Goal: Transaction & Acquisition: Purchase product/service

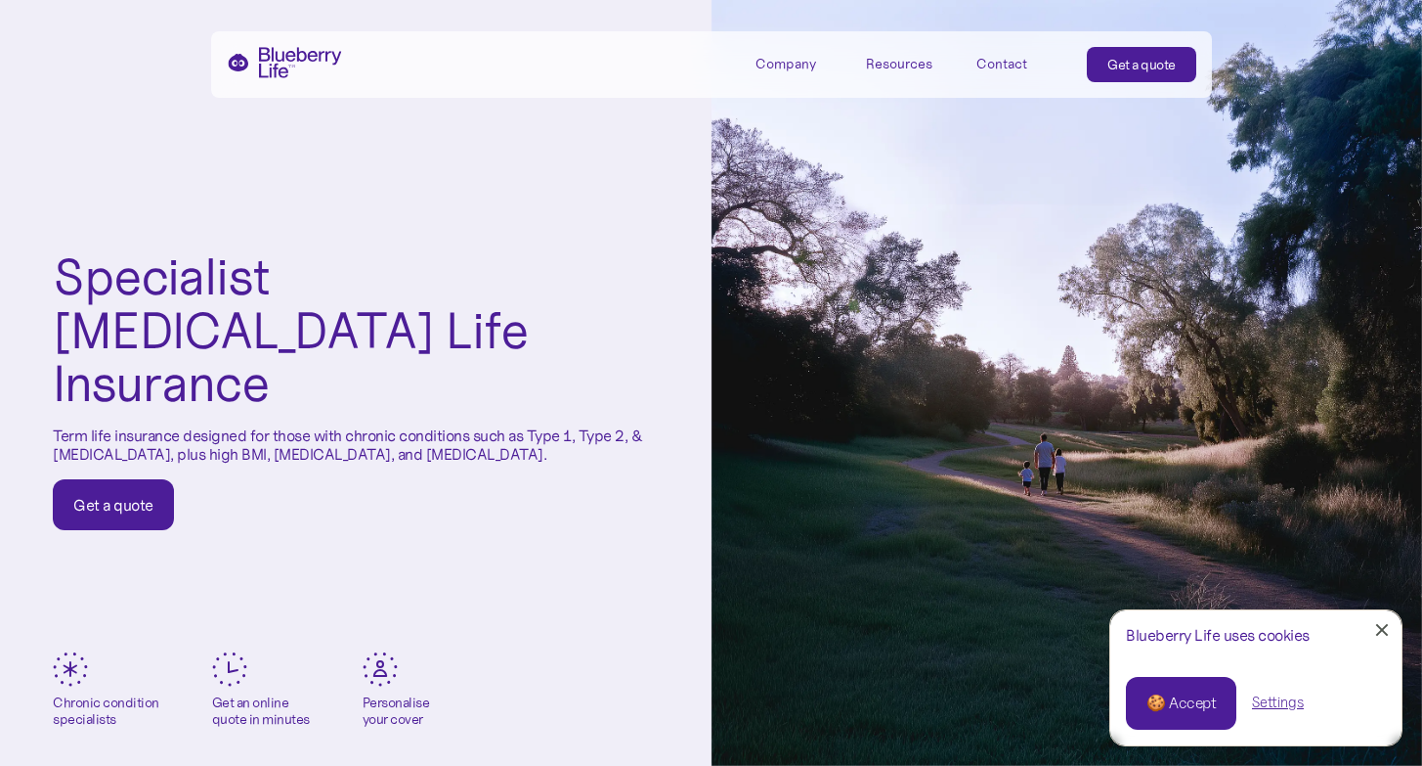
click at [1185, 725] on link "🍪 Accept" at bounding box center [1181, 703] width 110 height 53
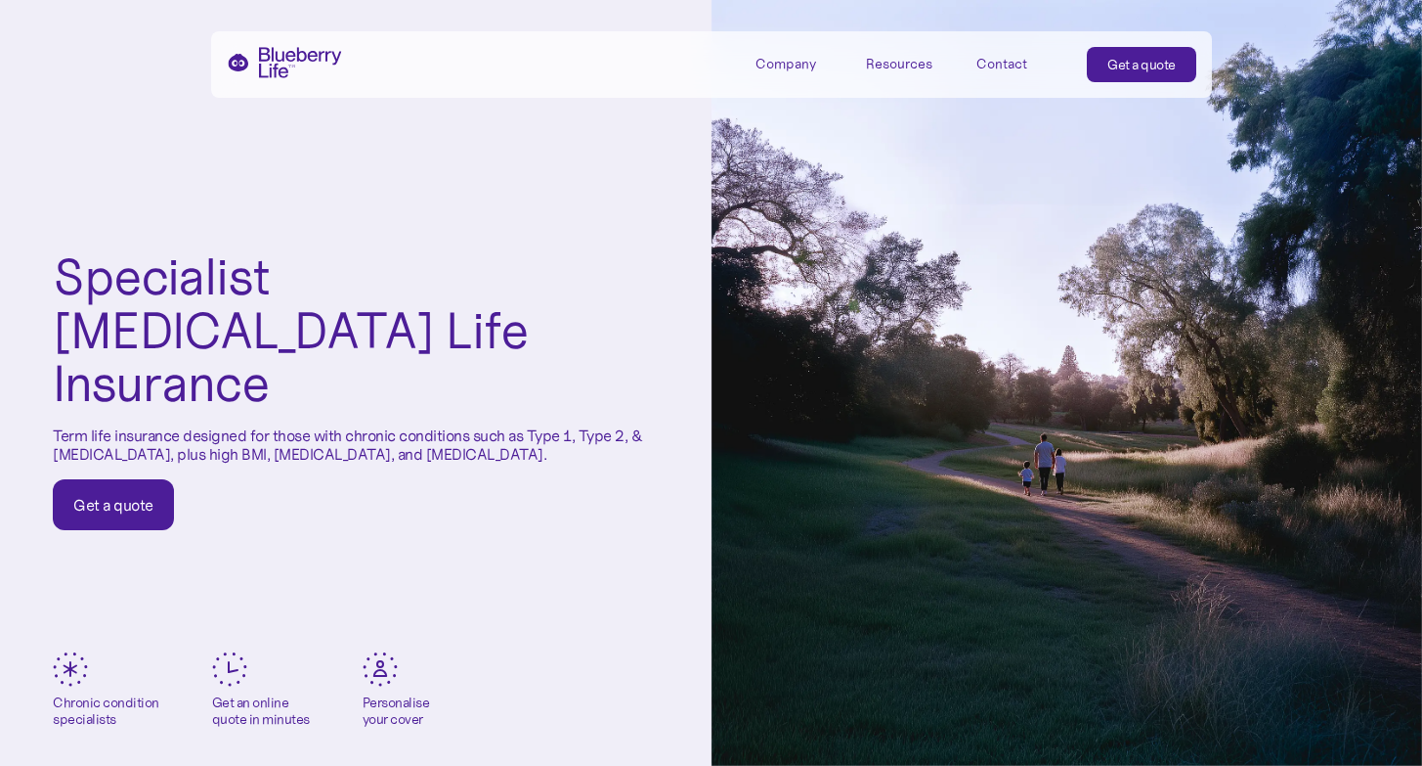
click at [1141, 62] on div "Get a quote" at bounding box center [1142, 65] width 68 height 20
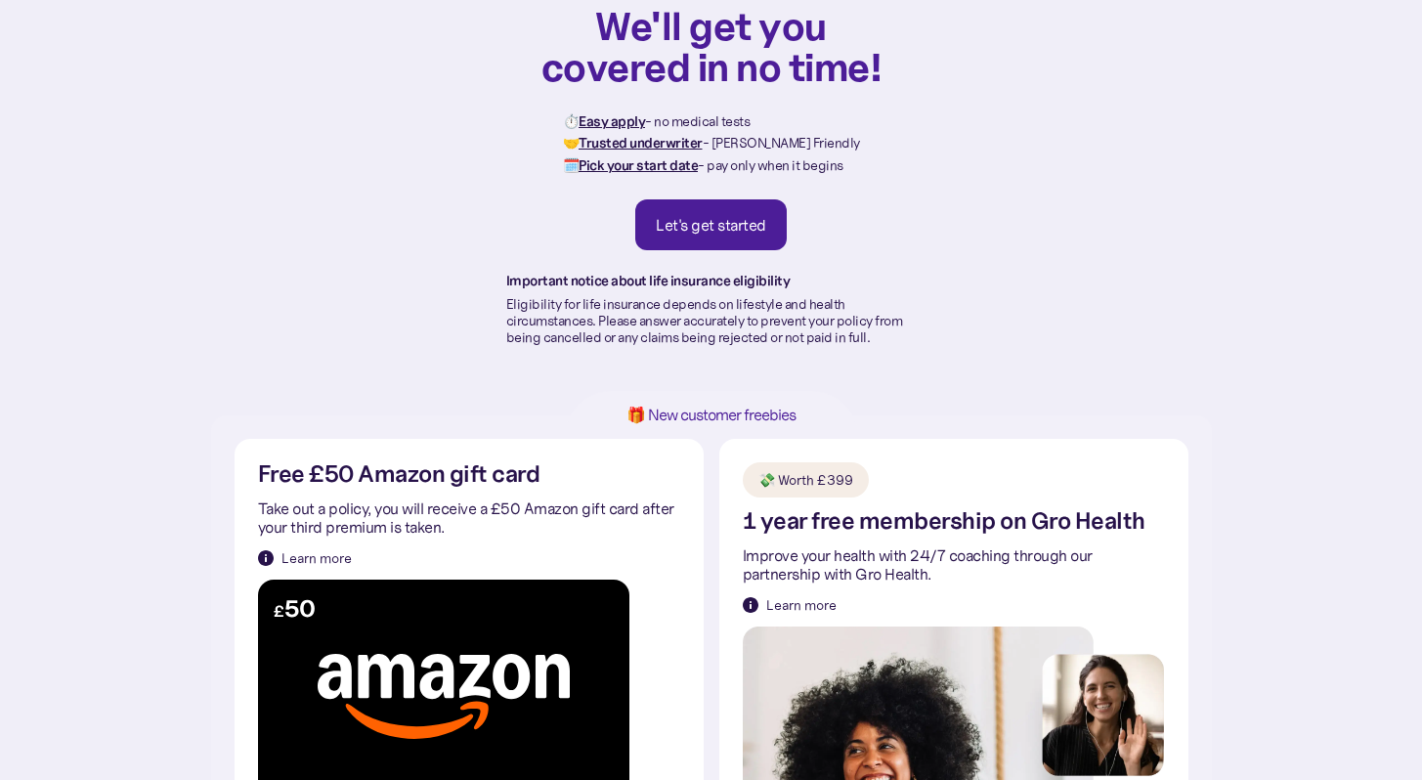
scroll to position [39, 0]
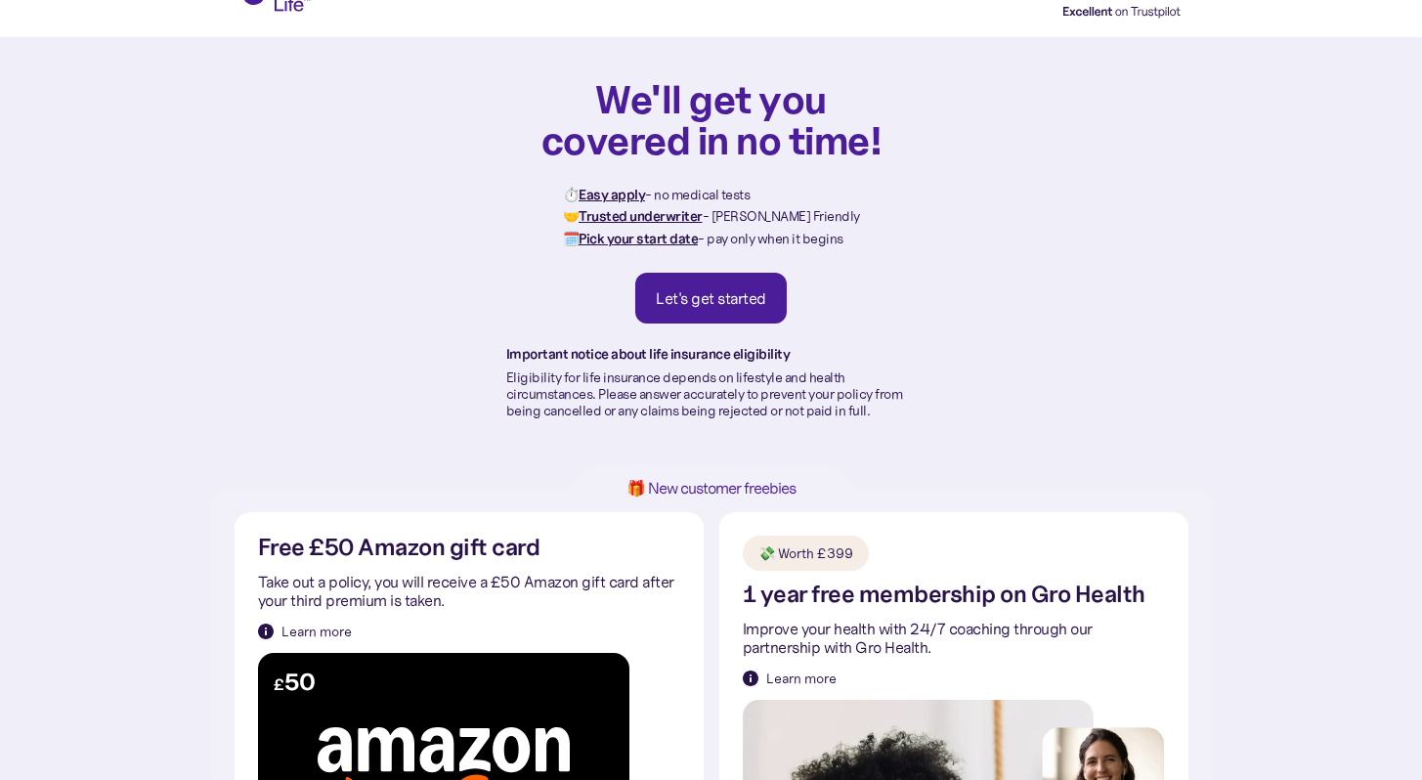
click at [744, 302] on div "Let's get started" at bounding box center [711, 298] width 110 height 20
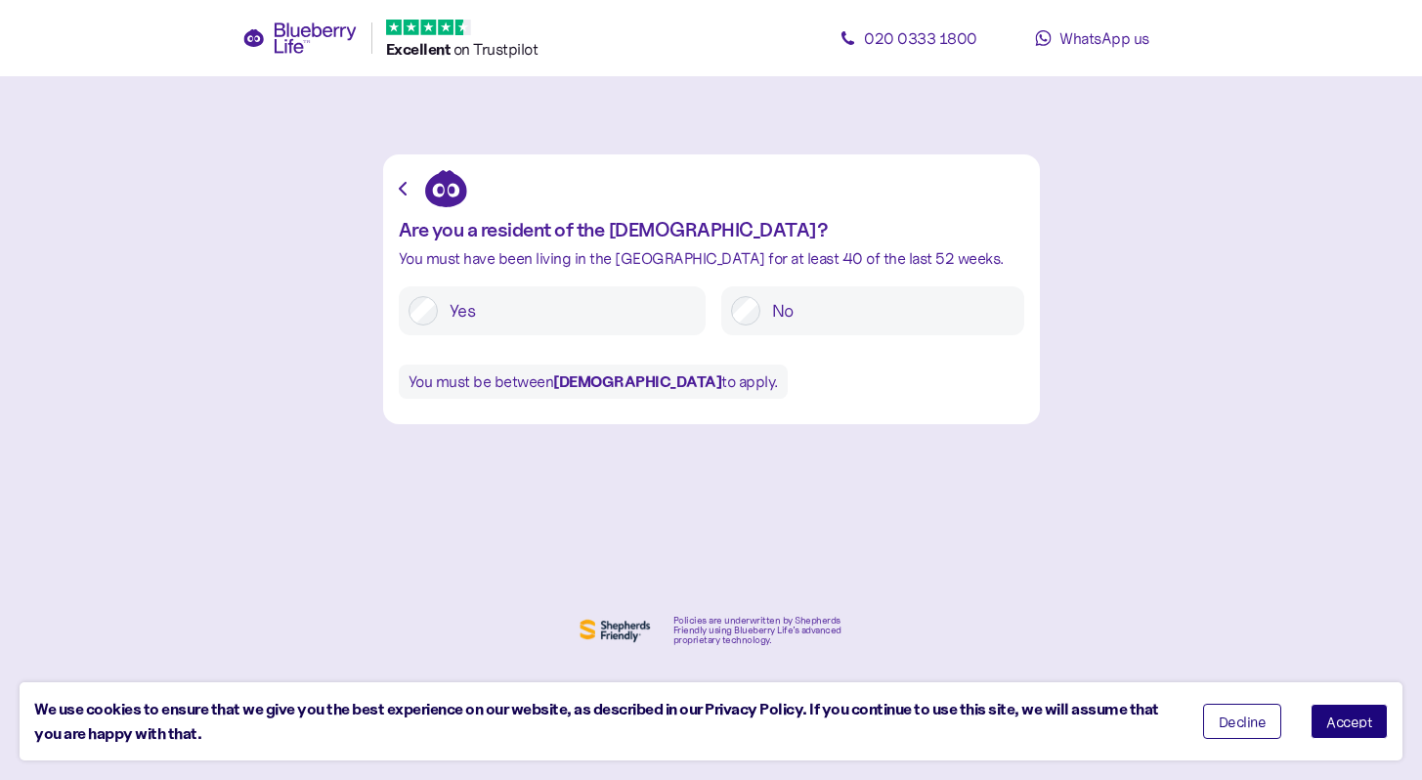
click at [1348, 708] on button "Accept" at bounding box center [1349, 721] width 77 height 35
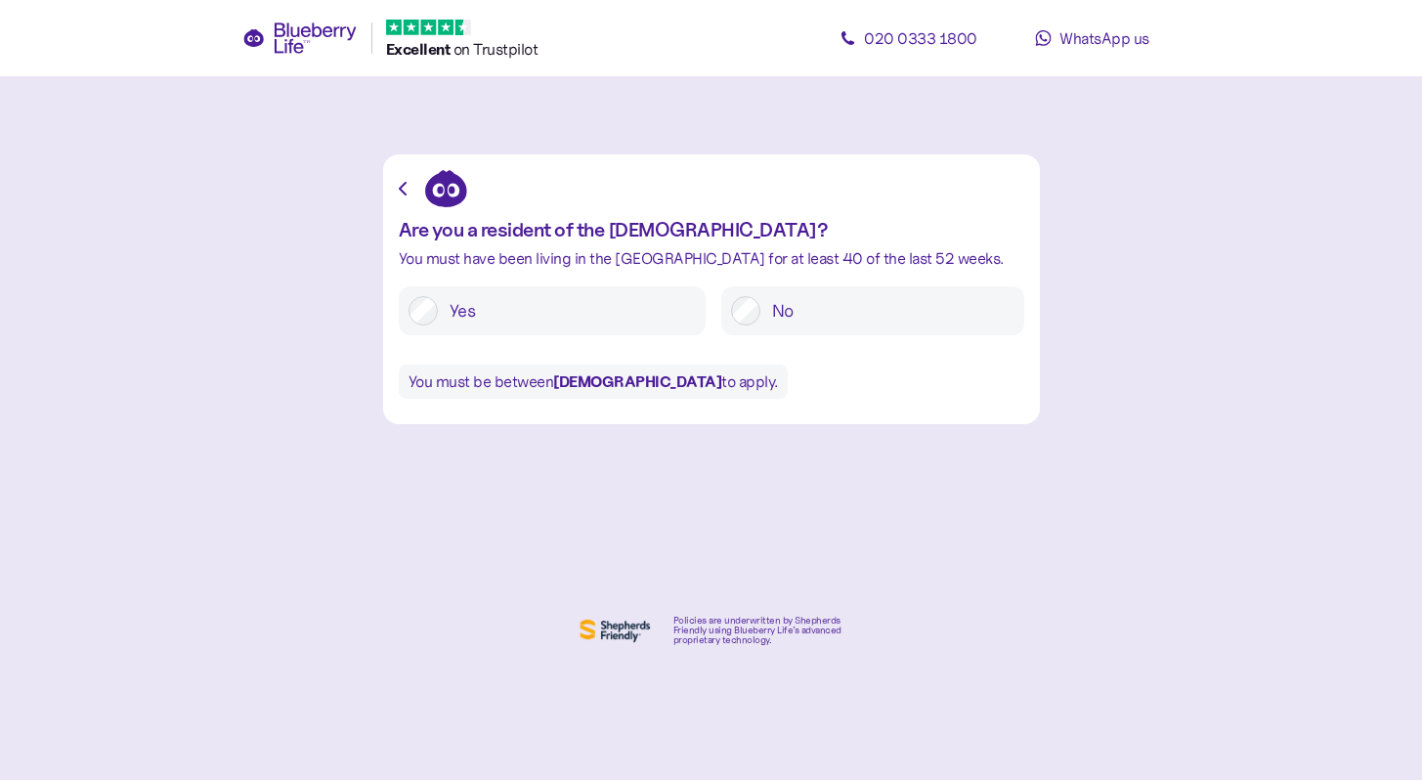
drag, startPoint x: 676, startPoint y: 334, endPoint x: 690, endPoint y: 333, distance: 14.7
click at [694, 341] on div "Are you a resident of the United Kingdom? You must have been living in the UK f…" at bounding box center [712, 289] width 626 height 239
click at [672, 315] on label "Yes" at bounding box center [567, 310] width 258 height 29
click at [608, 314] on label "Yes" at bounding box center [567, 310] width 258 height 29
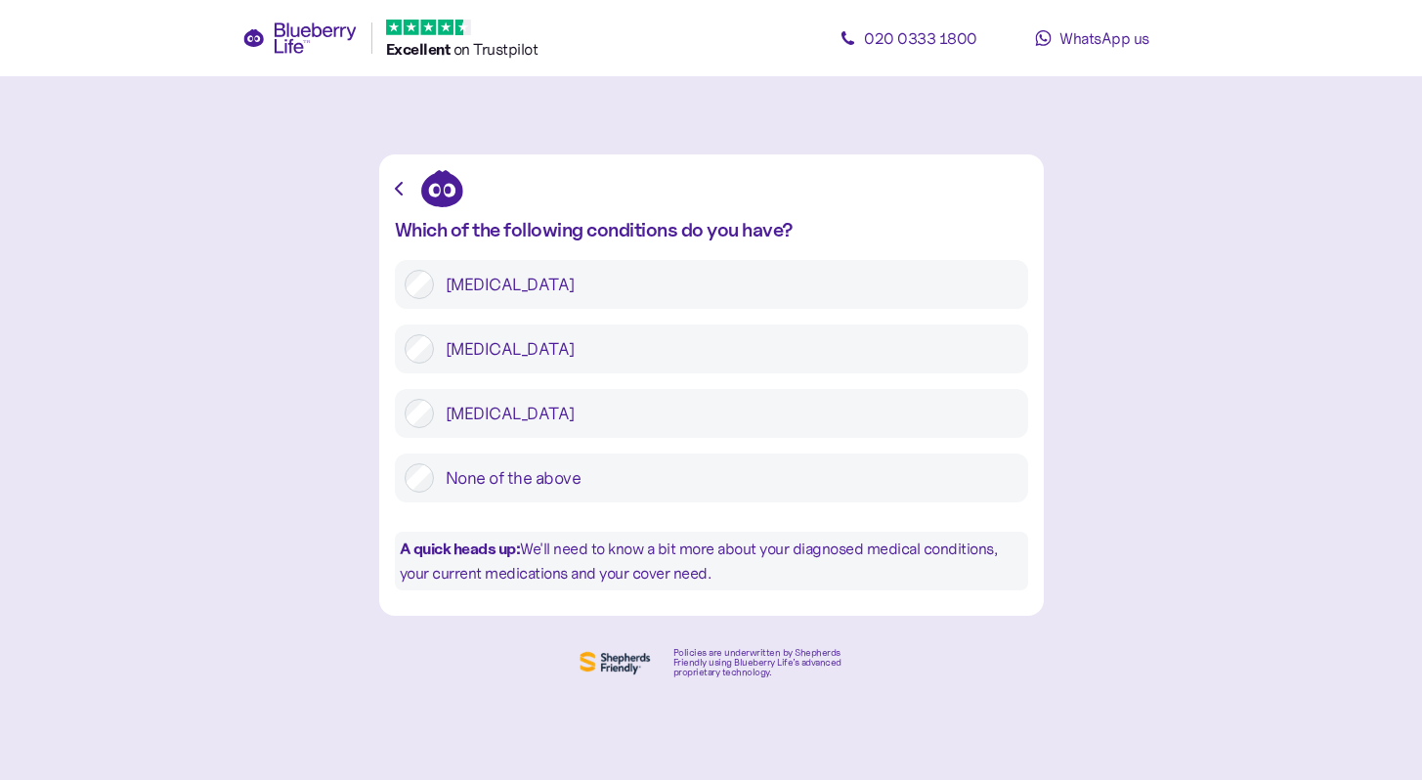
click at [692, 352] on label "Type 2 diabetes" at bounding box center [726, 348] width 585 height 29
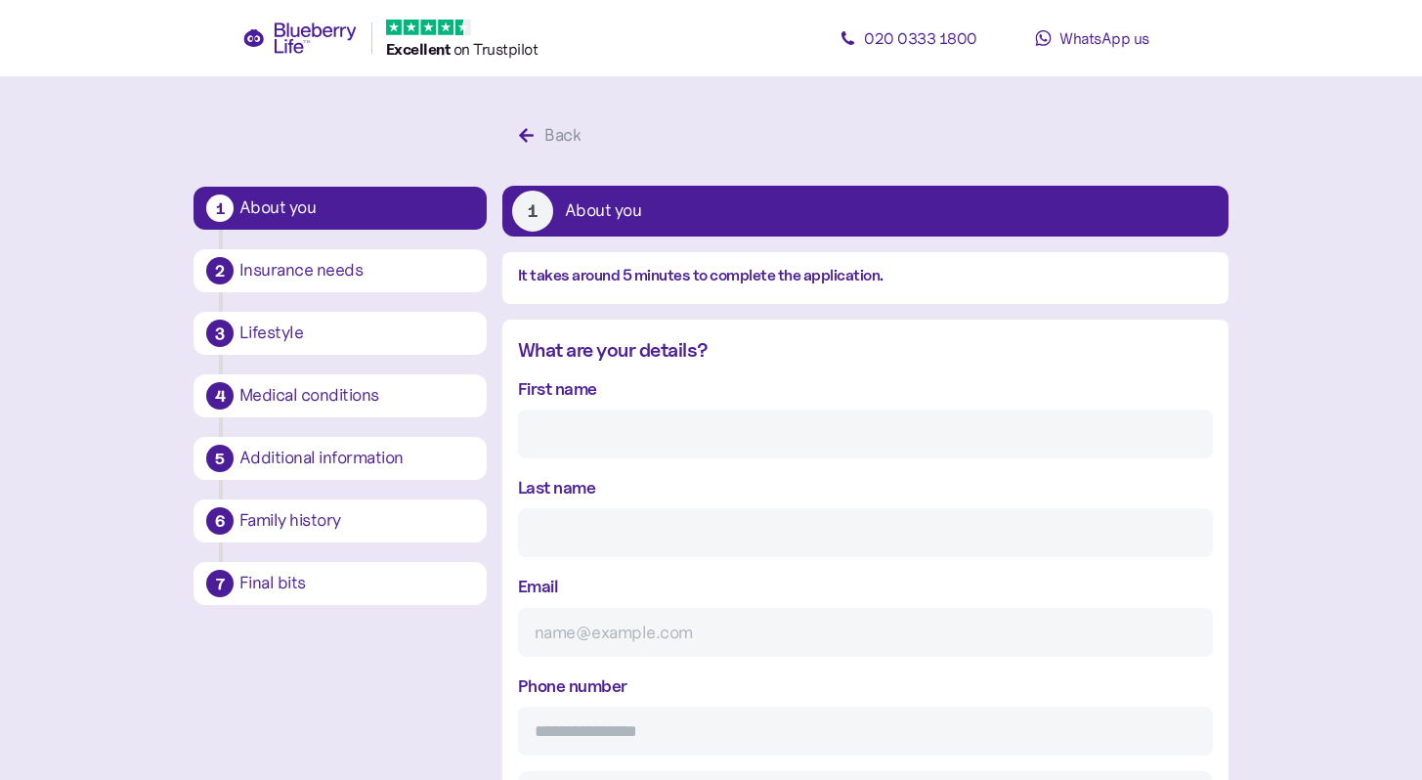
scroll to position [37, 0]
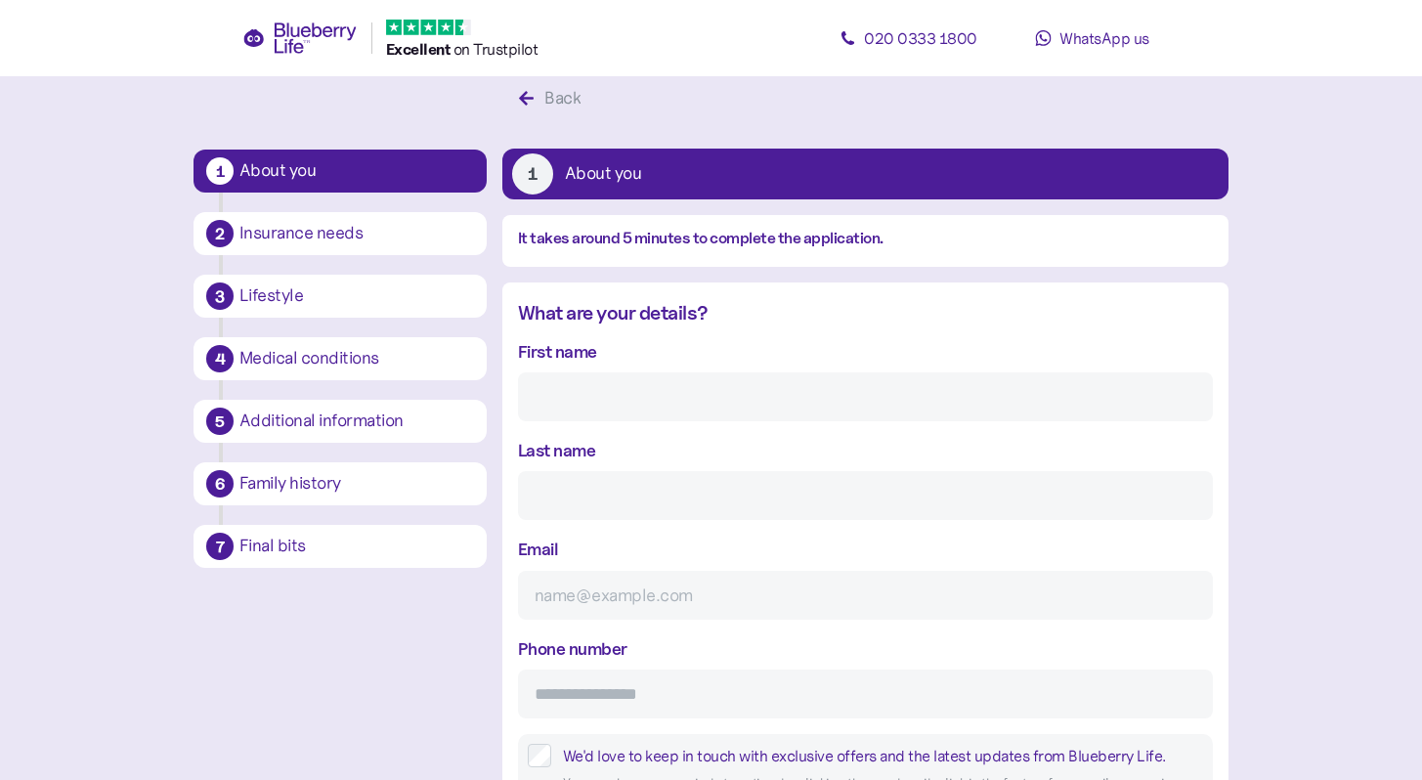
click at [760, 379] on input "First name" at bounding box center [865, 396] width 695 height 49
type input "Rhys"
type input "evans"
type input "**********"
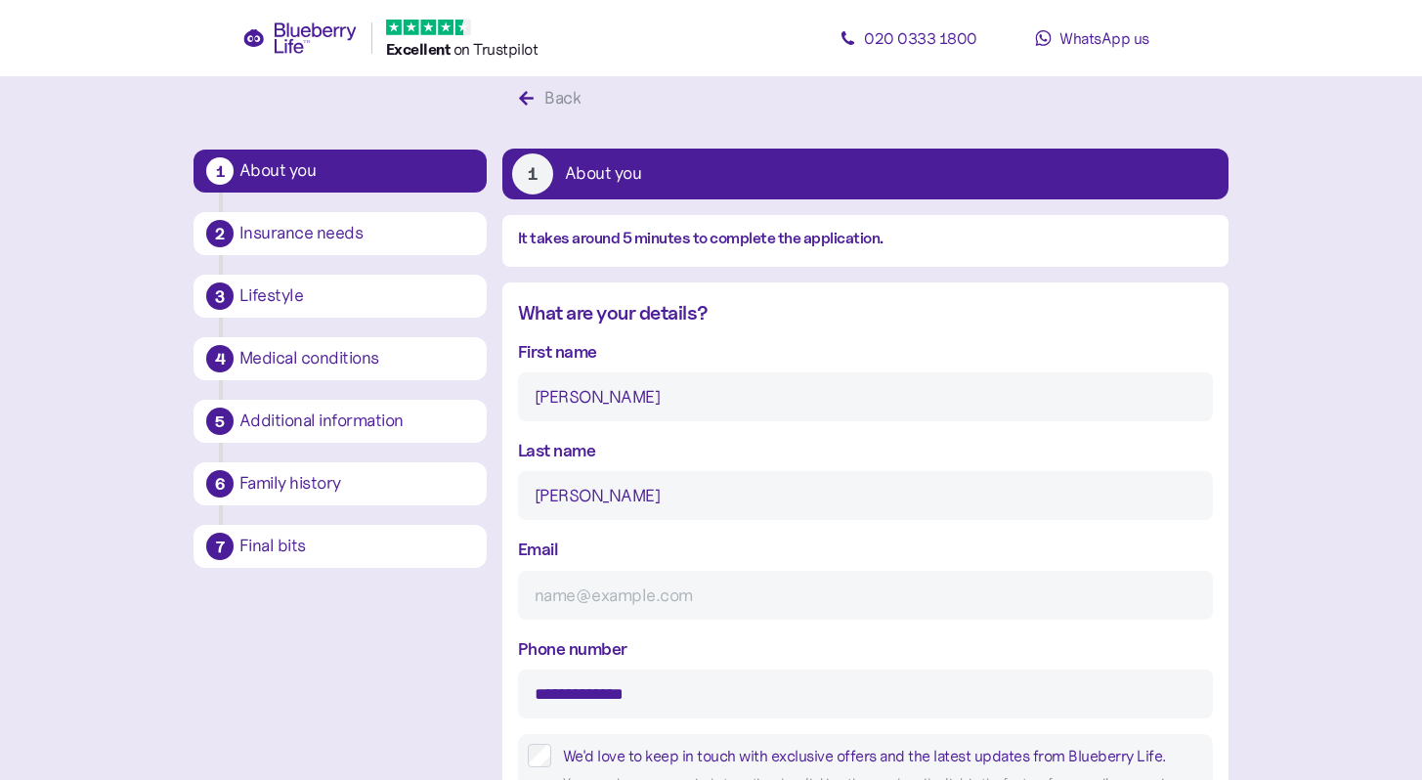
type input "*******"
type input "********"
type input "1604rpe@gmail.com"
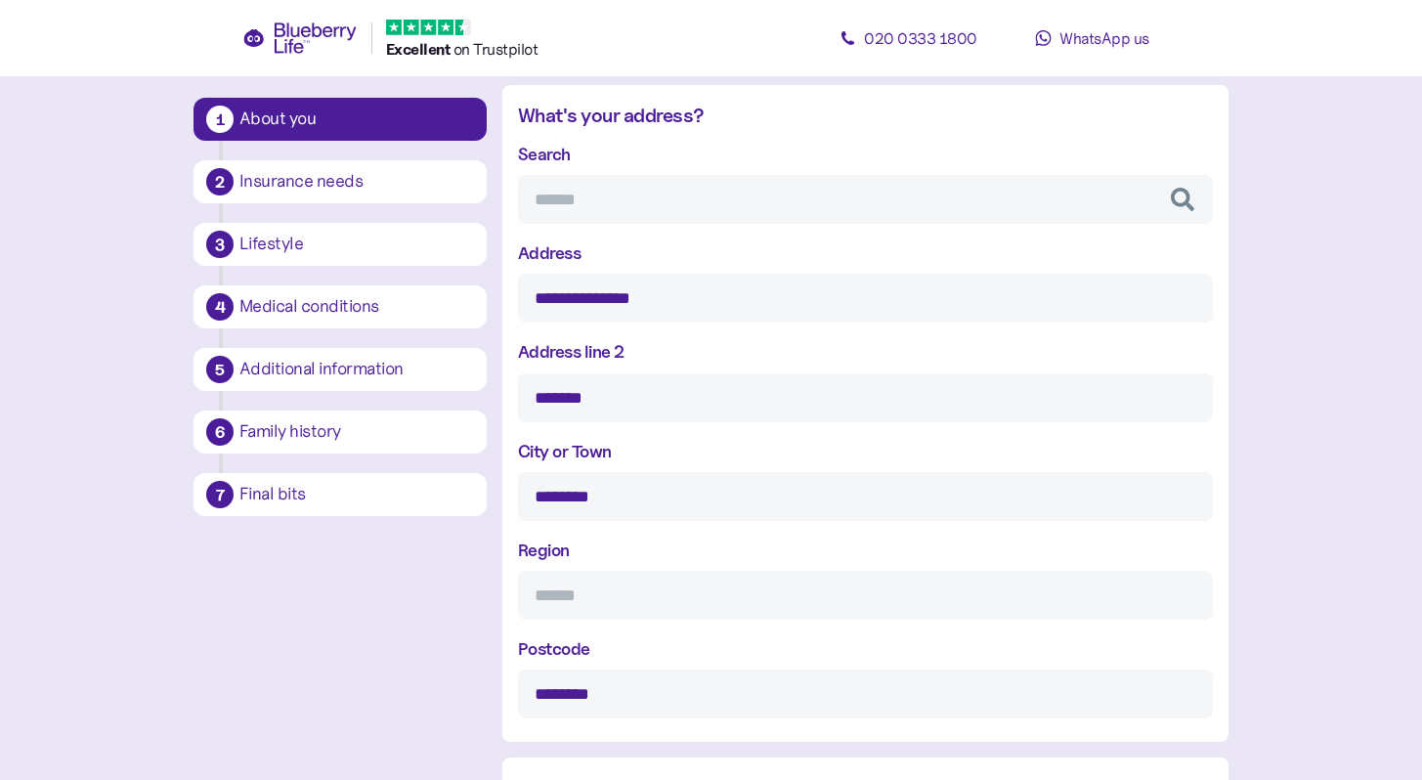
scroll to position [858, 0]
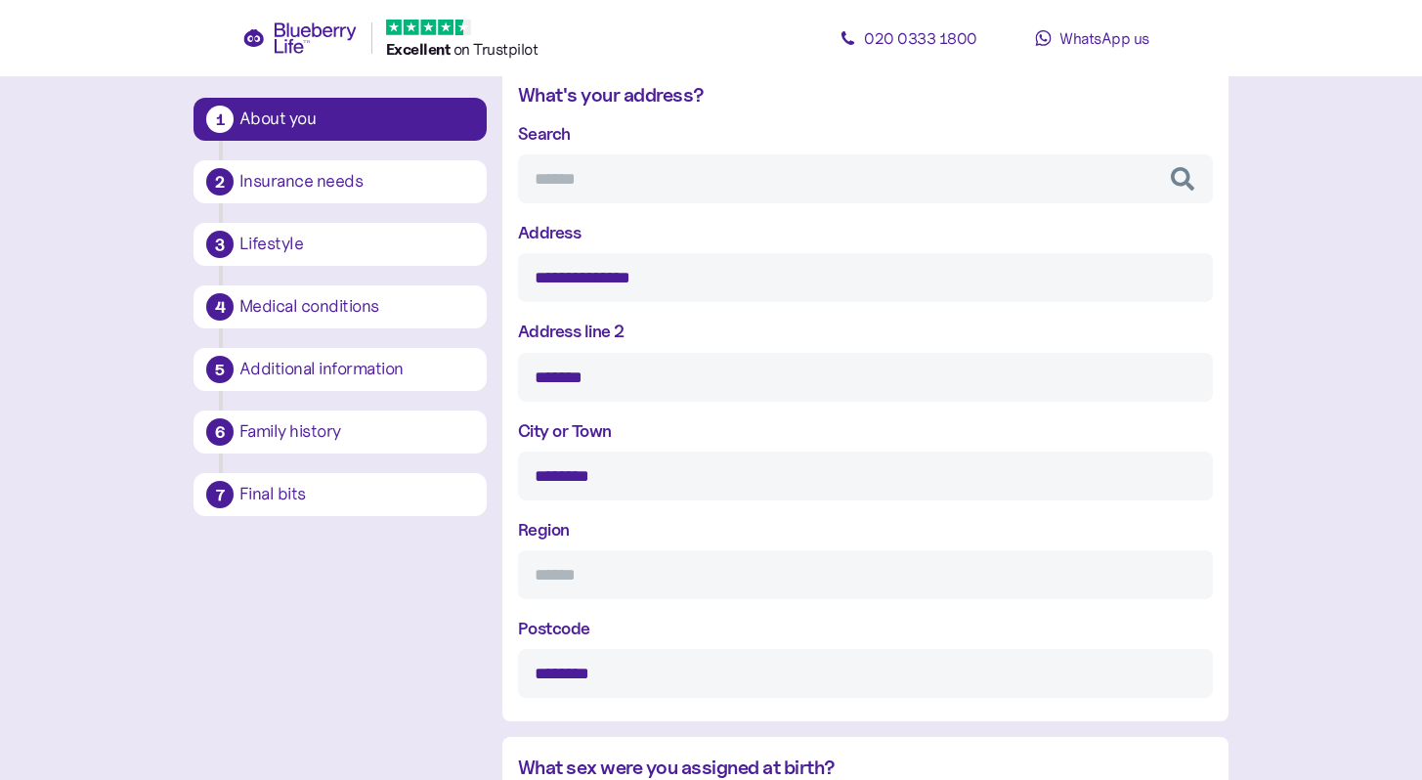
click at [773, 575] on input "Region" at bounding box center [865, 574] width 695 height 49
type input "**********"
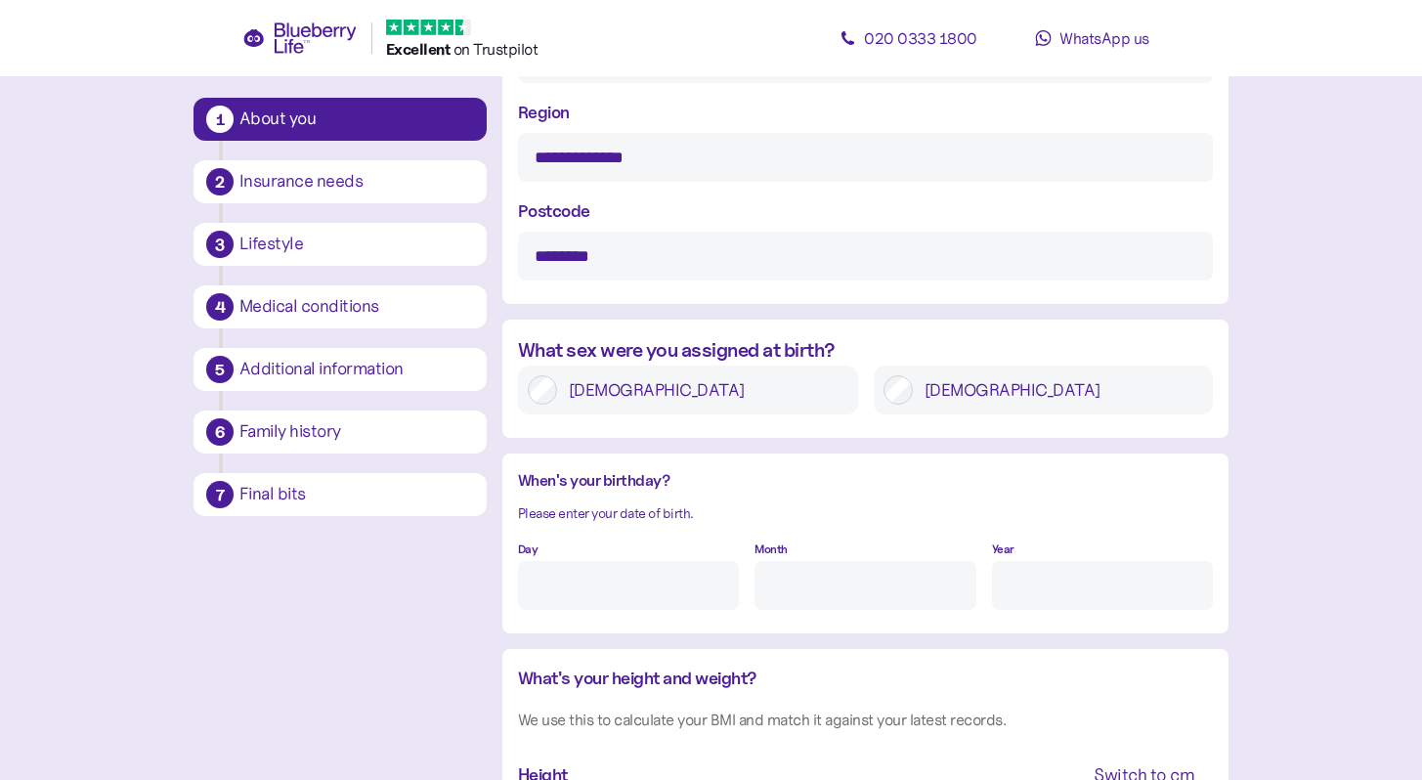
click at [910, 421] on div "What sex were you assigned at birth? Female Male" at bounding box center [866, 384] width 726 height 99
click at [945, 394] on label "Male" at bounding box center [1058, 389] width 291 height 29
click at [708, 571] on input "Day" at bounding box center [628, 585] width 221 height 49
type input "16"
type input "4"
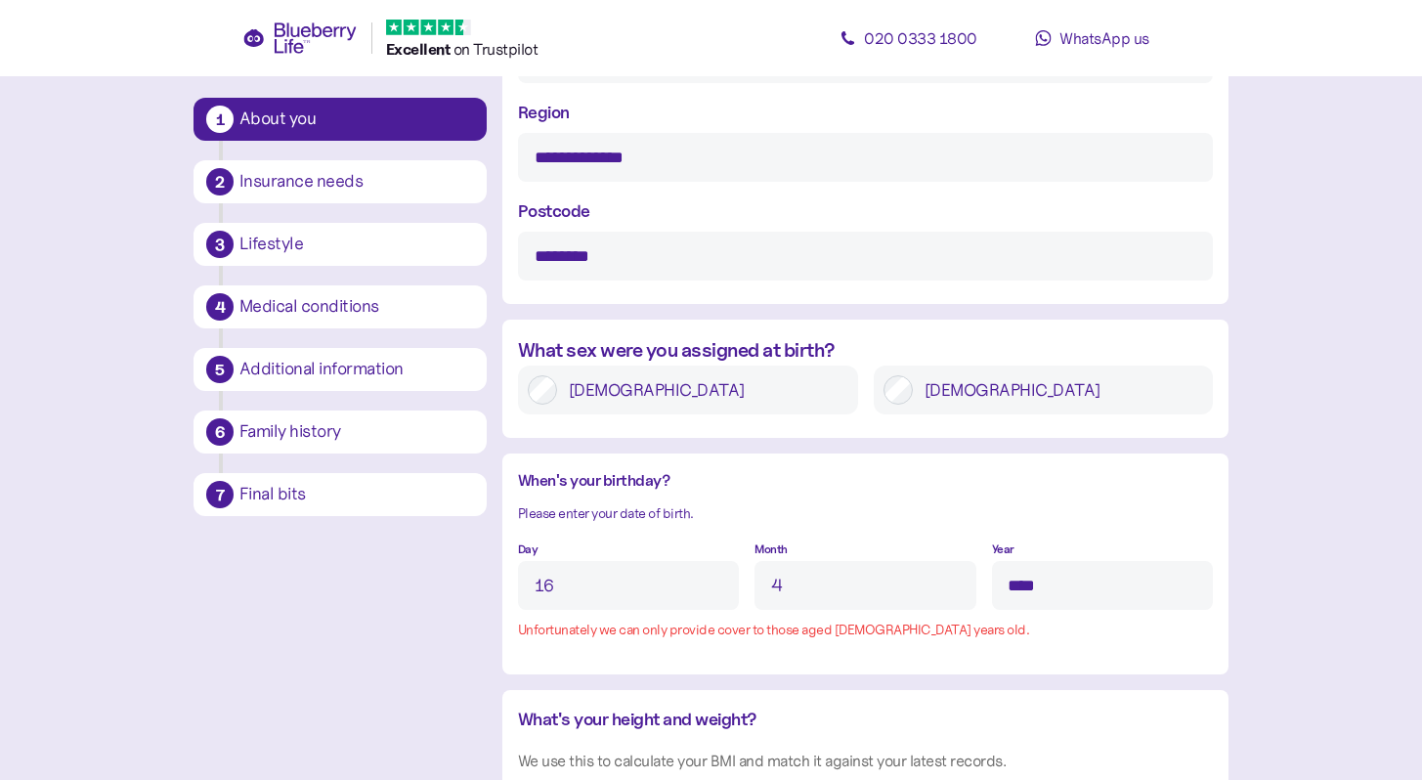
type input "****"
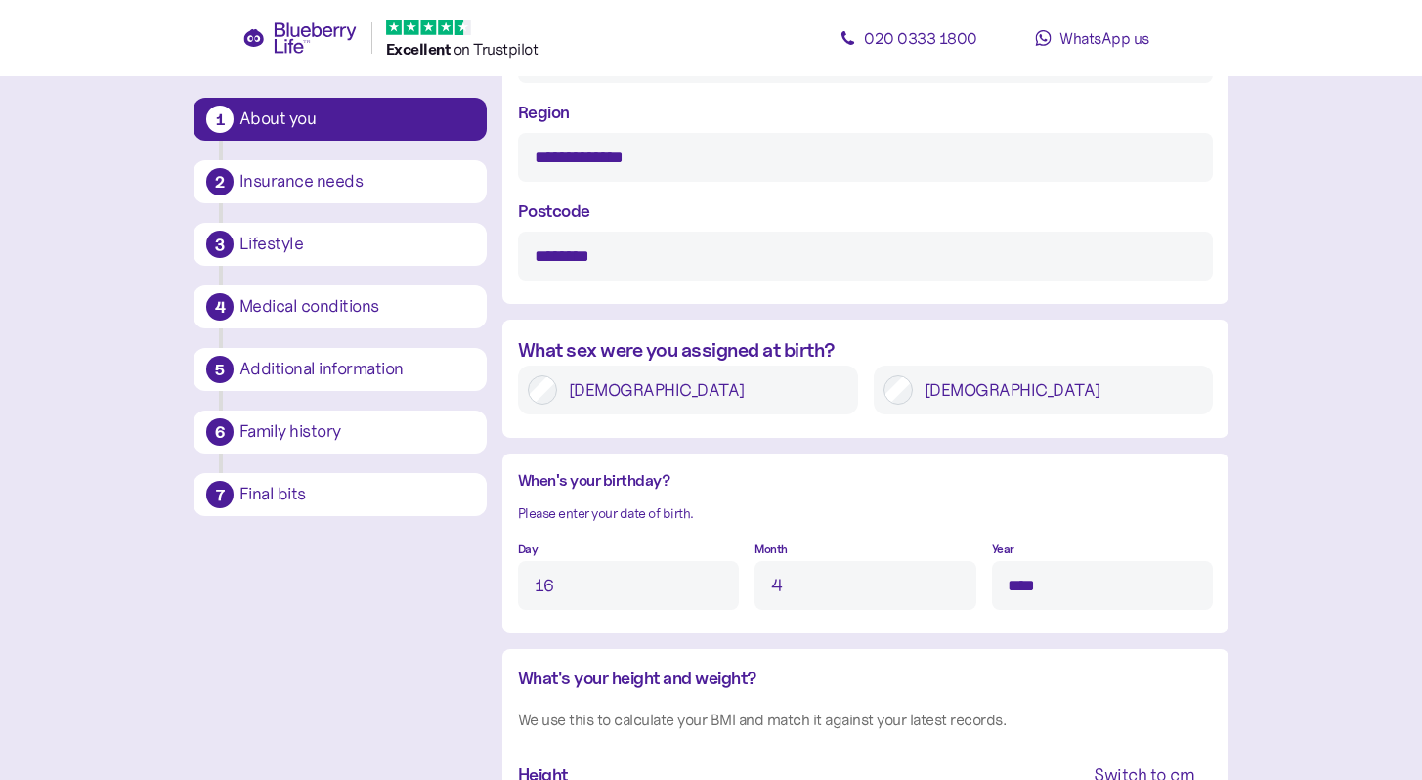
scroll to position [1737, 0]
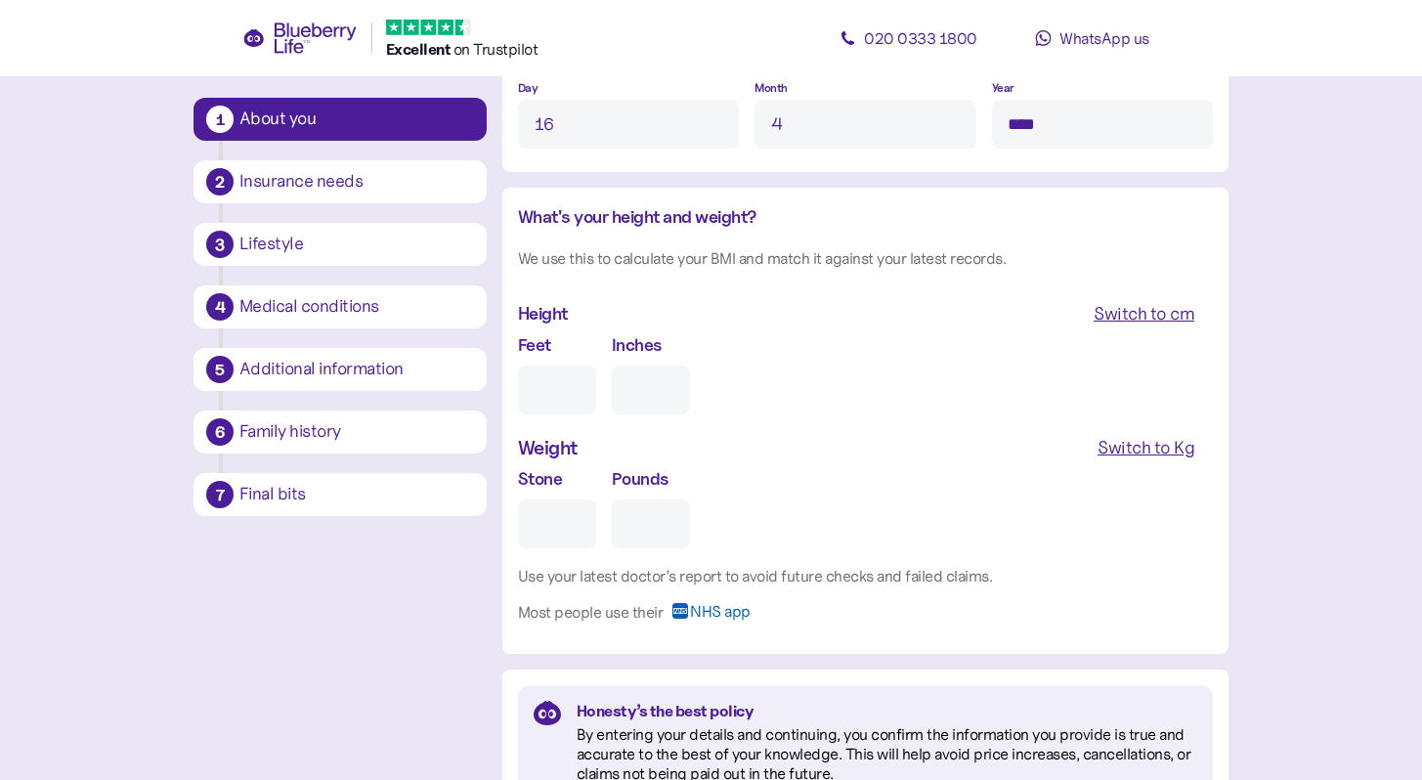
type input "5"
type input "0"
type input "5"
type input "11"
type input "2"
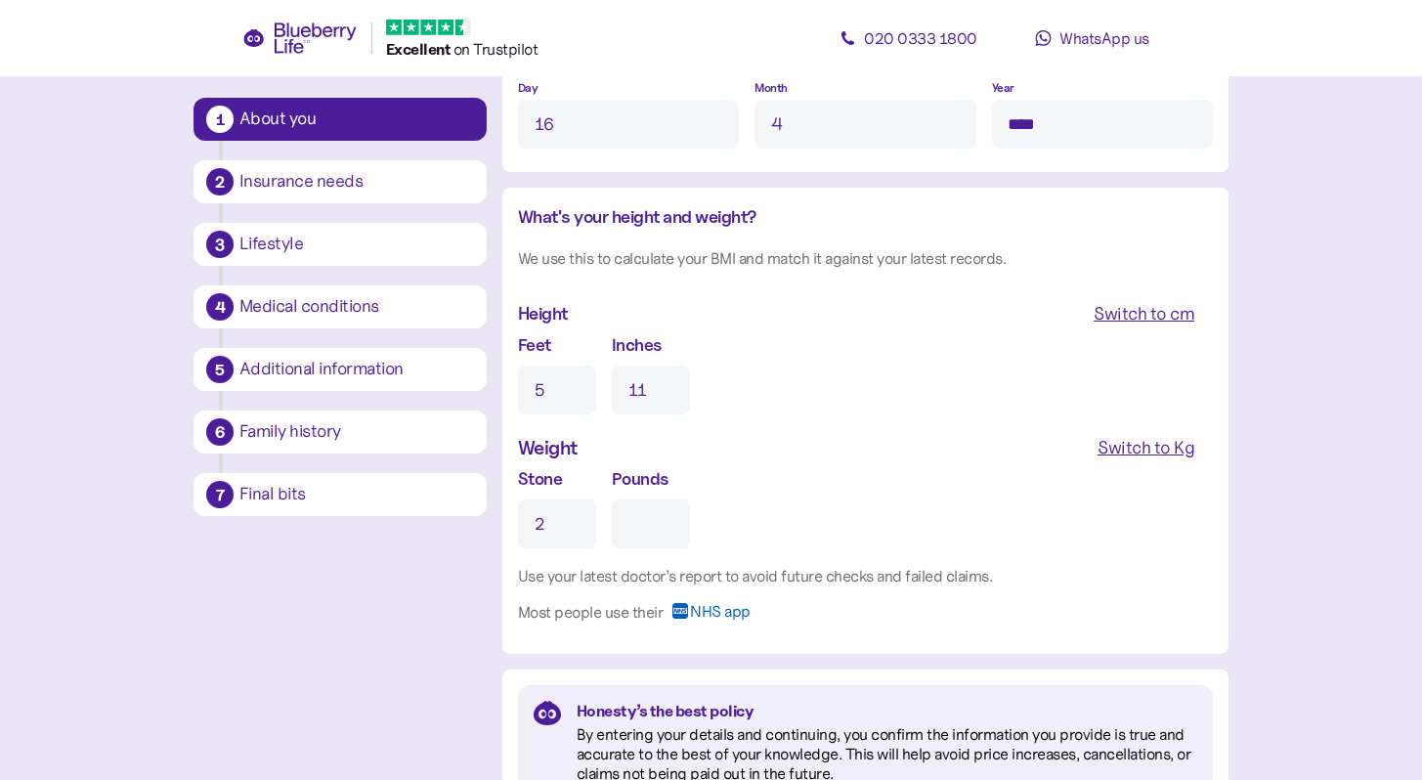
type input "0"
type input "20"
type input "10"
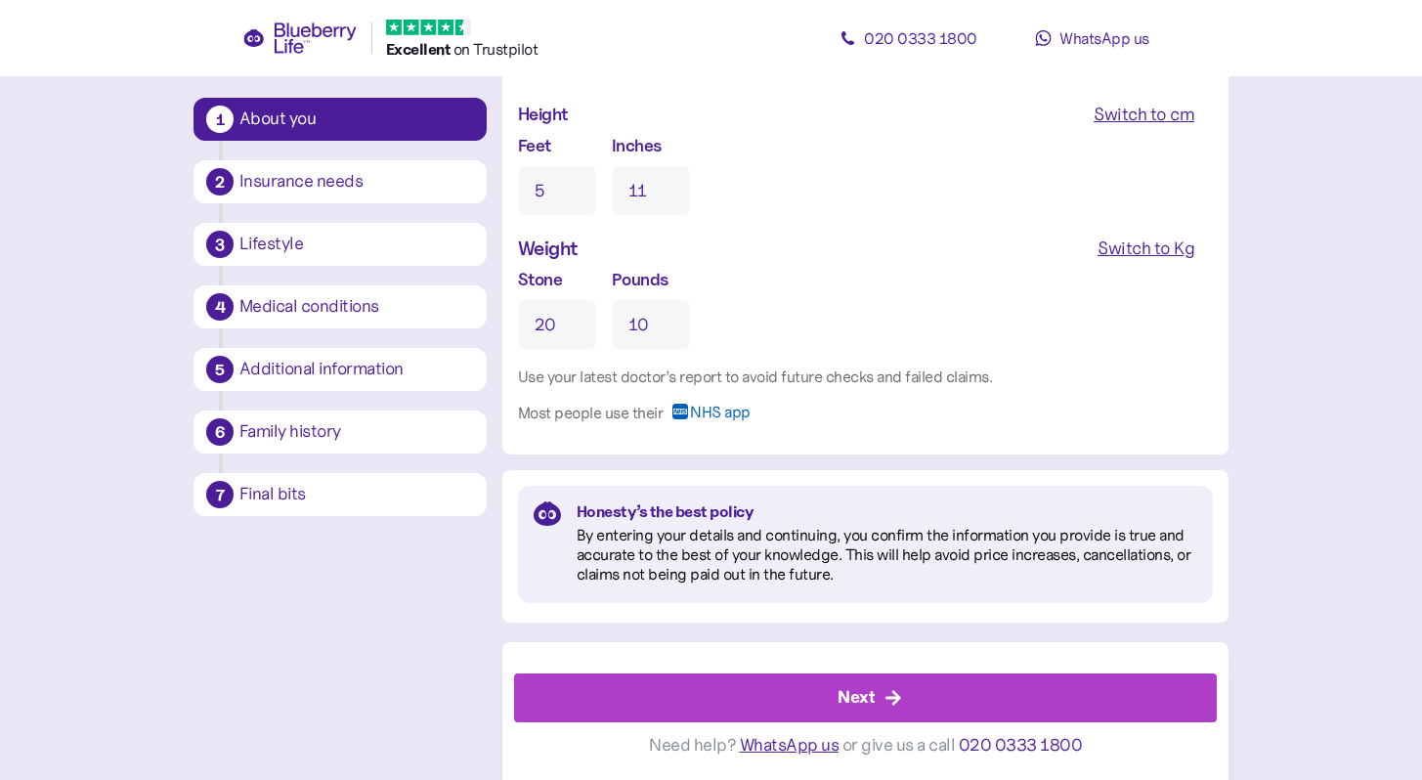
click at [1156, 703] on div "Next" at bounding box center [870, 698] width 659 height 47
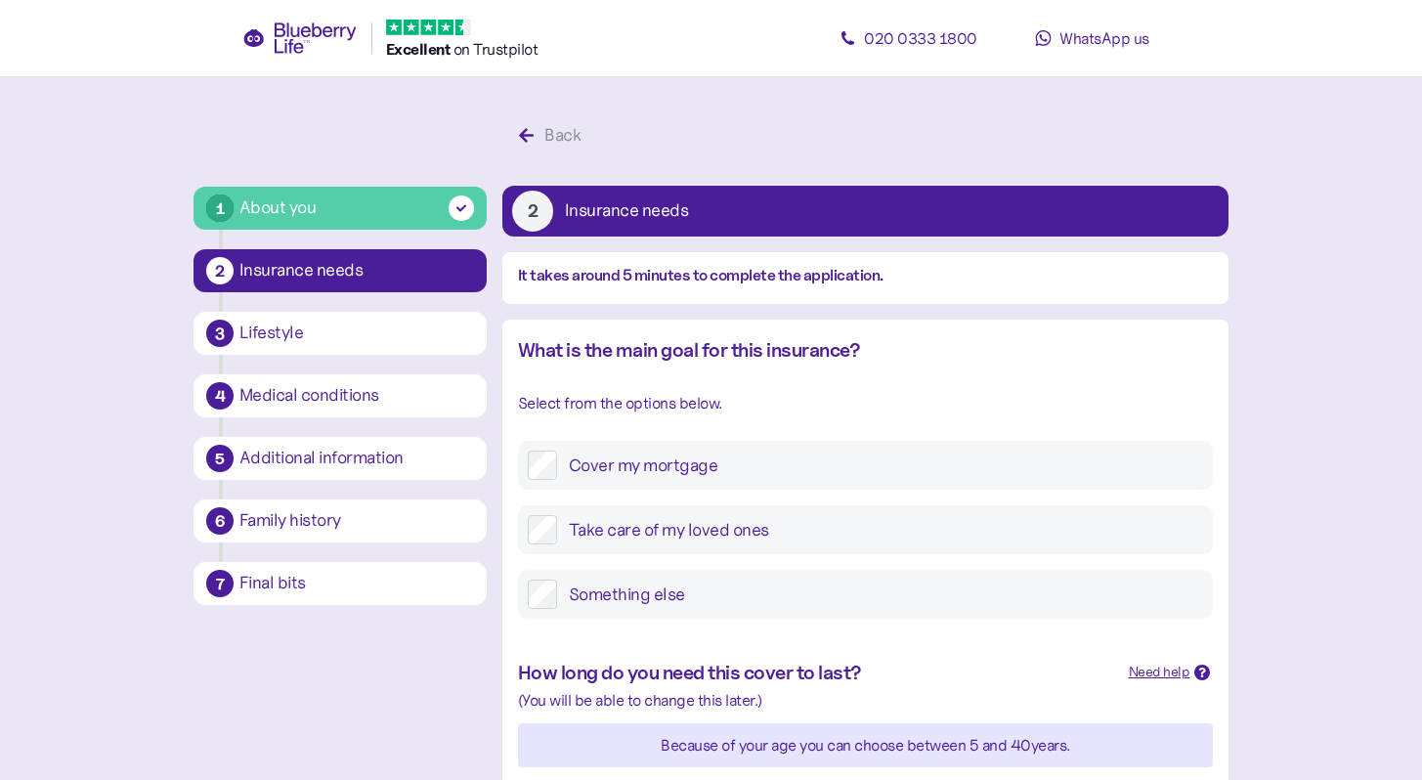
click at [871, 532] on label "Take care of my loved ones" at bounding box center [880, 529] width 646 height 29
click at [1208, 608] on div "Something else" at bounding box center [865, 594] width 695 height 49
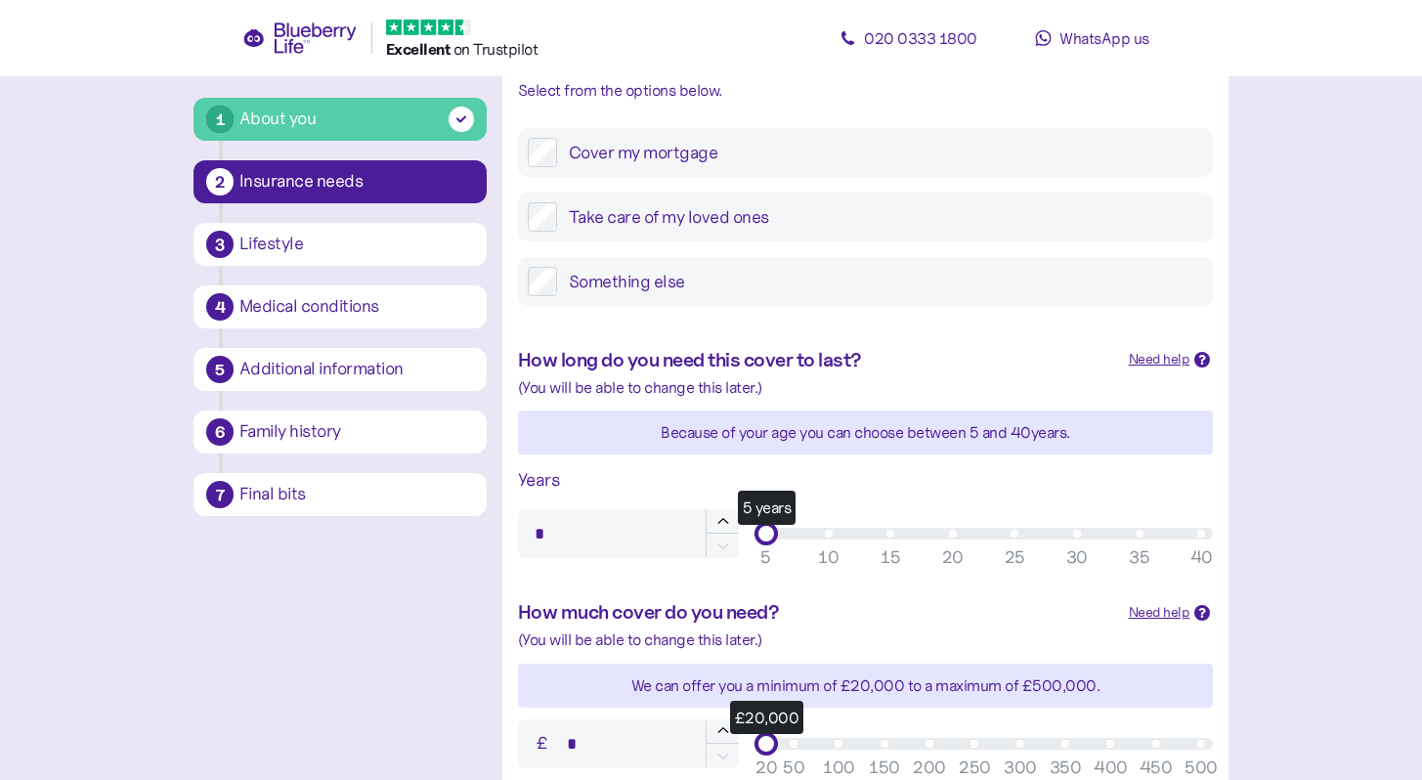
scroll to position [352, 0]
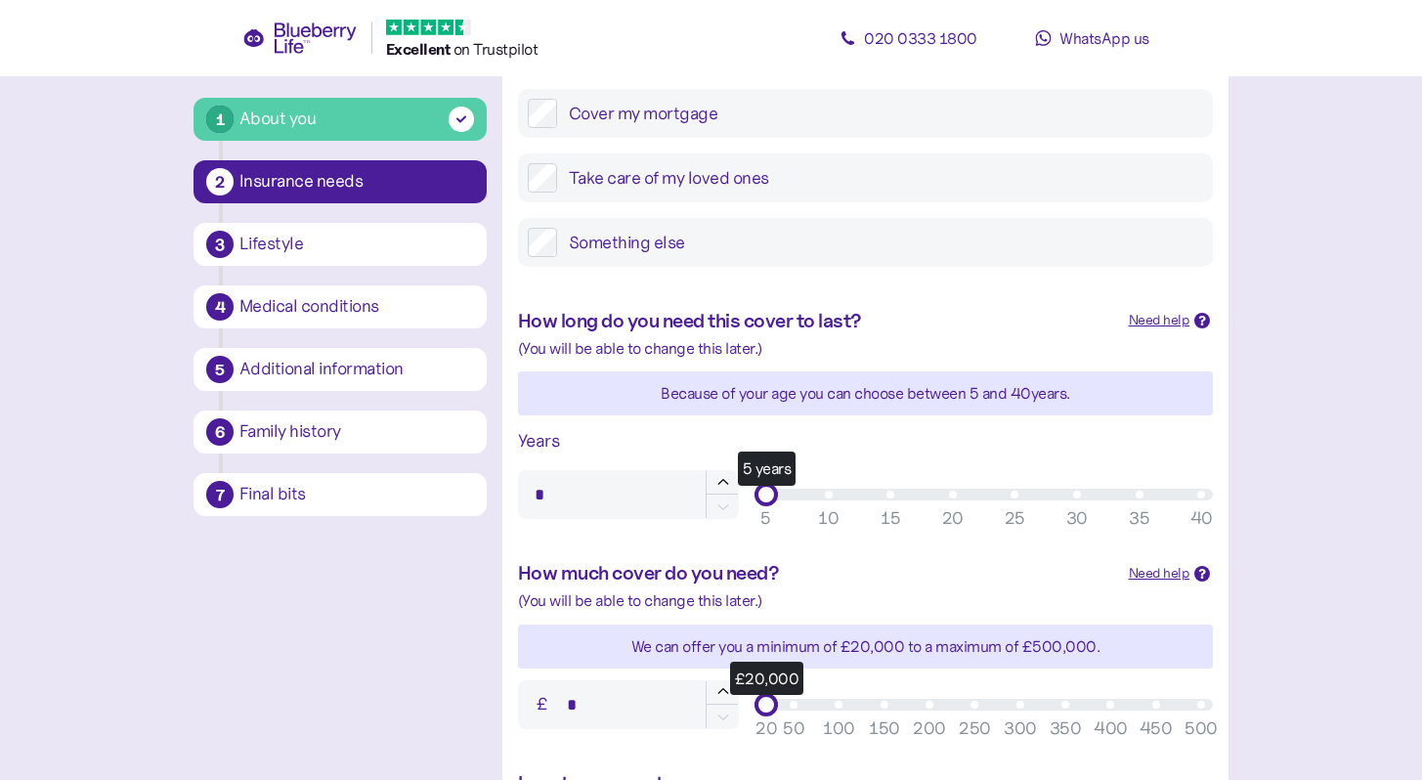
type input "**"
click at [1202, 498] on div "5 years" at bounding box center [983, 495] width 435 height 12
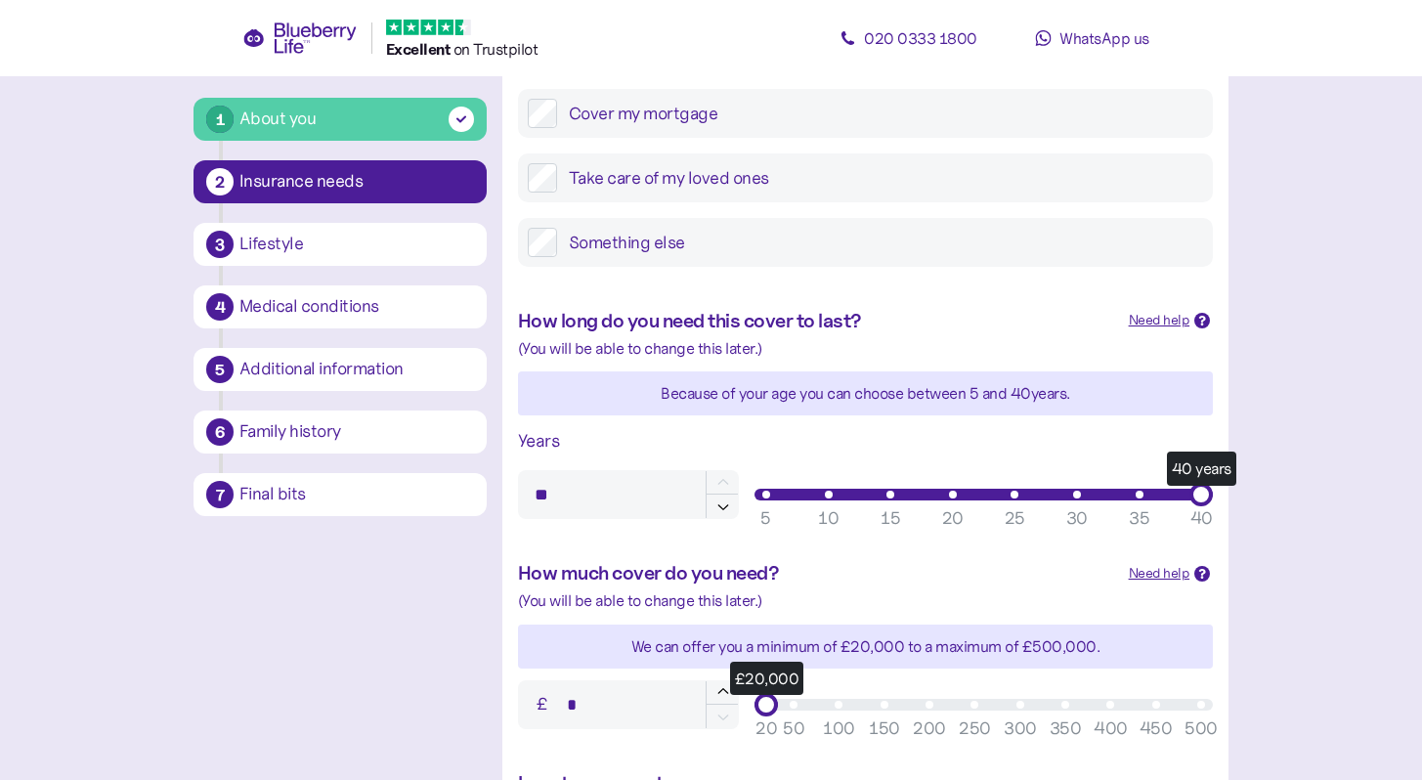
click at [1343, 564] on main "1 About you 2 Insurance needs 3 Lifestyle 4 Medical conditions 5 Additional inf…" at bounding box center [711, 463] width 1422 height 1631
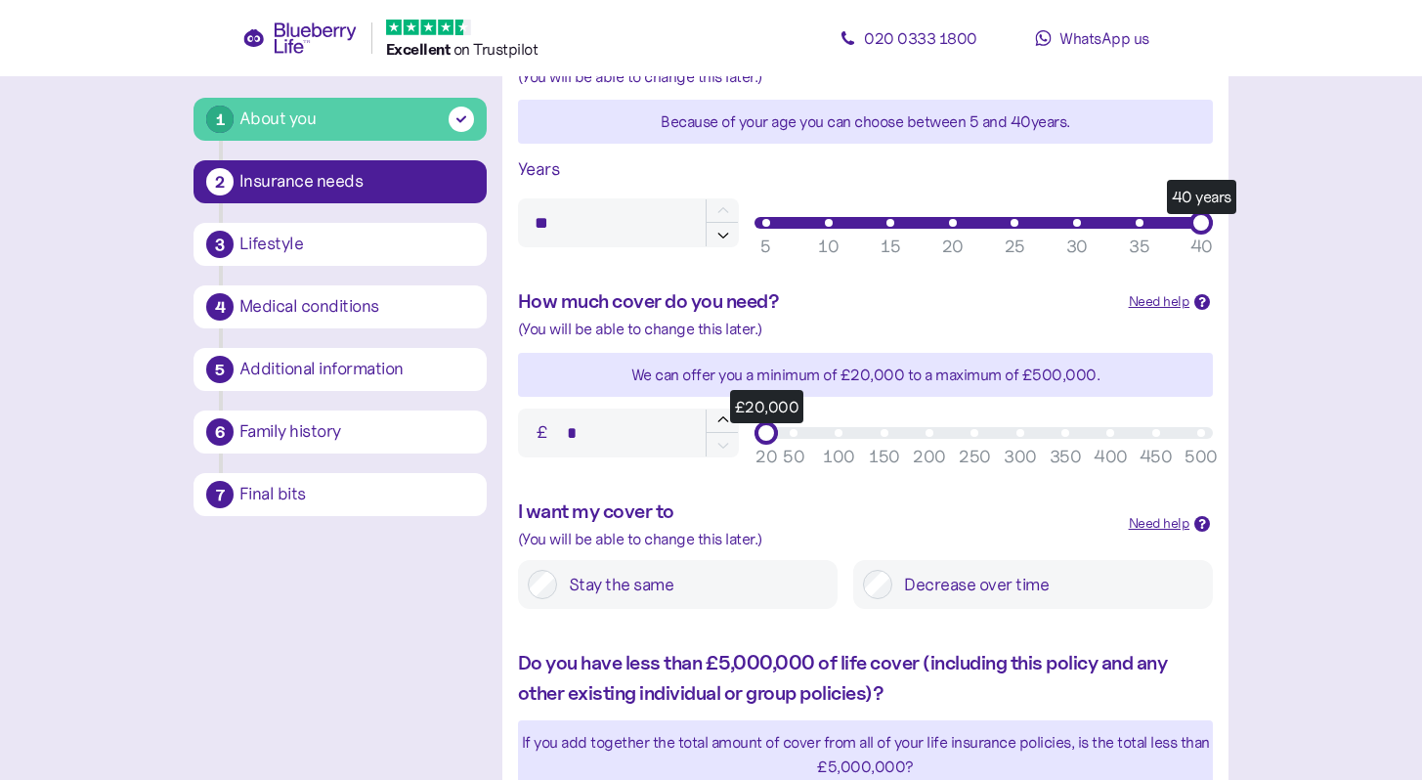
scroll to position [626, 0]
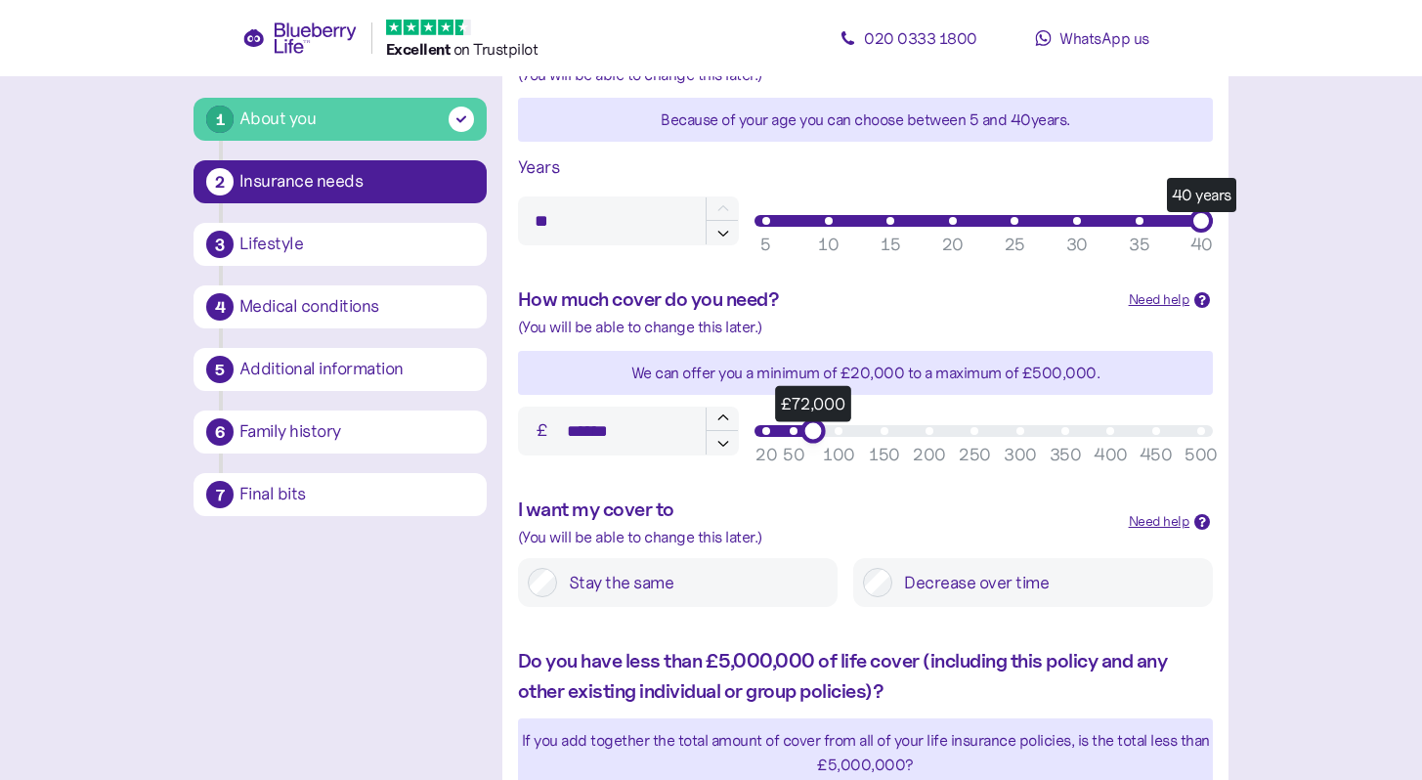
click at [805, 428] on div "£72,000" at bounding box center [983, 431] width 435 height 12
type input "*******"
click at [842, 432] on div "£111,000" at bounding box center [983, 431] width 435 height 12
click at [755, 576] on label "Stay the same" at bounding box center [692, 582] width 271 height 29
click at [1326, 581] on main "1 About you 2 Insurance needs 3 Lifestyle 4 Medical conditions 5 Additional inf…" at bounding box center [711, 189] width 1422 height 1631
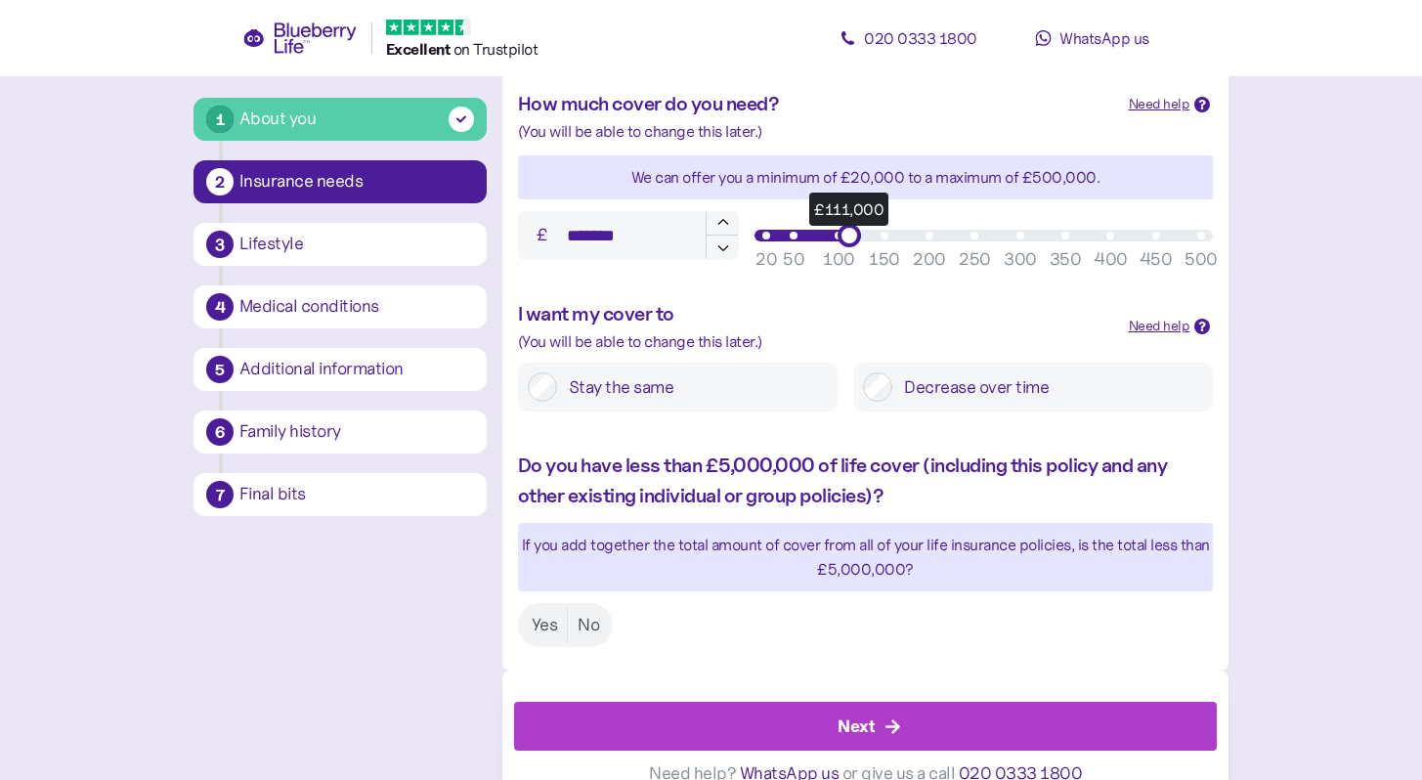
scroll to position [850, 0]
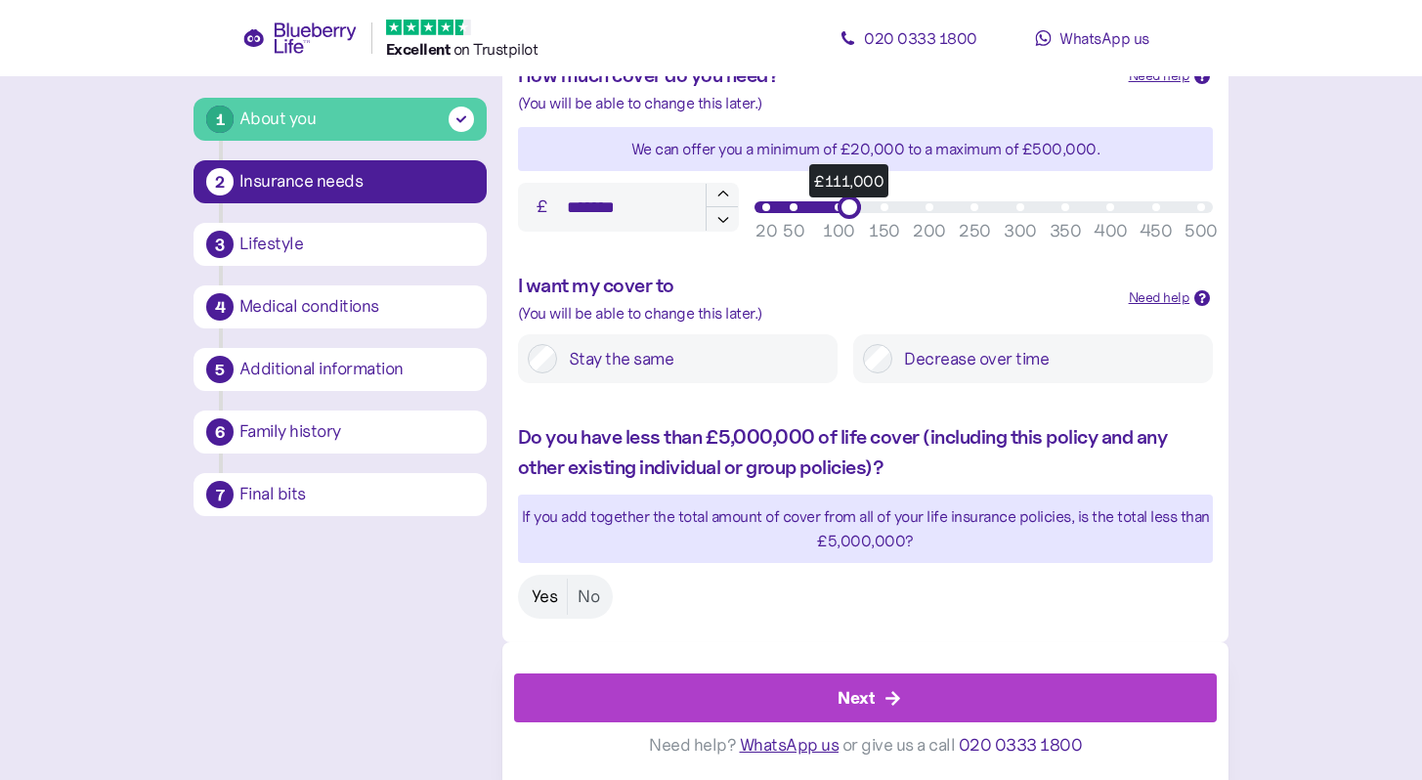
click at [551, 596] on label "Yes" at bounding box center [545, 597] width 46 height 36
click at [778, 692] on div "Next" at bounding box center [870, 698] width 659 height 47
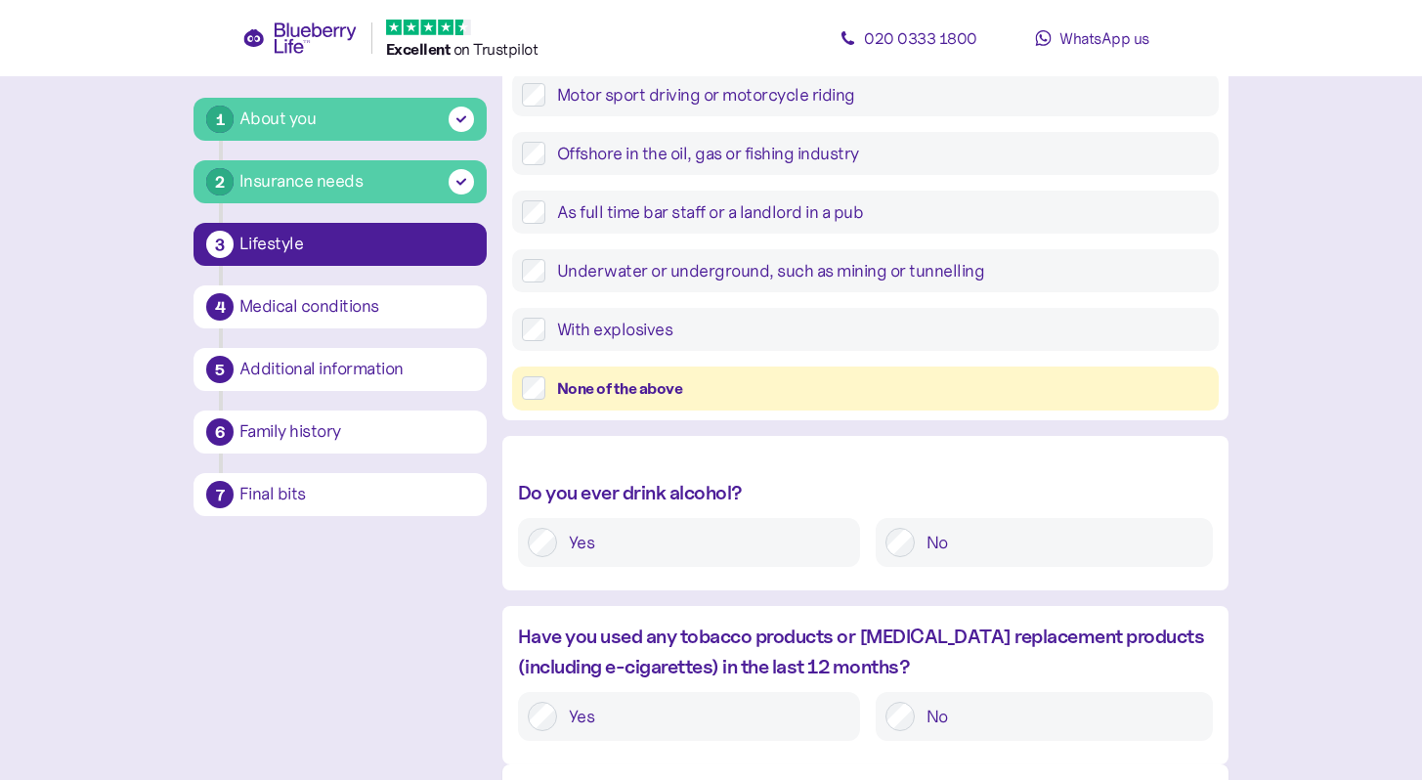
scroll to position [587, 0]
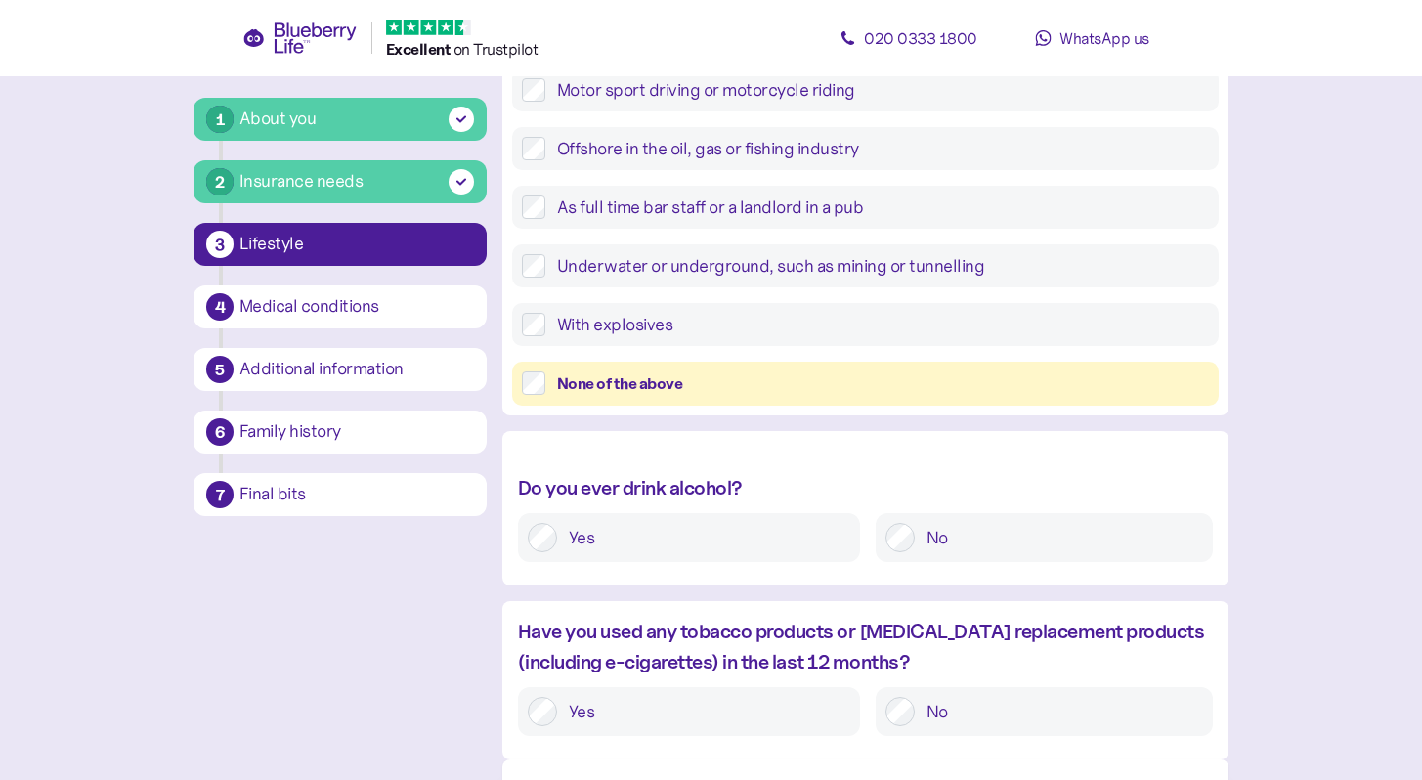
click at [950, 380] on div "None of the above" at bounding box center [883, 384] width 652 height 24
click at [1023, 547] on label "No" at bounding box center [1059, 537] width 288 height 29
click at [1118, 707] on label "No" at bounding box center [1059, 711] width 288 height 29
click at [1285, 637] on main "1 About you 2 Insurance needs 3 Lifestyle 4 Medical conditions 5 Additional inf…" at bounding box center [711, 155] width 1422 height 1484
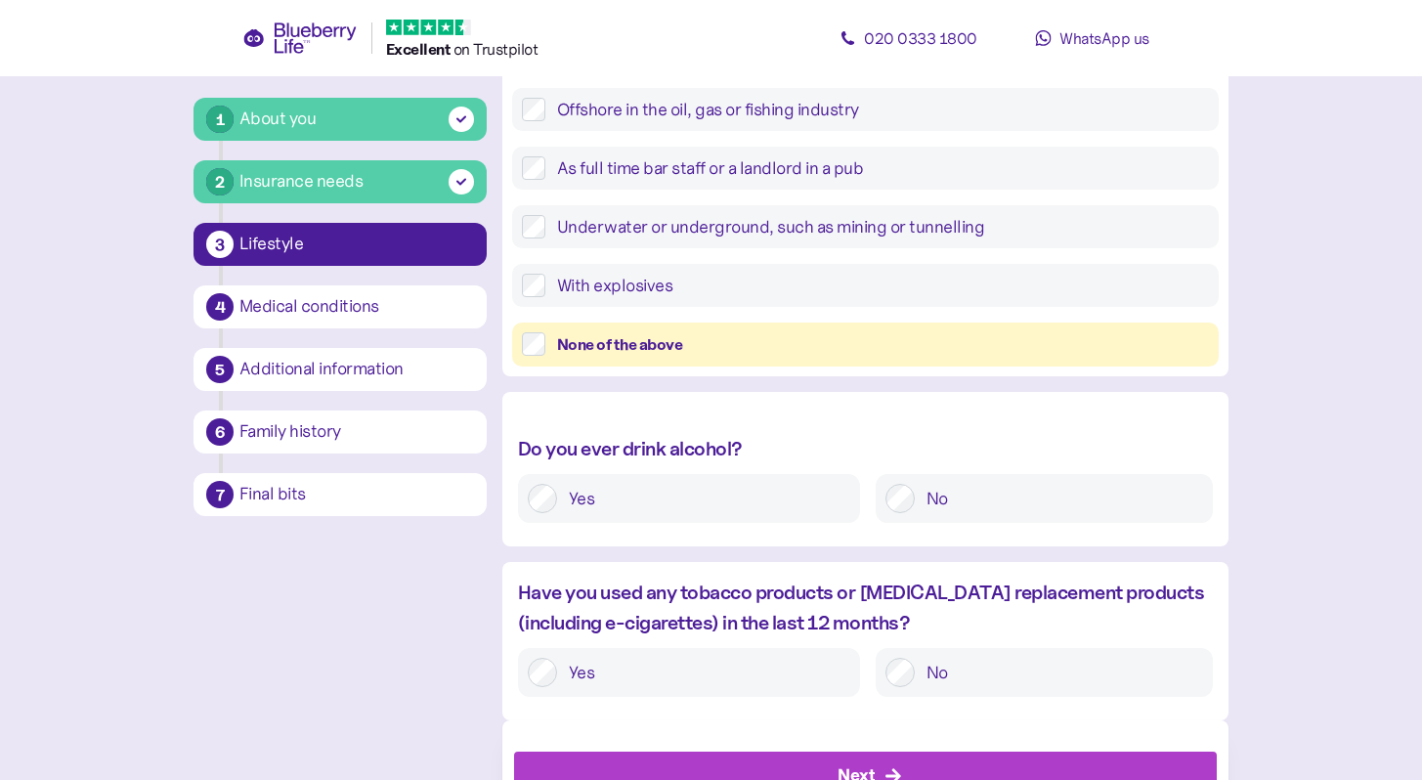
scroll to position [704, 0]
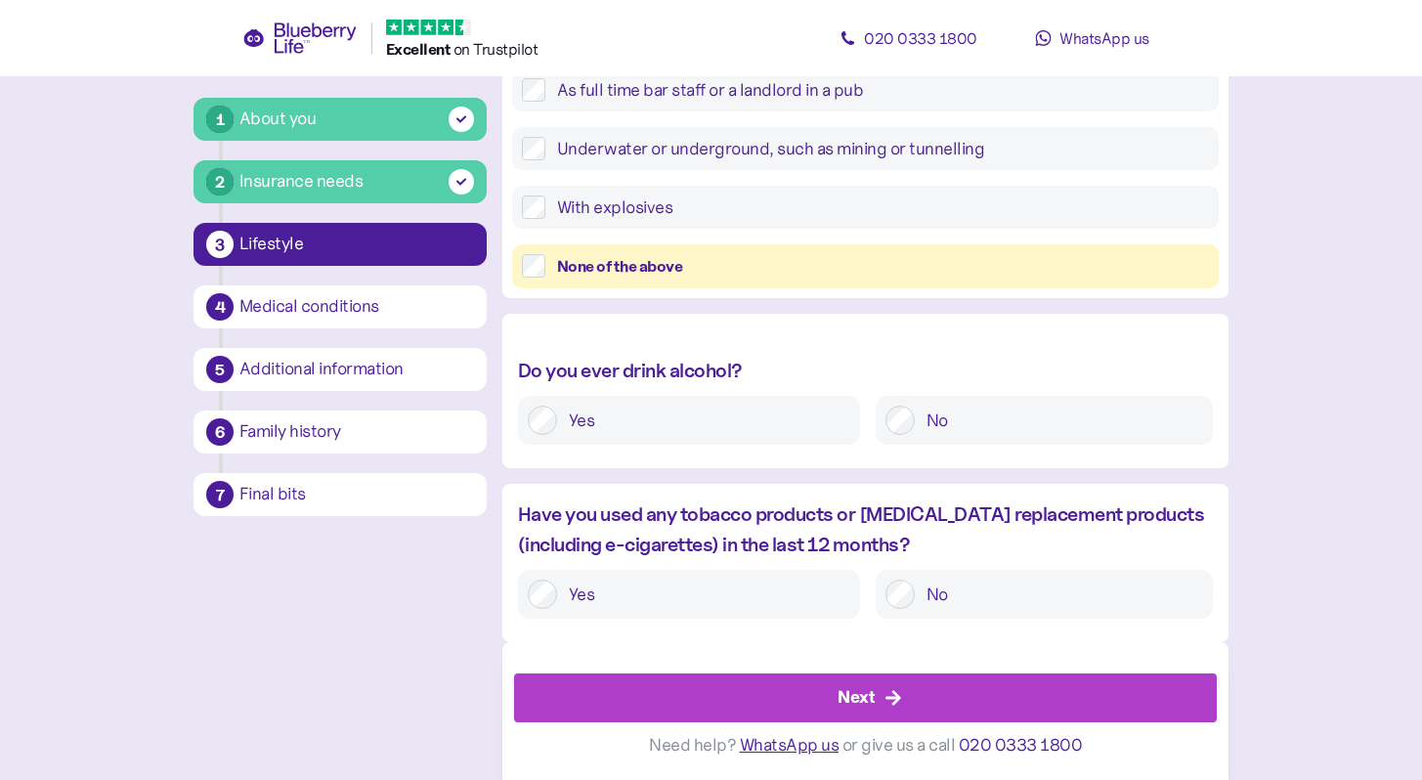
click at [1120, 682] on div "Next" at bounding box center [870, 698] width 659 height 47
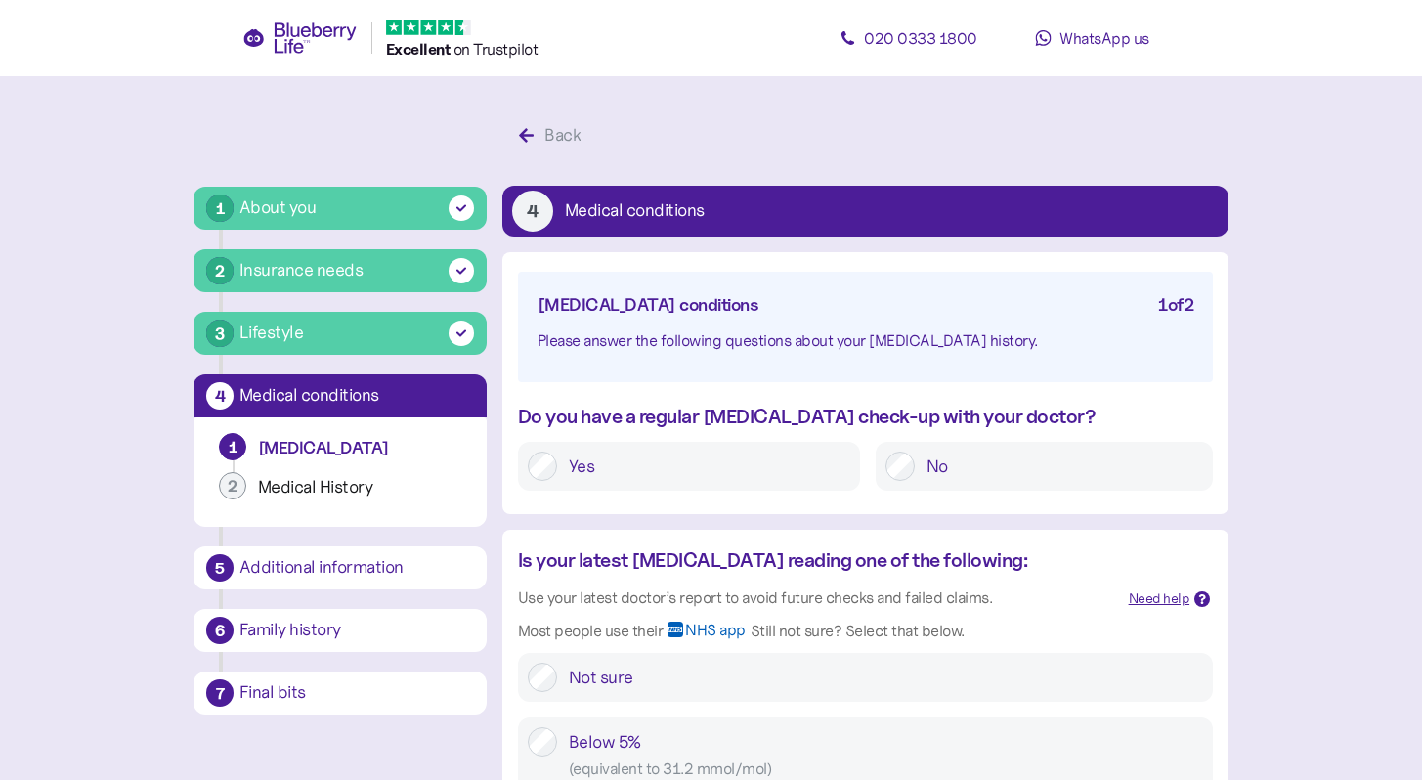
click at [820, 458] on label "Yes" at bounding box center [703, 466] width 293 height 29
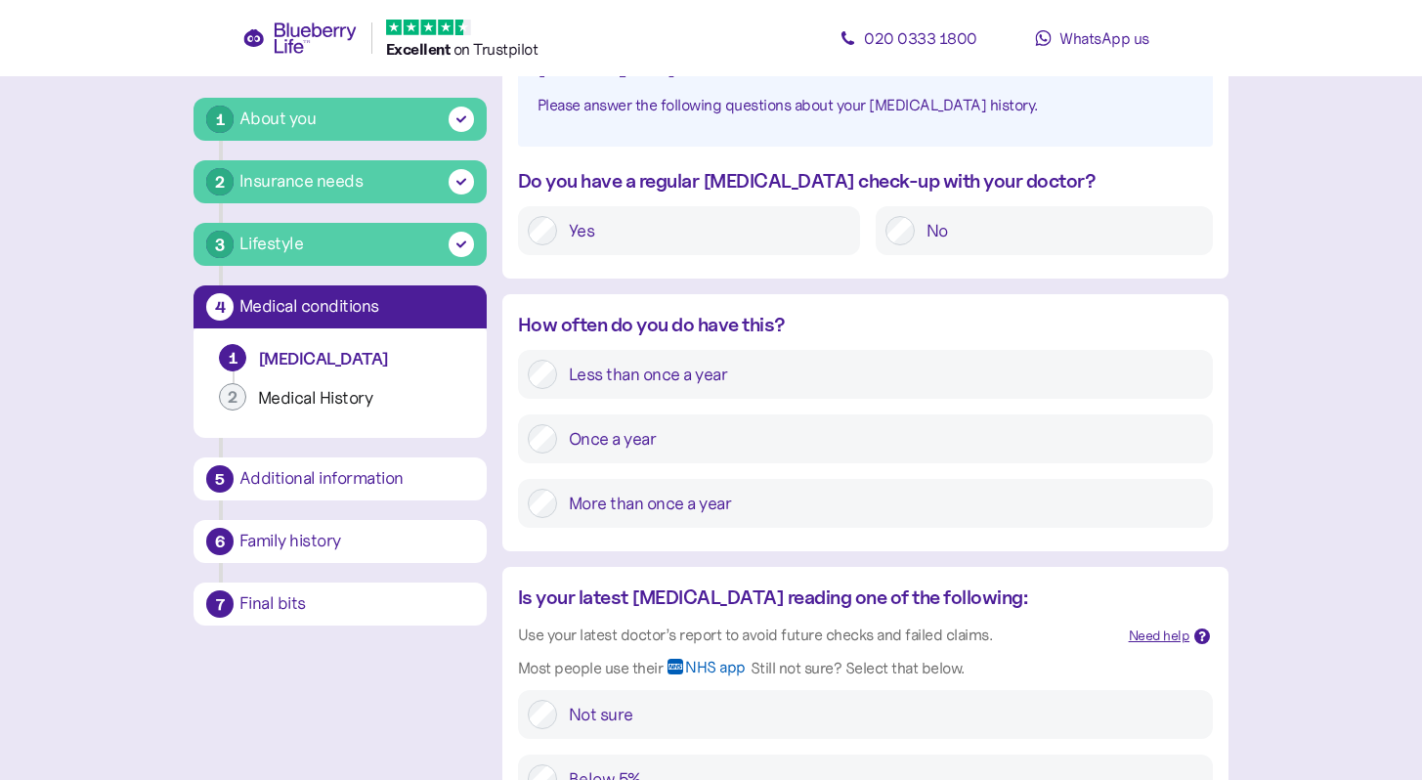
scroll to position [274, 0]
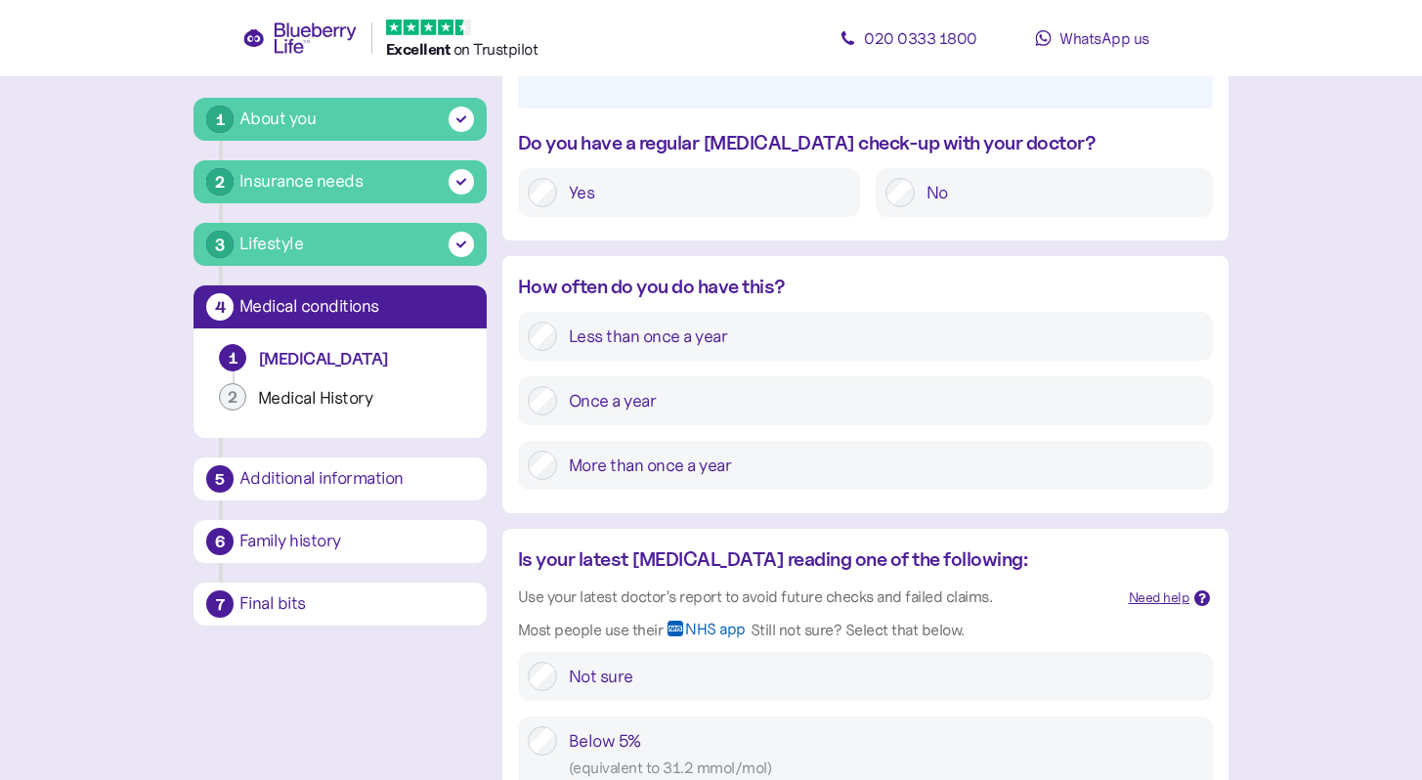
click at [1104, 459] on label "More than once a year" at bounding box center [880, 465] width 646 height 29
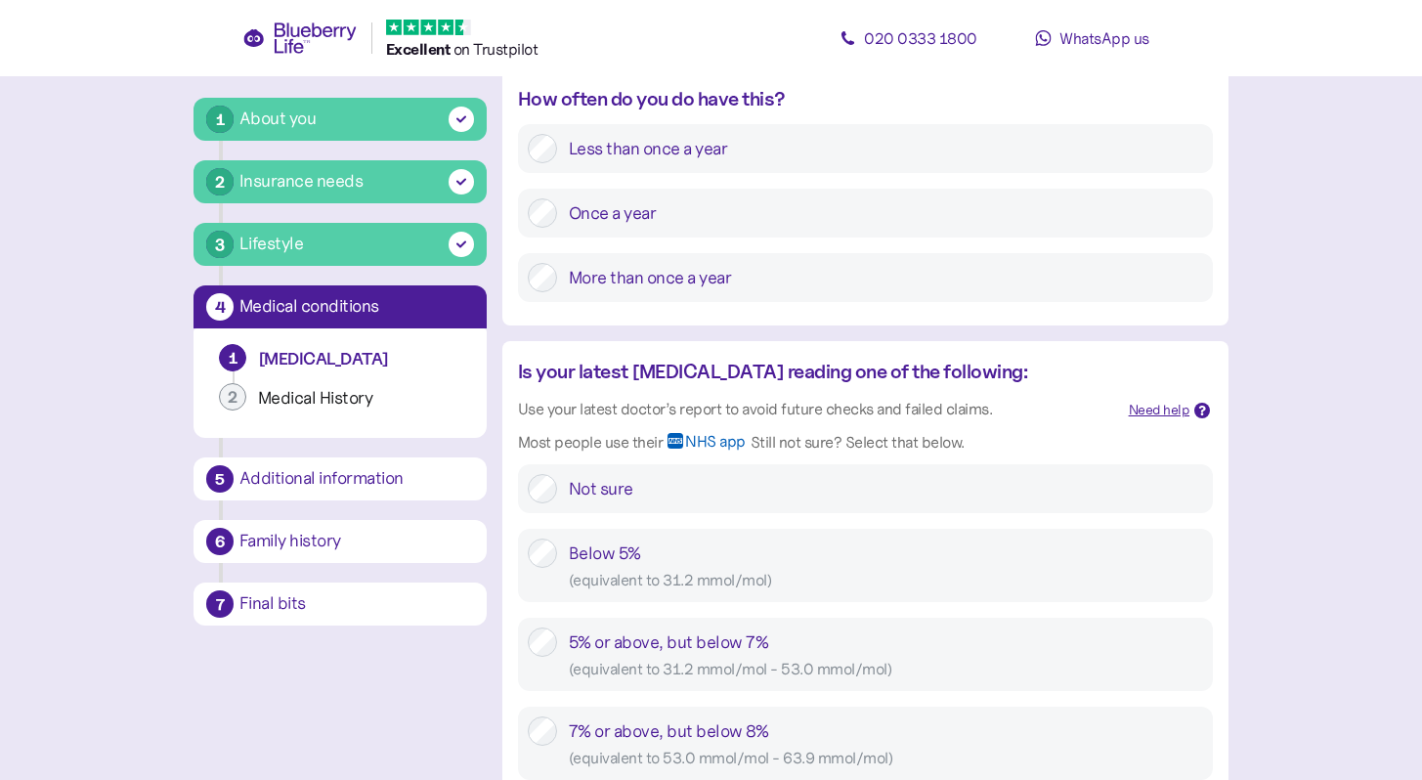
scroll to position [469, 0]
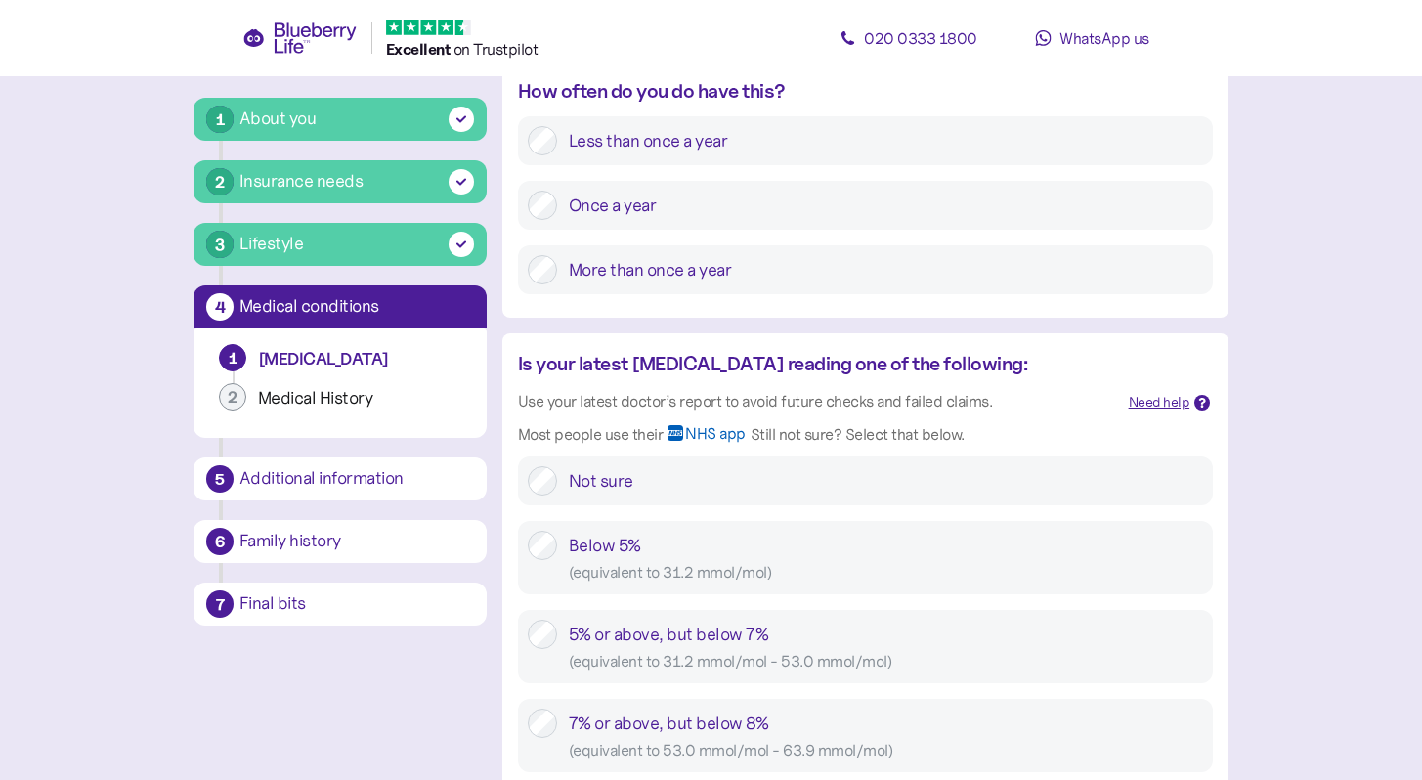
click at [1120, 471] on div "Not sure" at bounding box center [886, 480] width 635 height 29
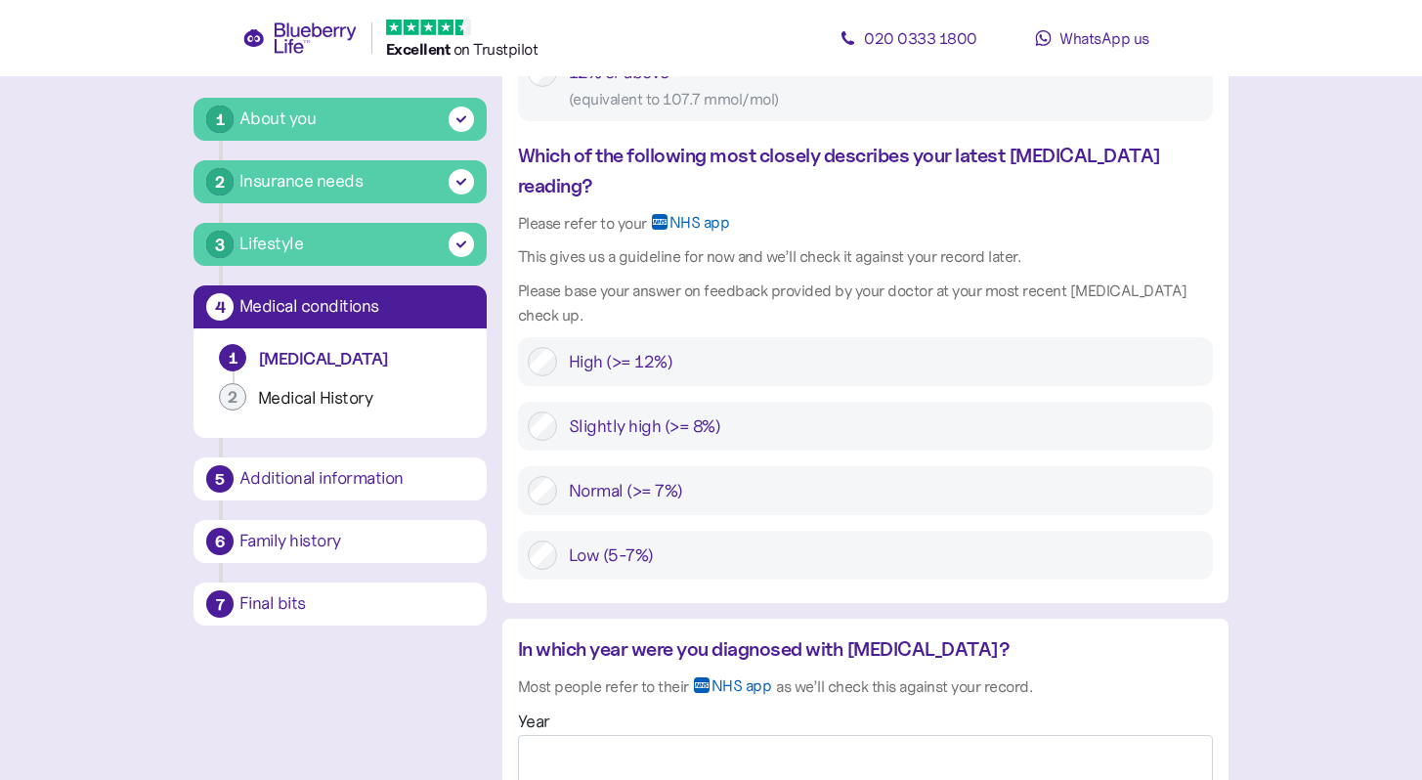
scroll to position [1525, 0]
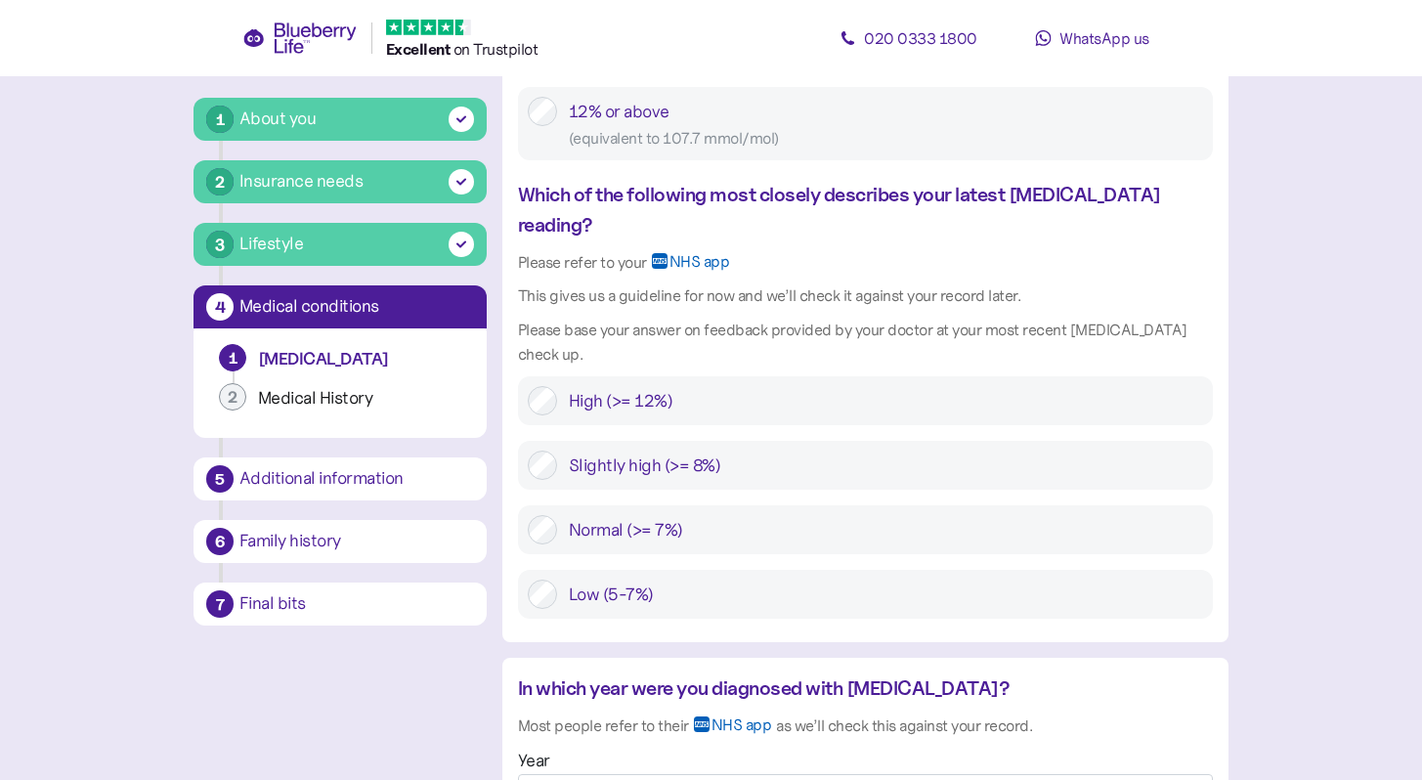
click at [1156, 451] on label "Slightly high (>= 8%)" at bounding box center [880, 465] width 646 height 29
click at [1342, 422] on main "1 About you 2 Insurance needs 3 Lifestyle 4 Medical conditions 1 Diabetes 2 Med…" at bounding box center [711, 222] width 1422 height 3494
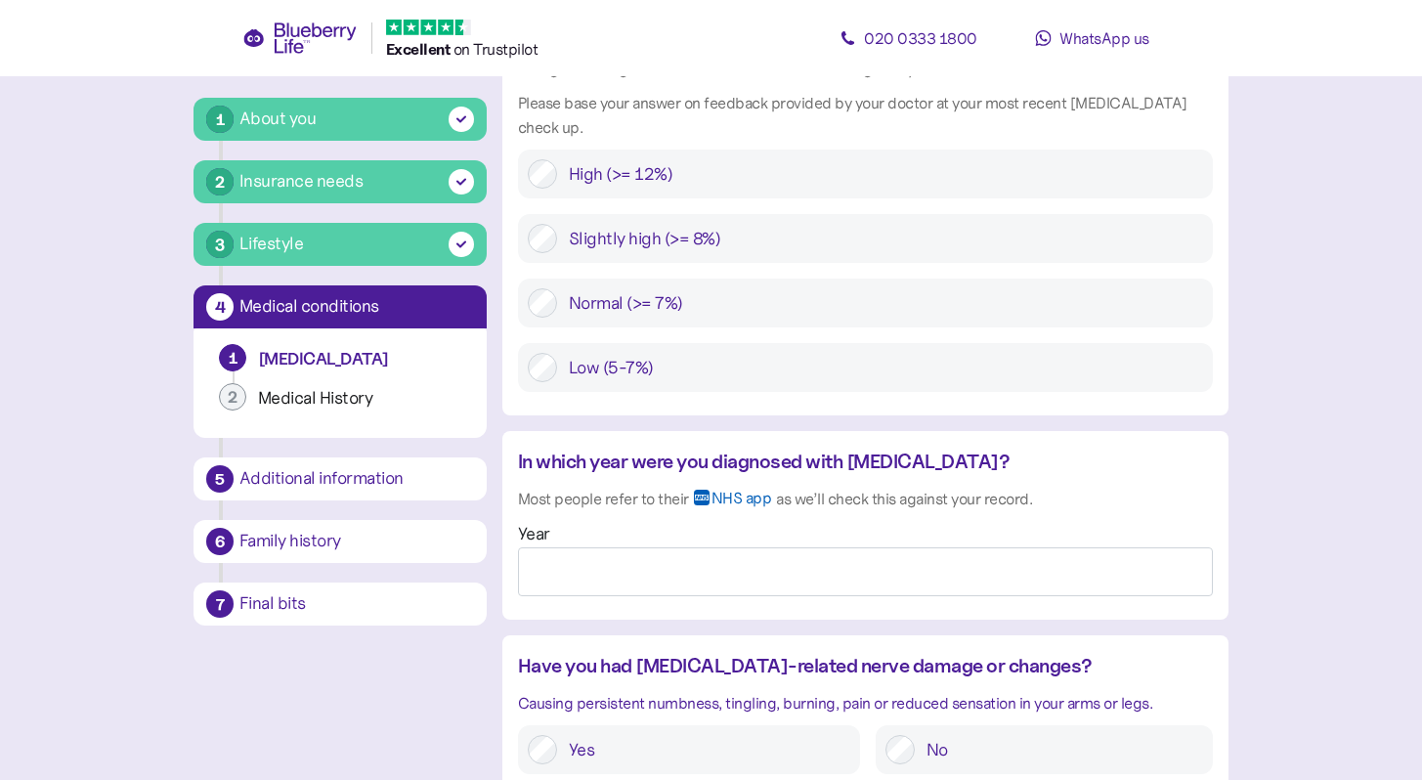
scroll to position [1760, 0]
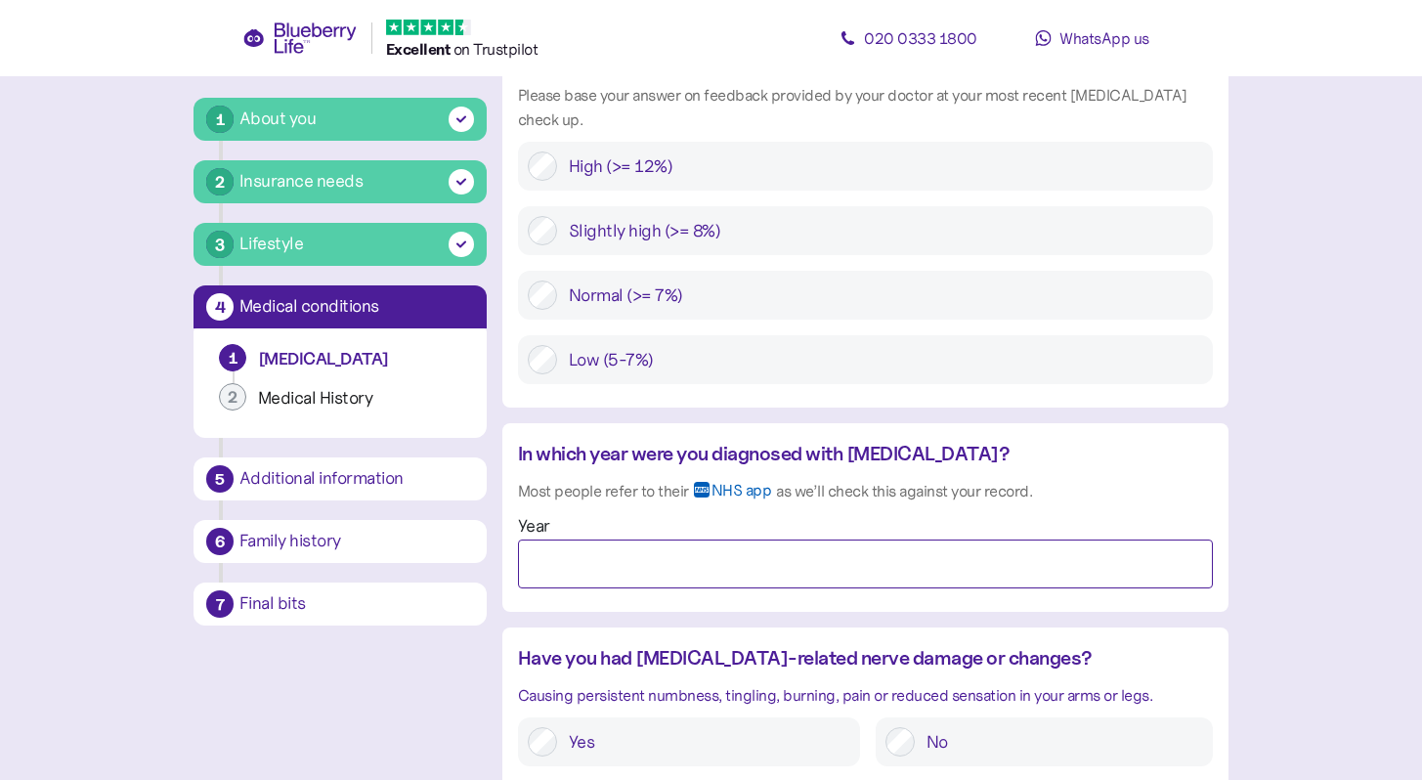
click at [1121, 540] on input "Year" at bounding box center [865, 564] width 695 height 49
type input "****"
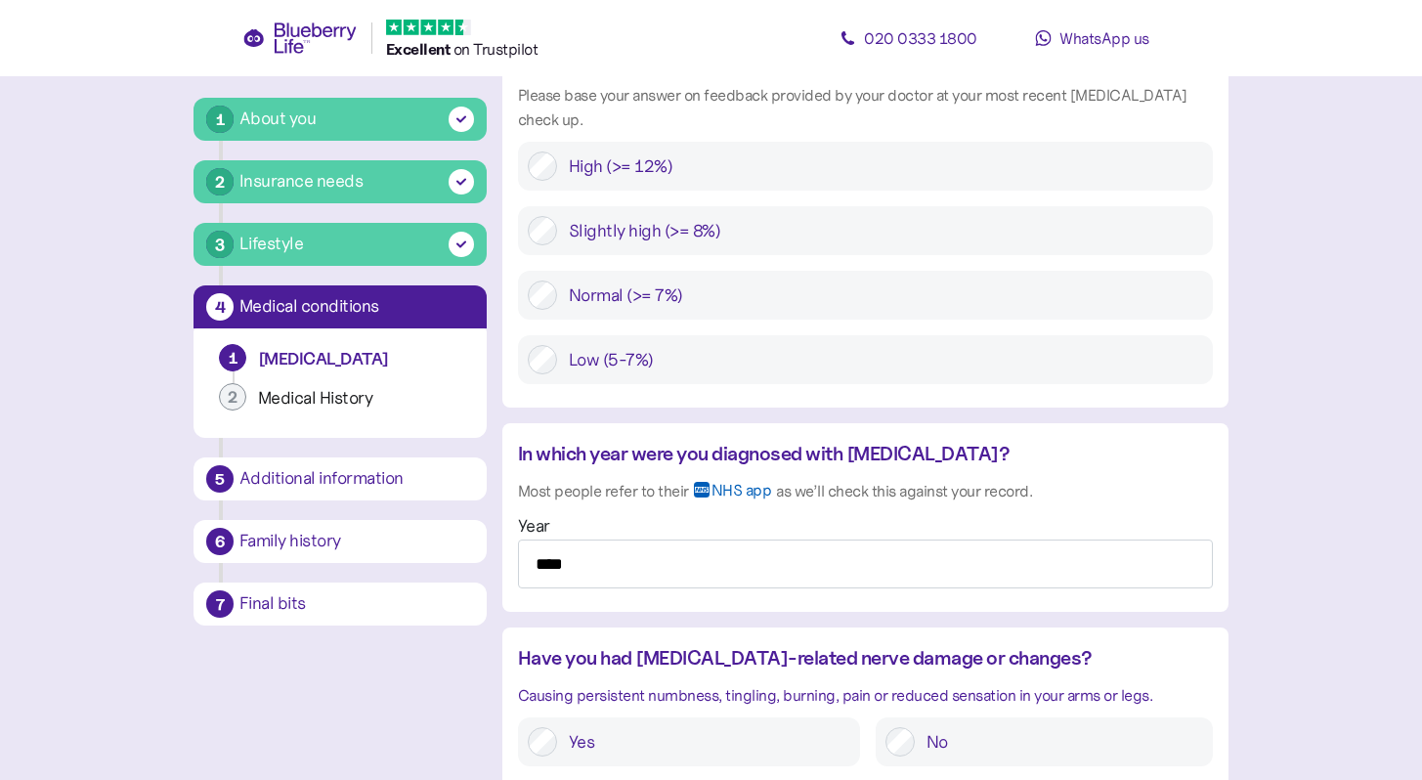
click at [1172, 727] on label "No" at bounding box center [1059, 741] width 288 height 29
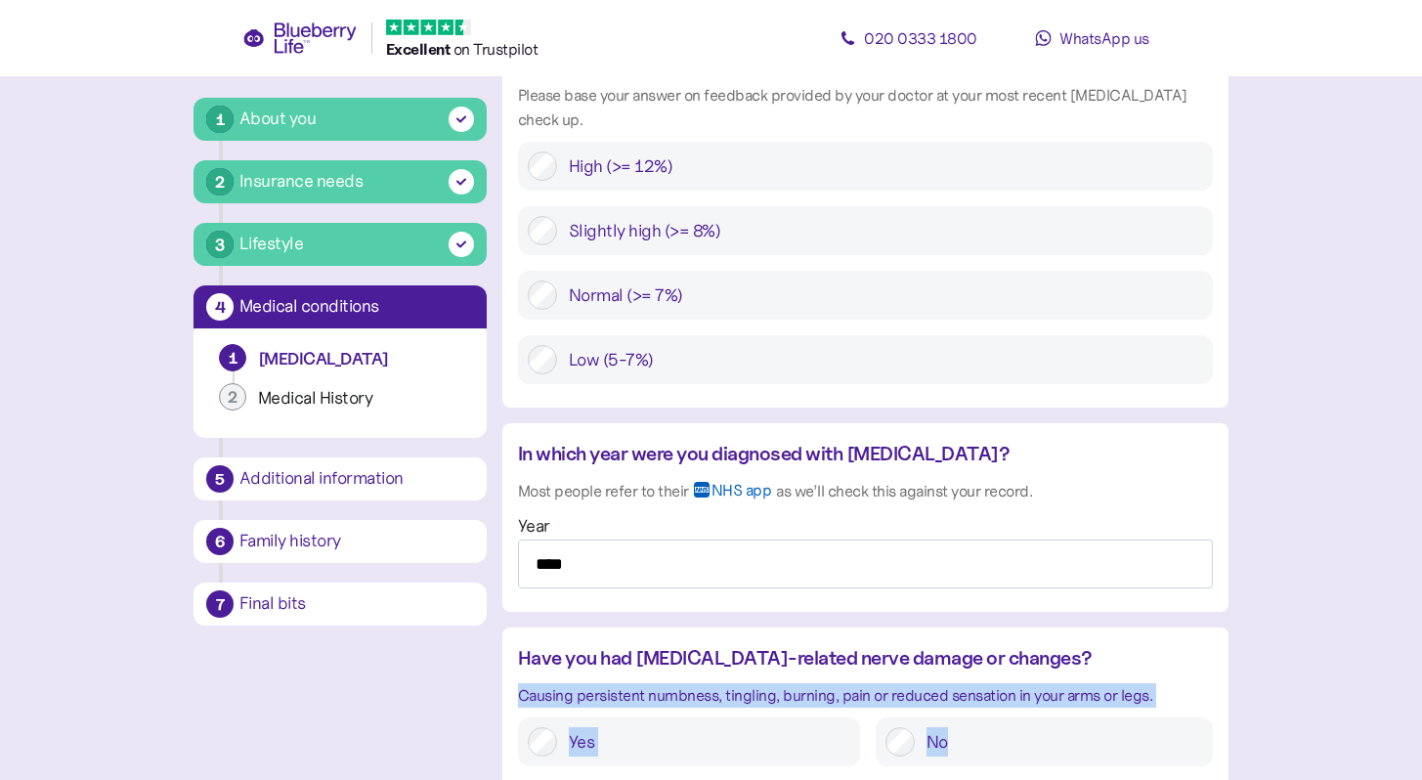
drag, startPoint x: 1172, startPoint y: 691, endPoint x: 1359, endPoint y: 620, distance: 199.9
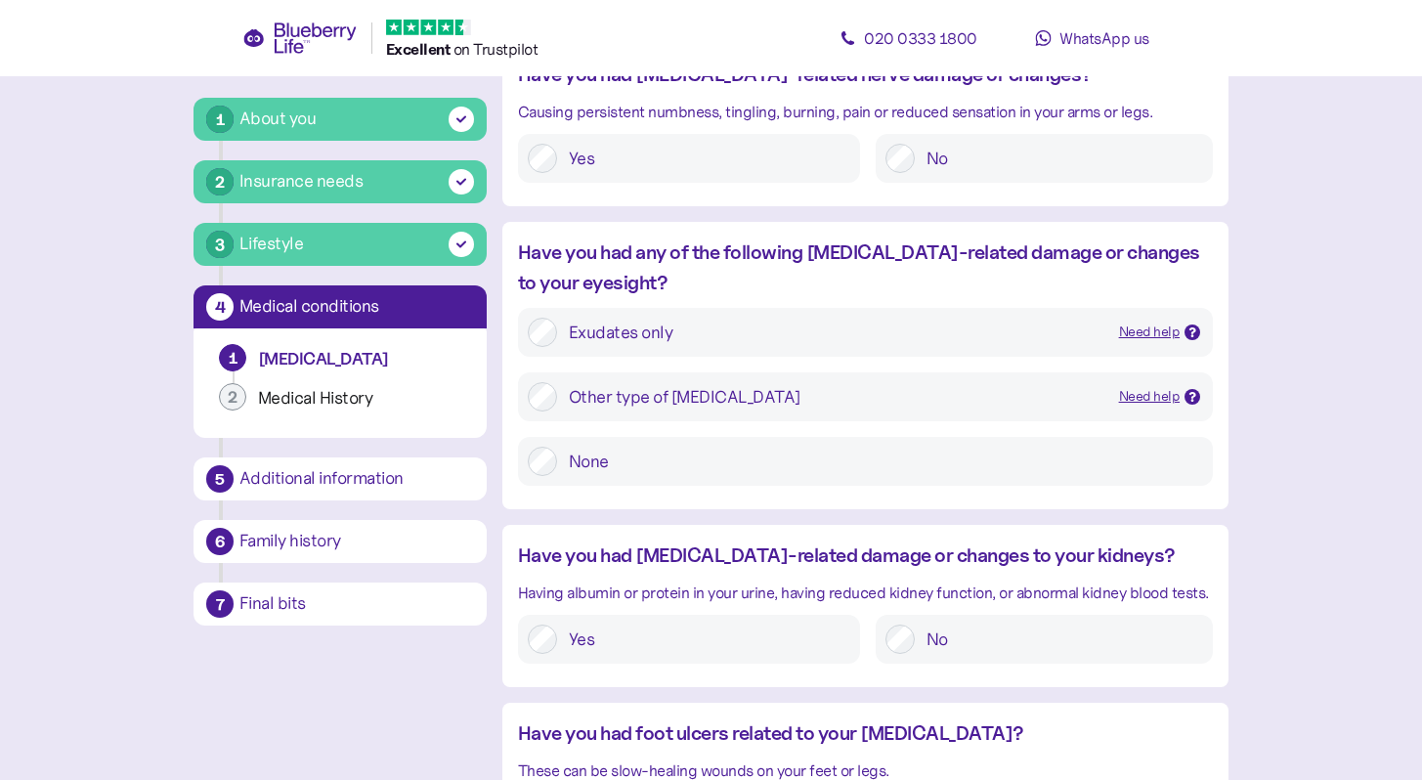
scroll to position [2346, 0]
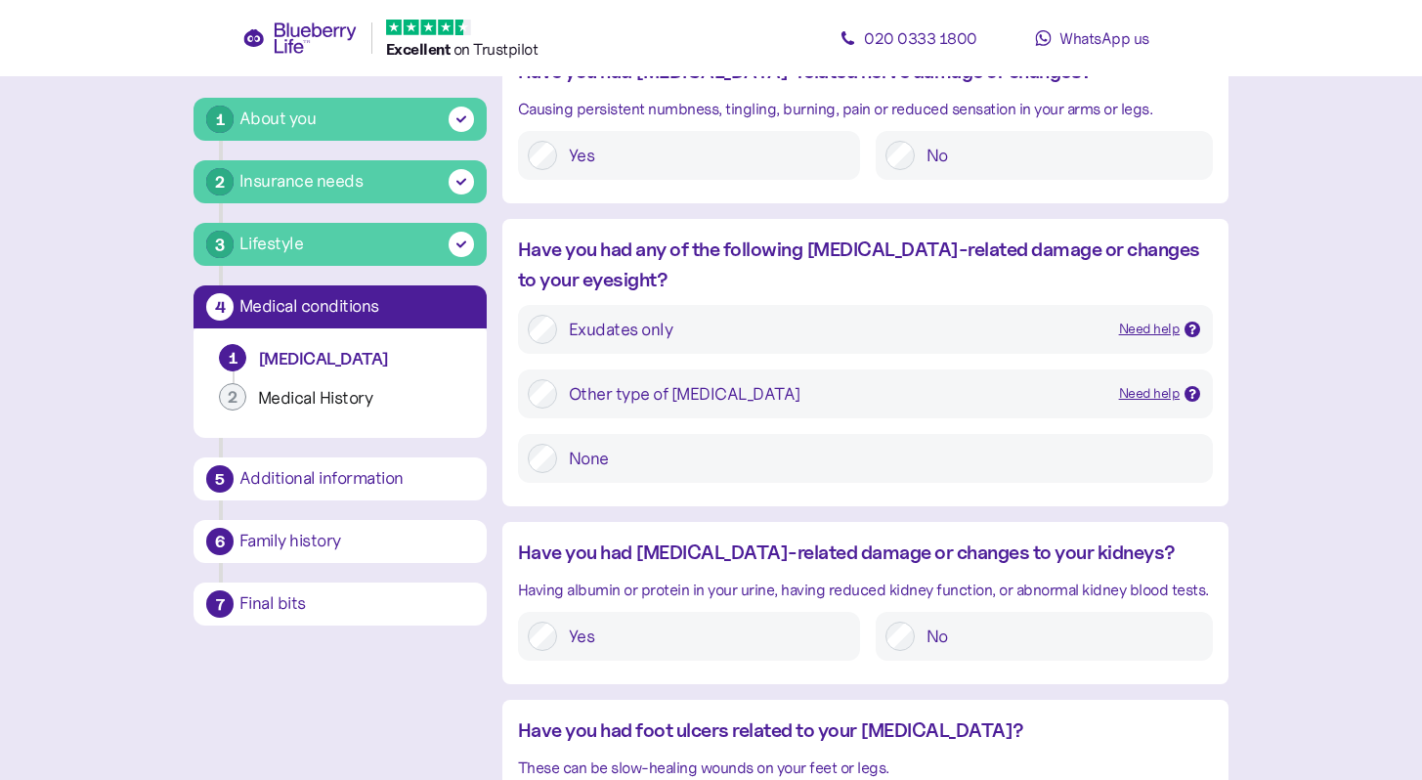
click at [1078, 444] on label "None" at bounding box center [880, 458] width 646 height 29
click at [1100, 622] on label "No" at bounding box center [1059, 636] width 288 height 29
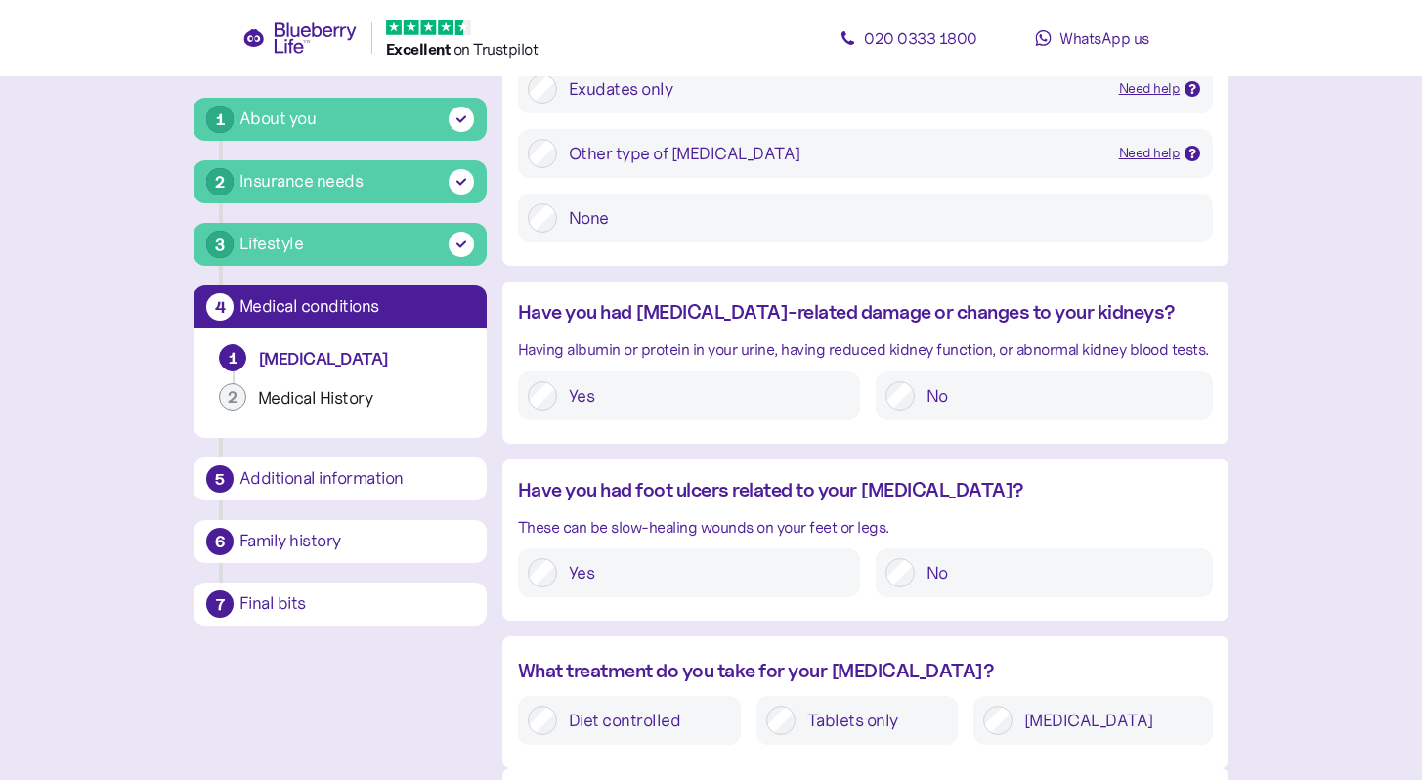
scroll to position [2606, 0]
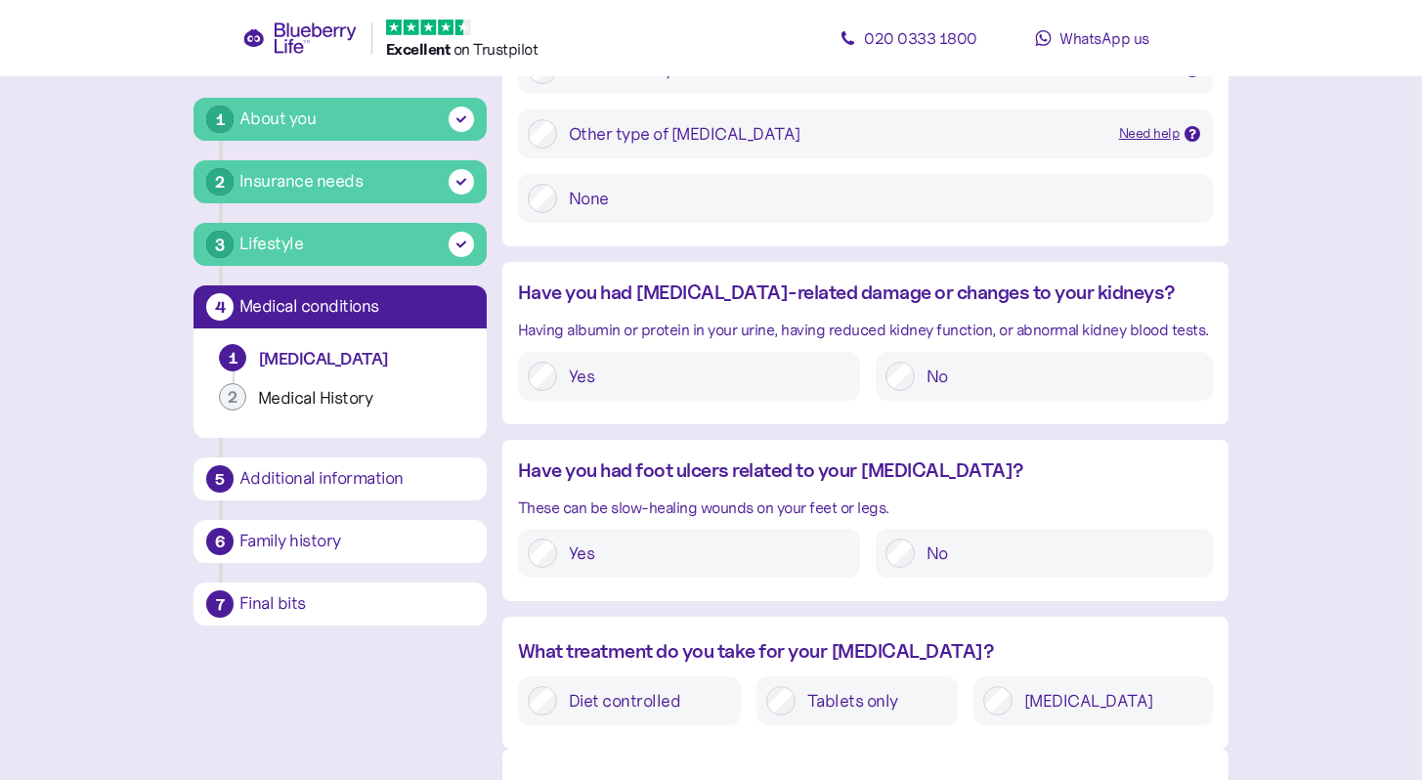
click at [1099, 539] on label "No" at bounding box center [1059, 553] width 288 height 29
click at [898, 686] on label "Tablets only" at bounding box center [872, 700] width 153 height 29
click at [664, 686] on label "Diet controlled" at bounding box center [644, 700] width 174 height 29
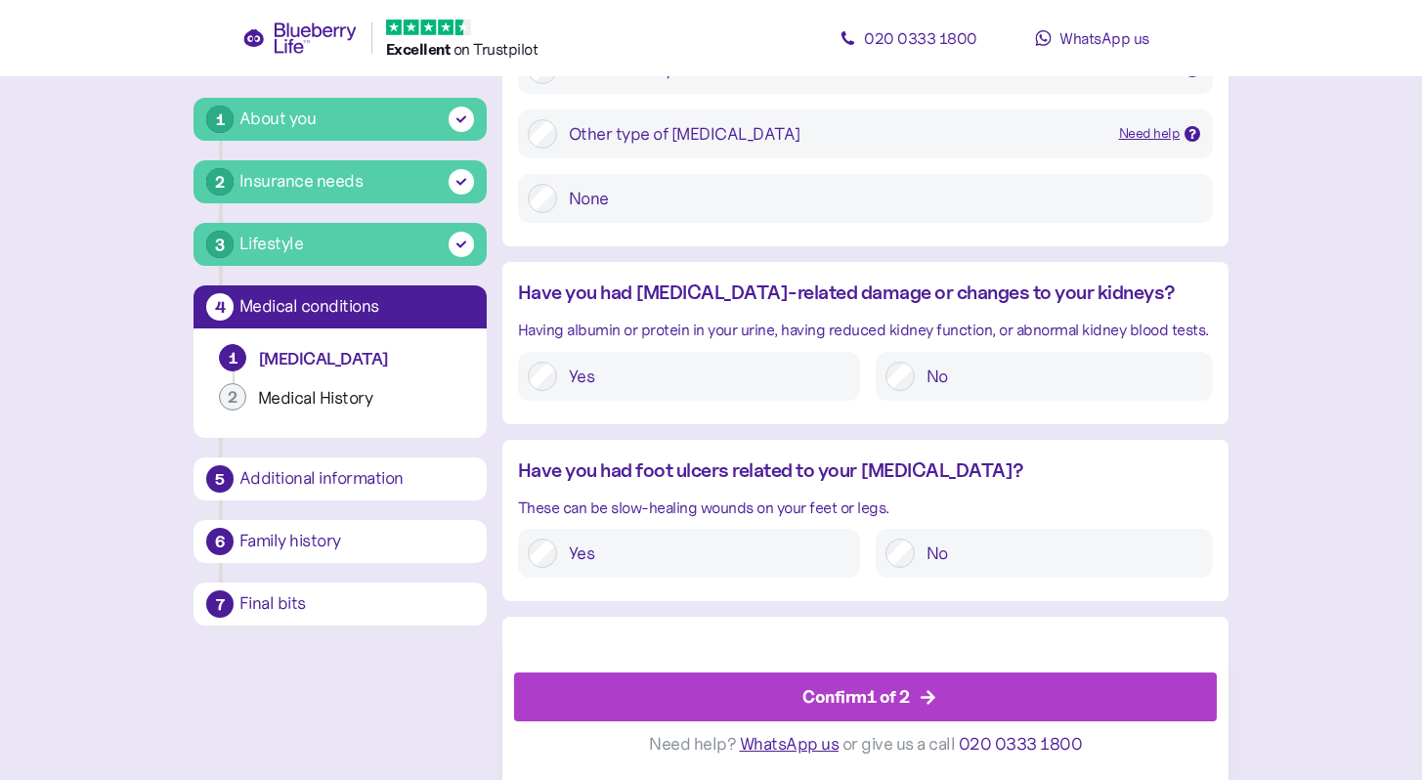
click at [840, 686] on label "Tablets only" at bounding box center [872, 700] width 153 height 29
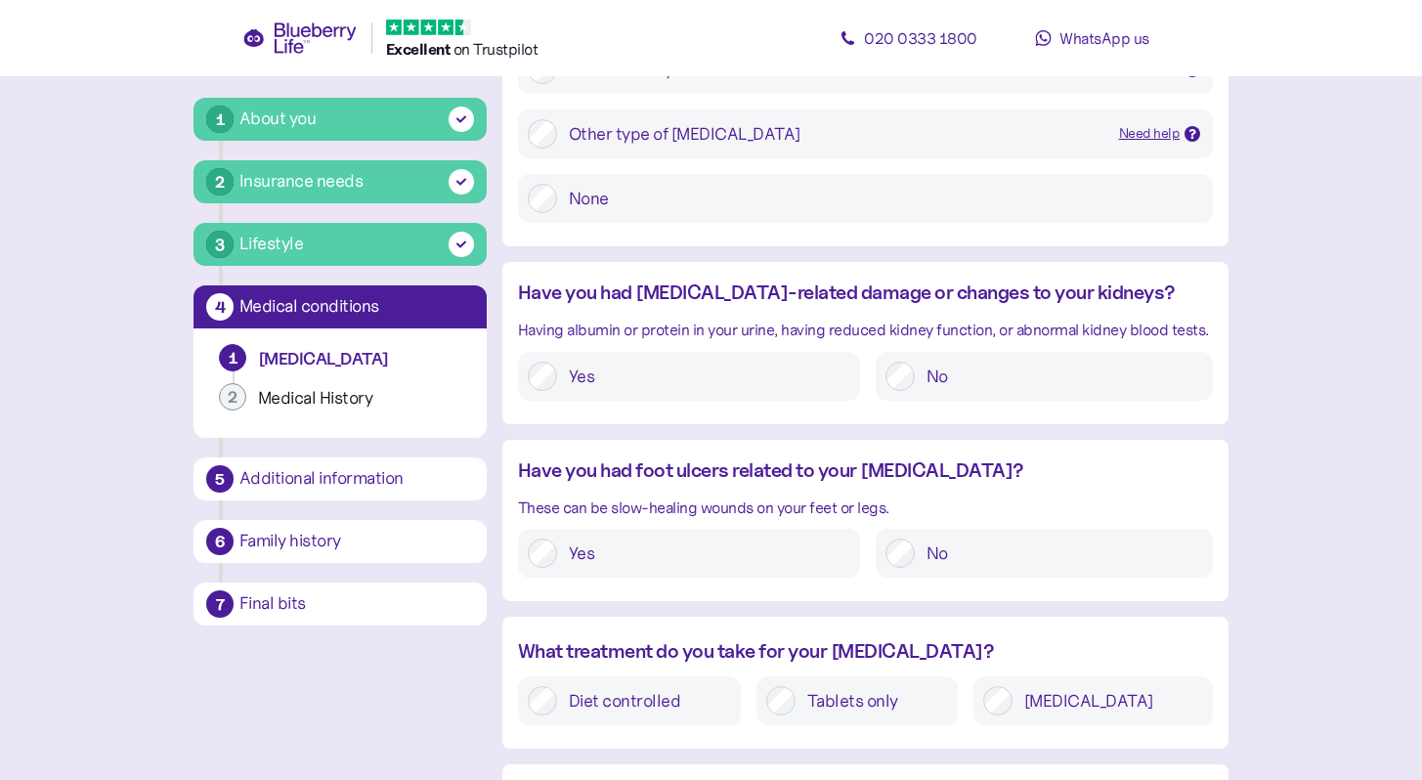
click at [714, 686] on label "Diet controlled" at bounding box center [644, 700] width 174 height 29
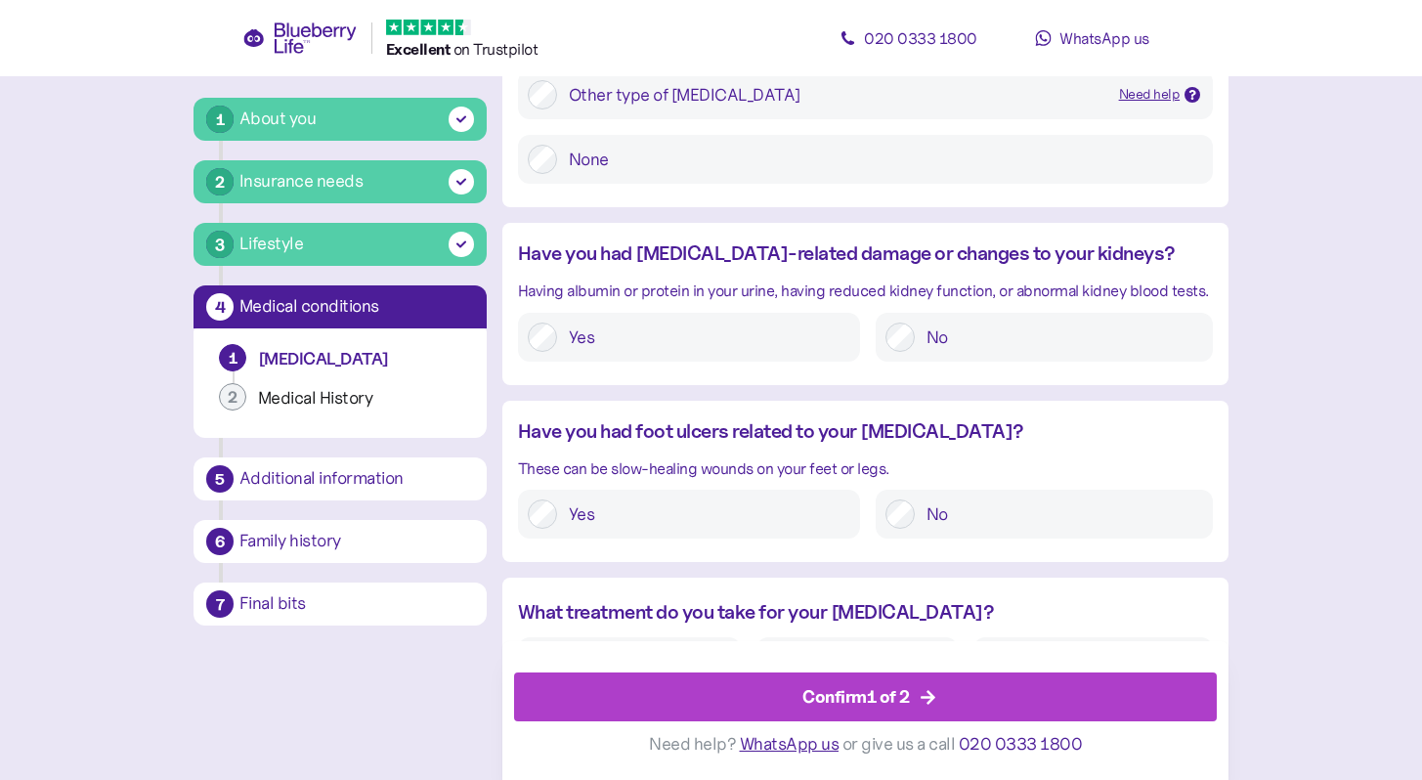
scroll to position [2659, 0]
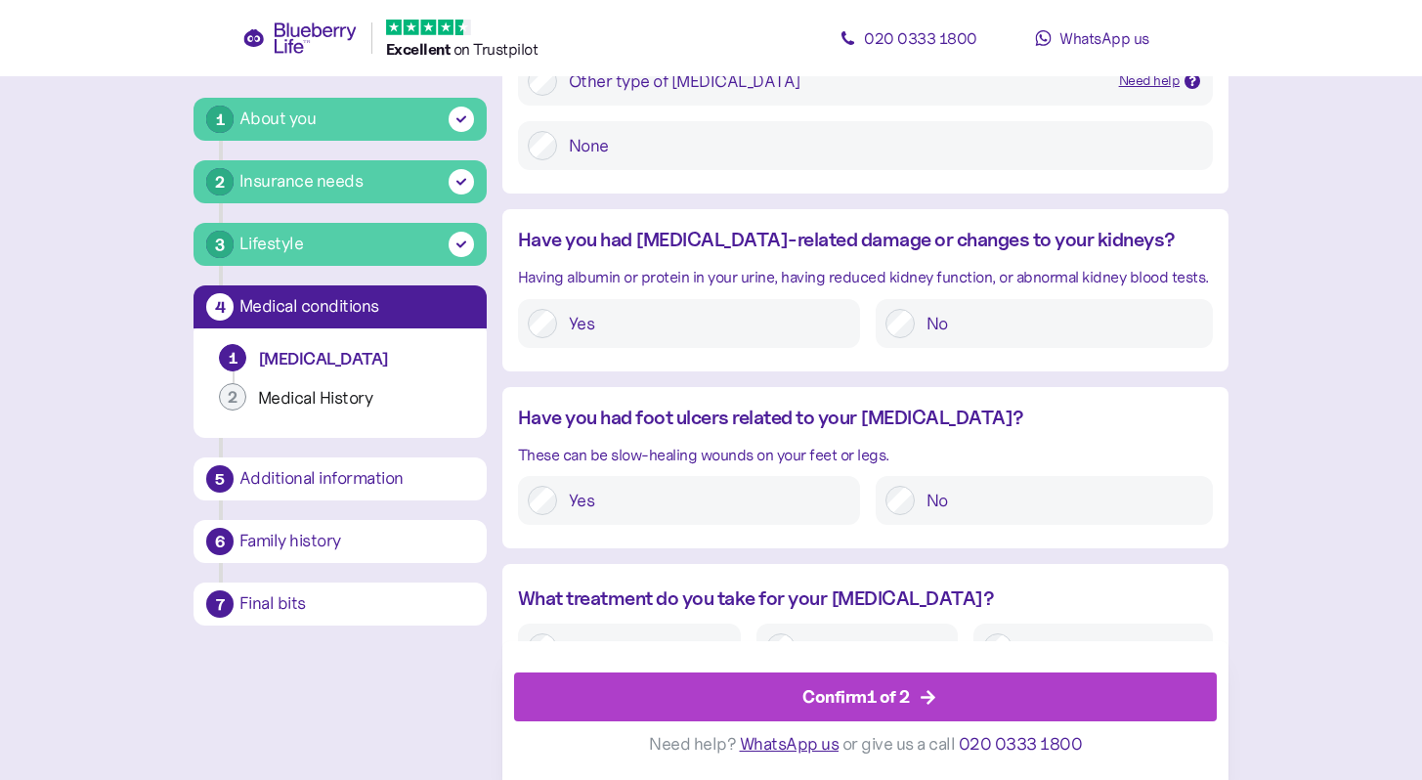
click at [843, 634] on label "Tablets only" at bounding box center [872, 648] width 153 height 29
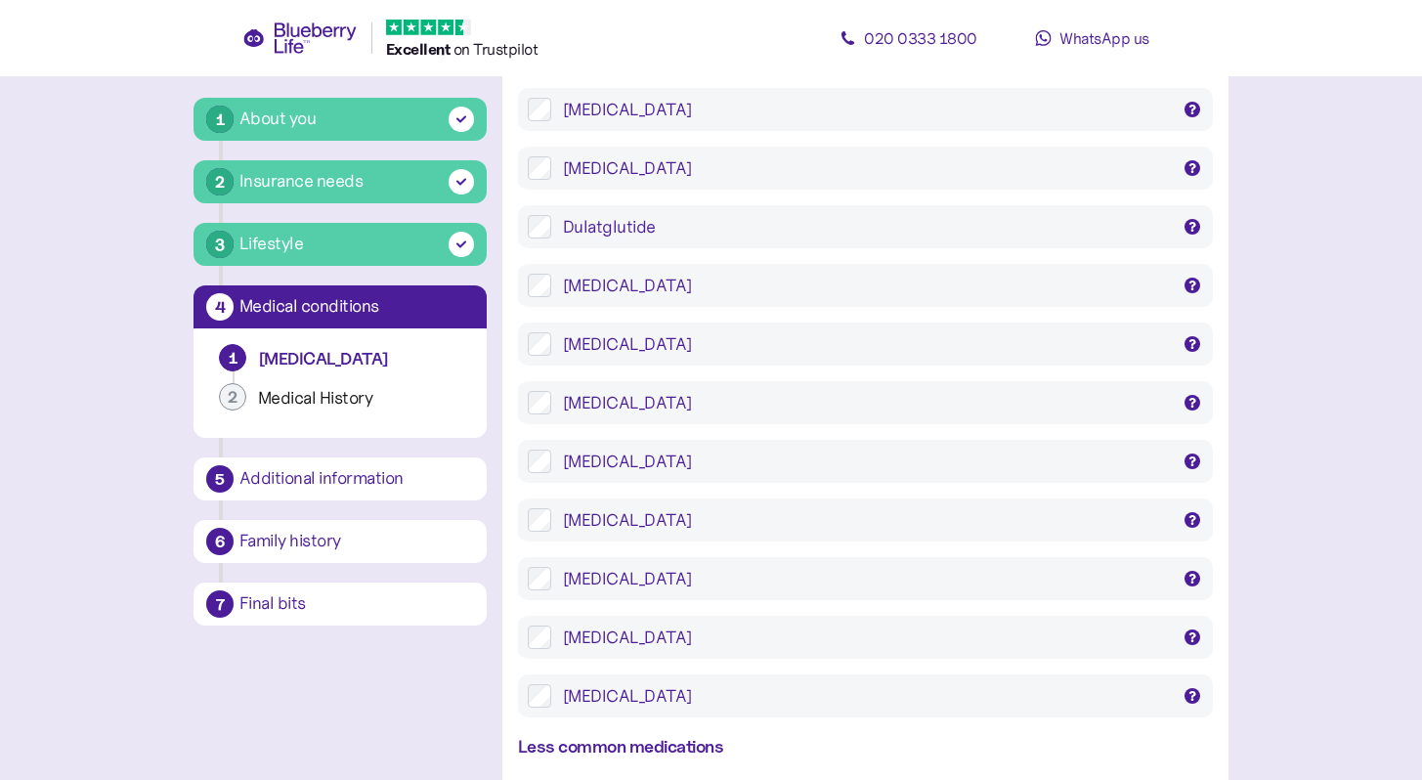
scroll to position [3598, 0]
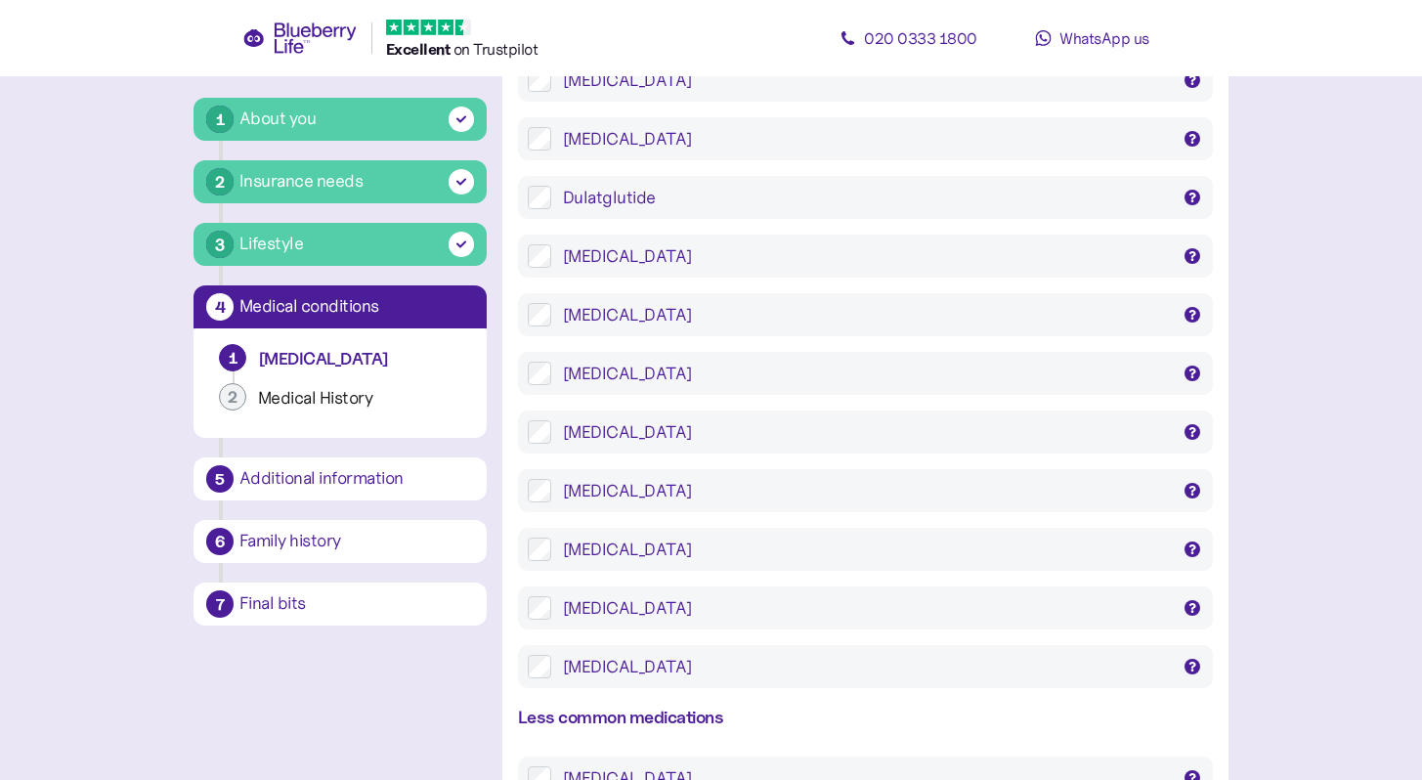
click at [855, 538] on div "Metformin" at bounding box center [866, 549] width 606 height 23
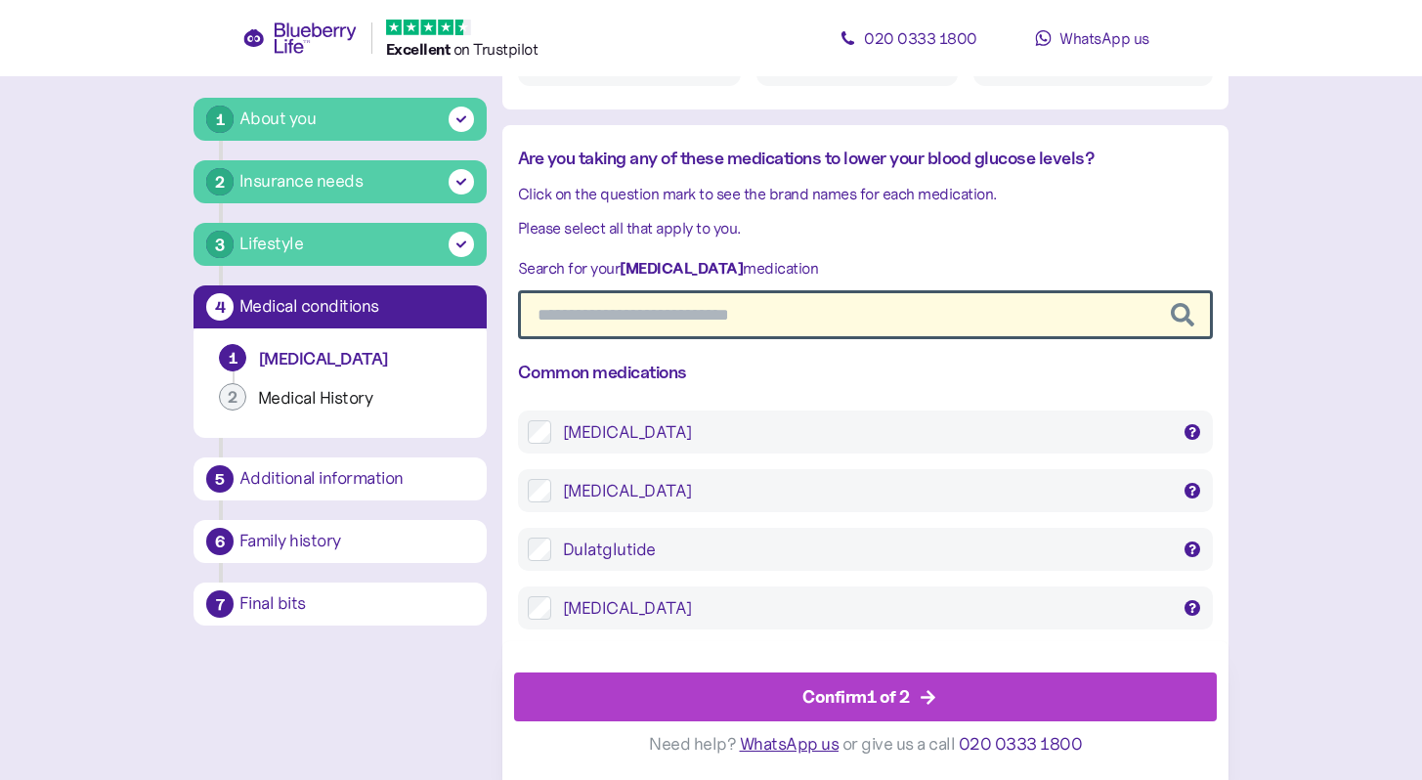
scroll to position [3177, 0]
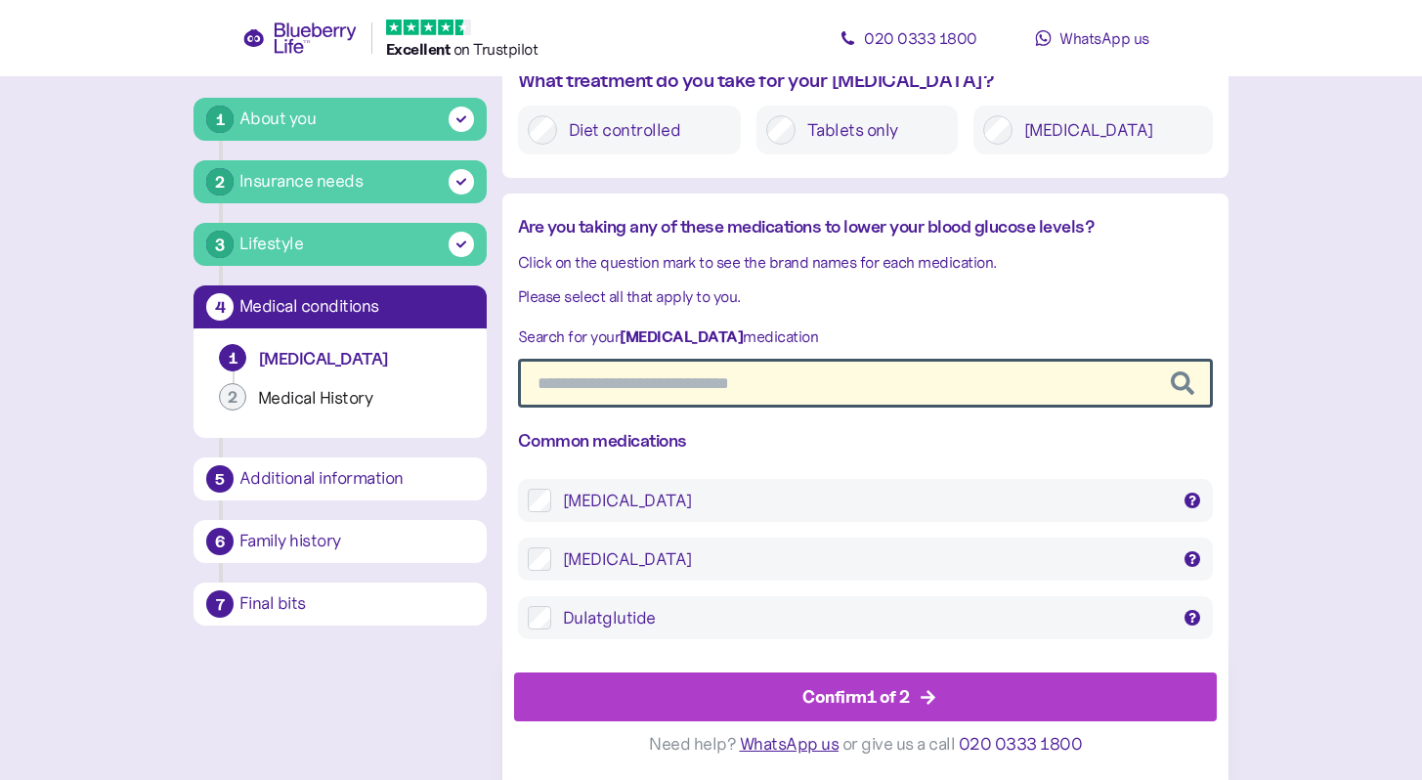
click at [1055, 359] on input "text" at bounding box center [865, 383] width 695 height 49
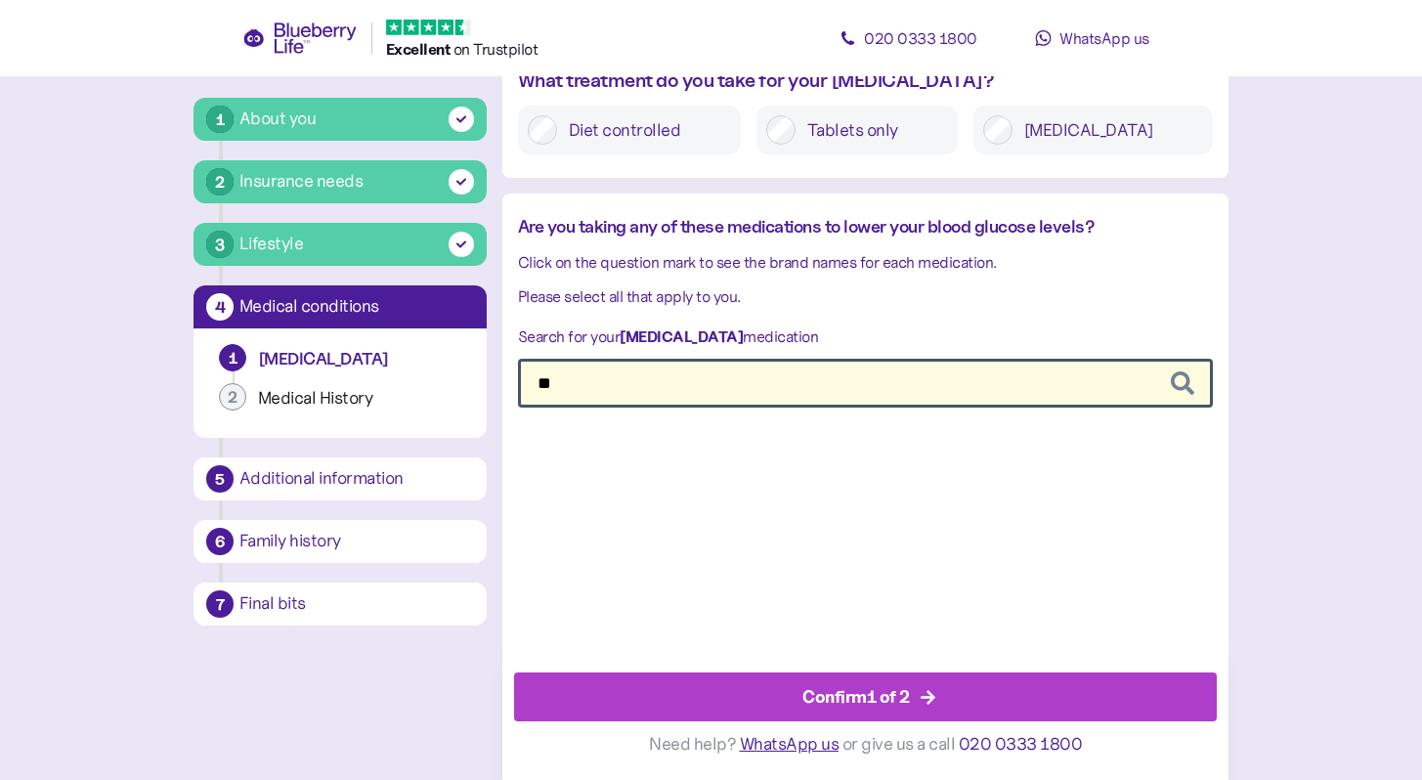
type input "*"
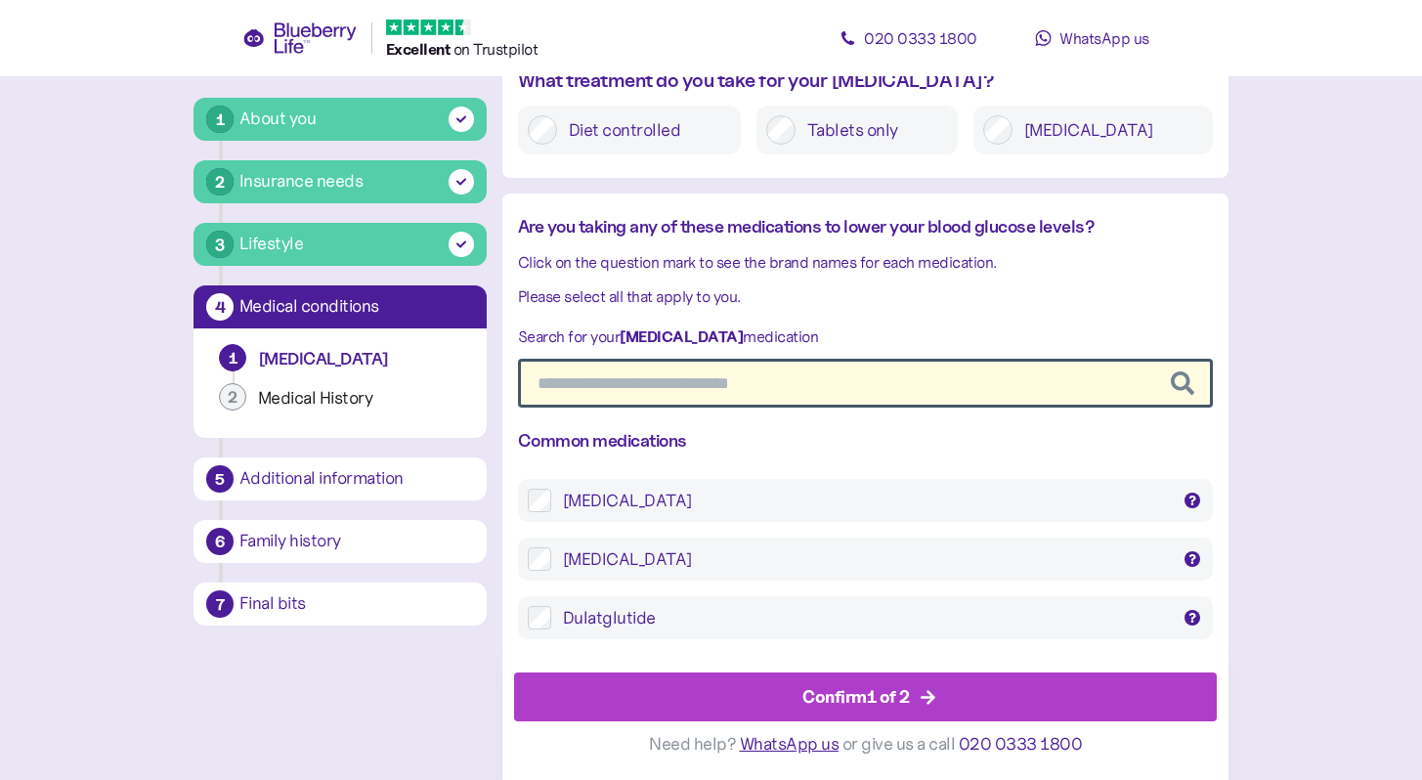
click at [1042, 697] on div "Confirm 1 of 2" at bounding box center [870, 698] width 659 height 47
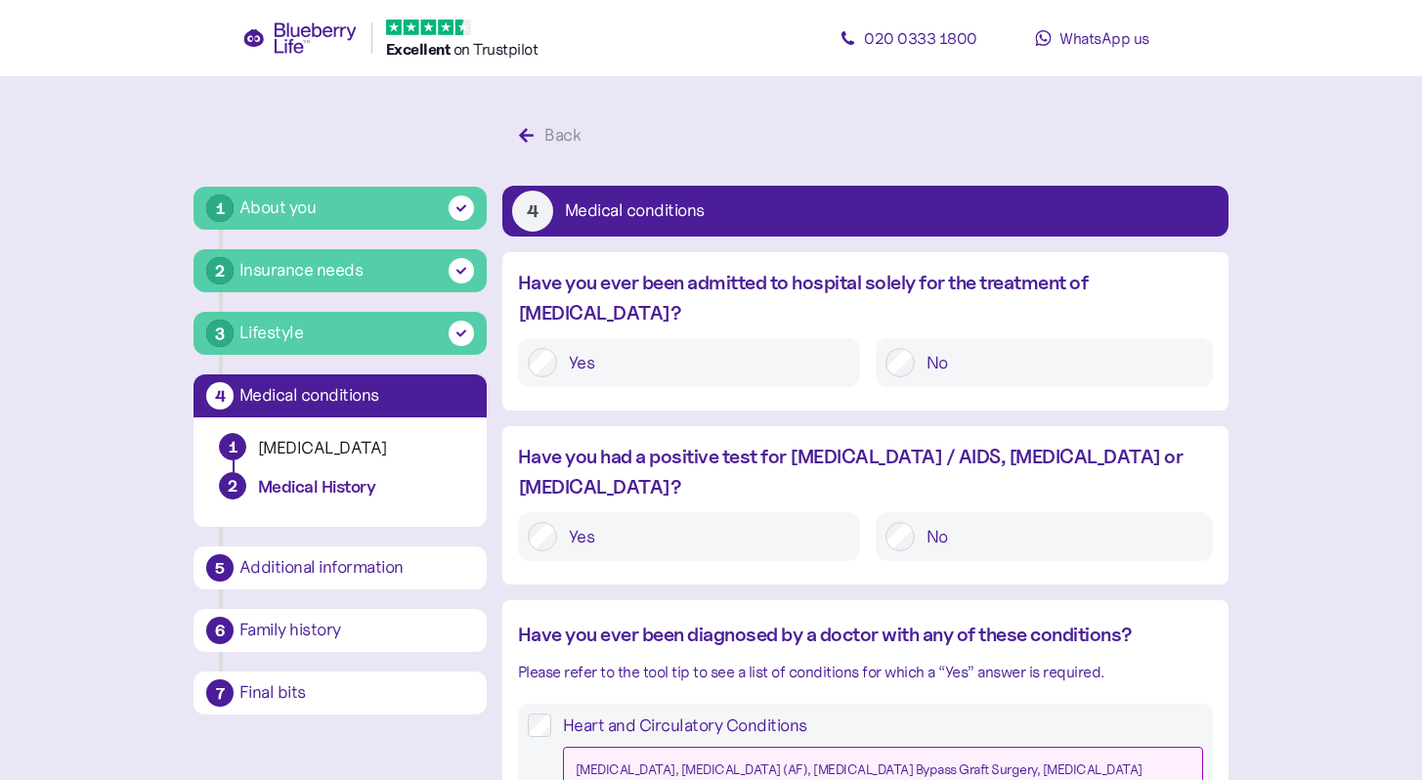
click at [1010, 352] on div "No" at bounding box center [1044, 362] width 337 height 49
click at [1025, 348] on label "No" at bounding box center [1059, 362] width 288 height 29
click at [1041, 522] on label "No" at bounding box center [1059, 536] width 288 height 29
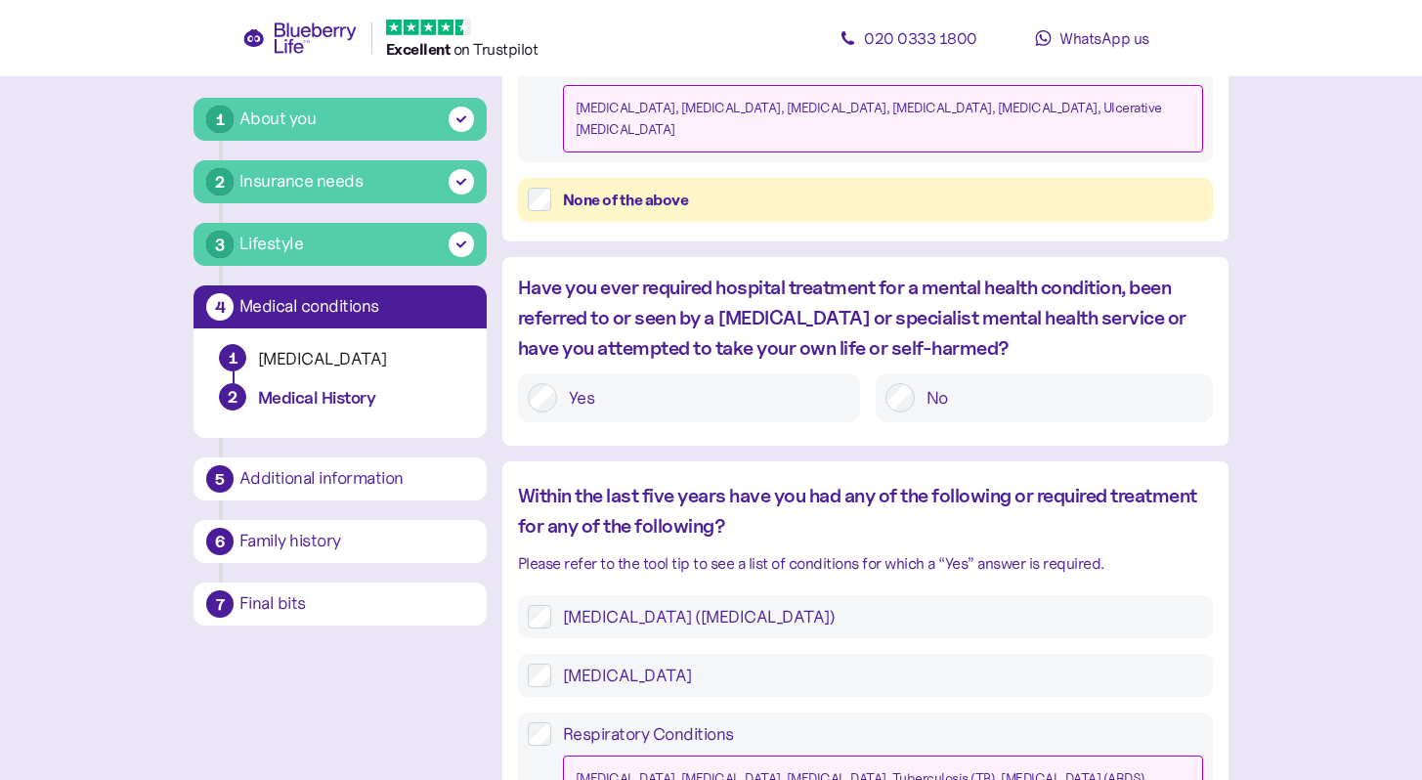
scroll to position [1173, 0]
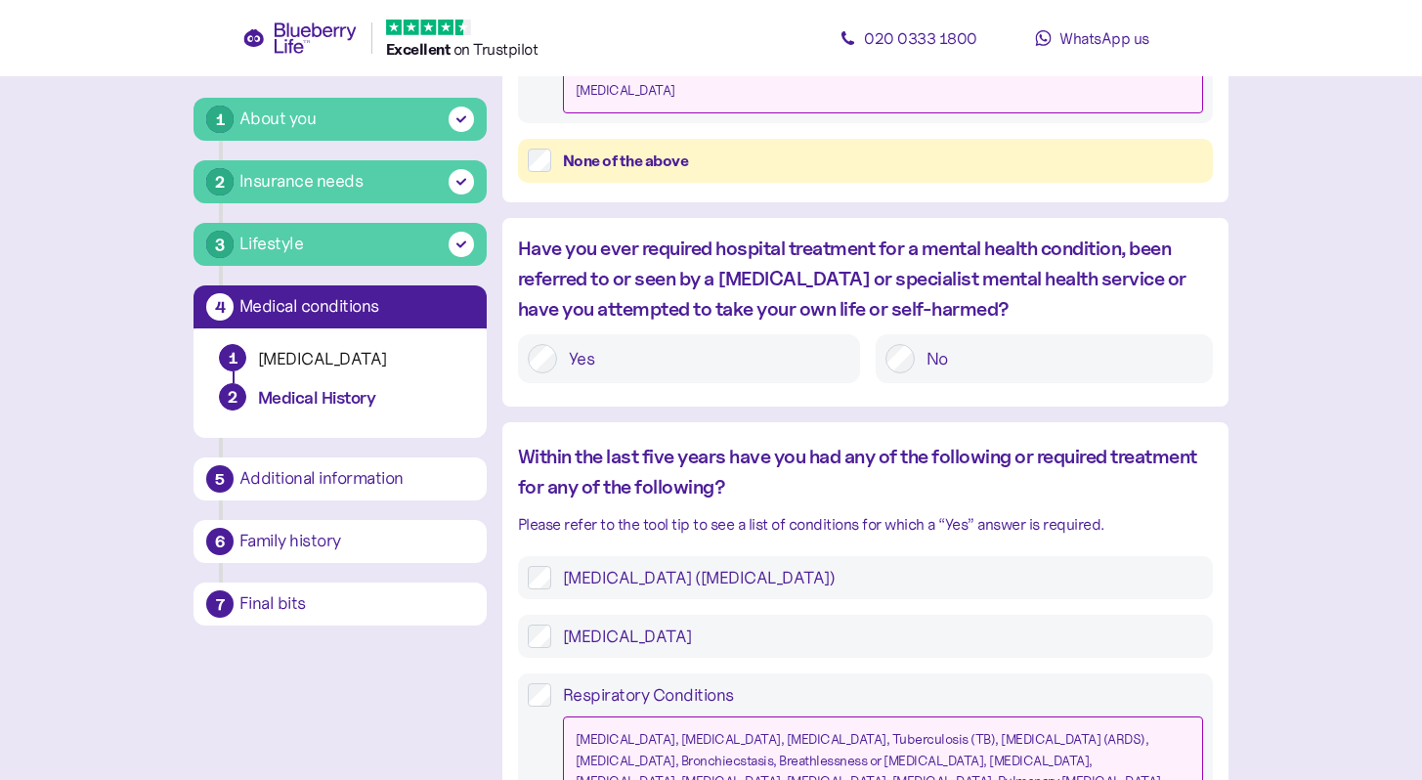
click at [1156, 284] on div "Have you ever required hospital treatment for a mental health condition, been r…" at bounding box center [866, 318] width 726 height 169
click at [1167, 344] on label "No" at bounding box center [1059, 358] width 288 height 29
click at [1320, 257] on main "1 About you 2 Insurance needs 3 Lifestyle 4 Medical conditions 1 Diabetes 2 Med…" at bounding box center [711, 215] width 1422 height 2777
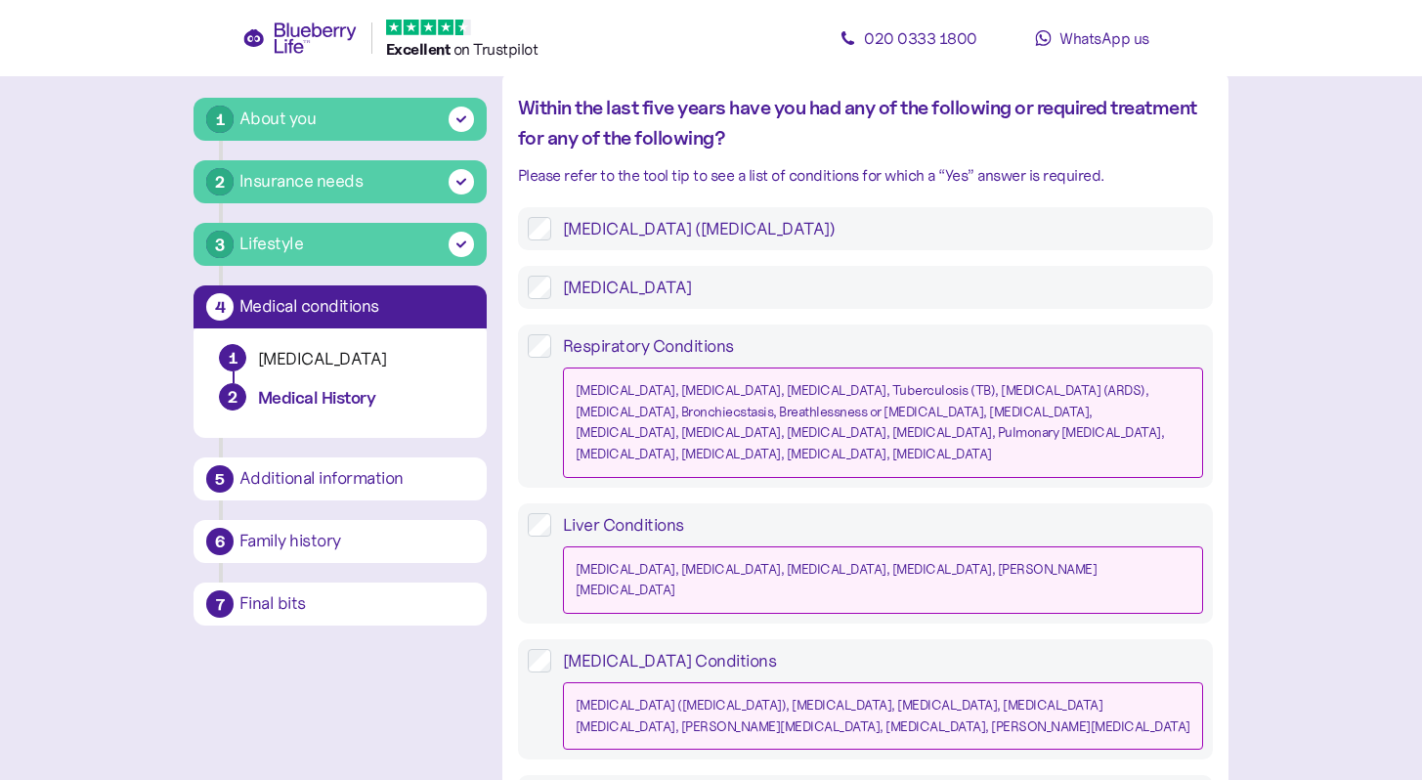
scroll to position [1525, 0]
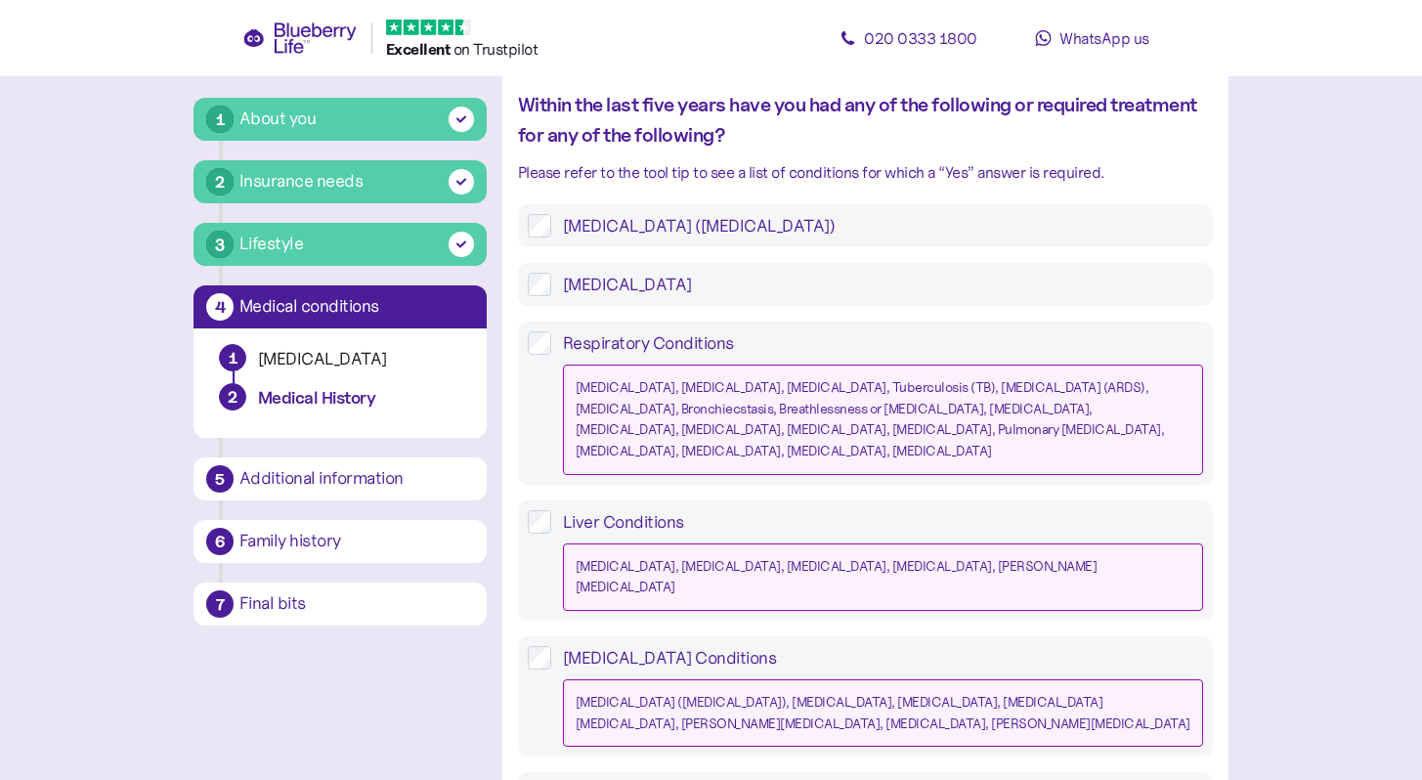
click at [1028, 331] on label "Respiratory Conditions Asthma, COPD, Cystic fibrosis, Tuberculosis (TB), Acute …" at bounding box center [877, 403] width 652 height 144
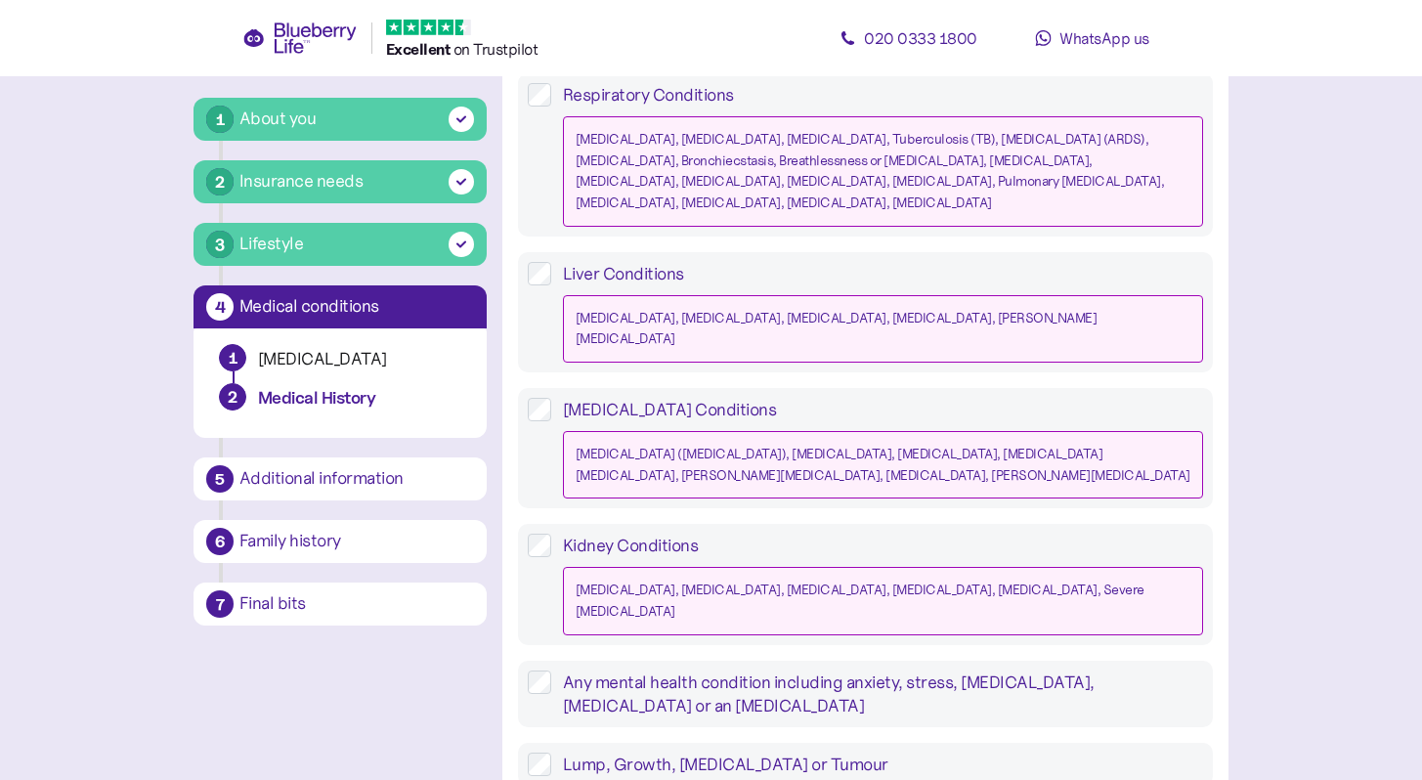
scroll to position [1794, 0]
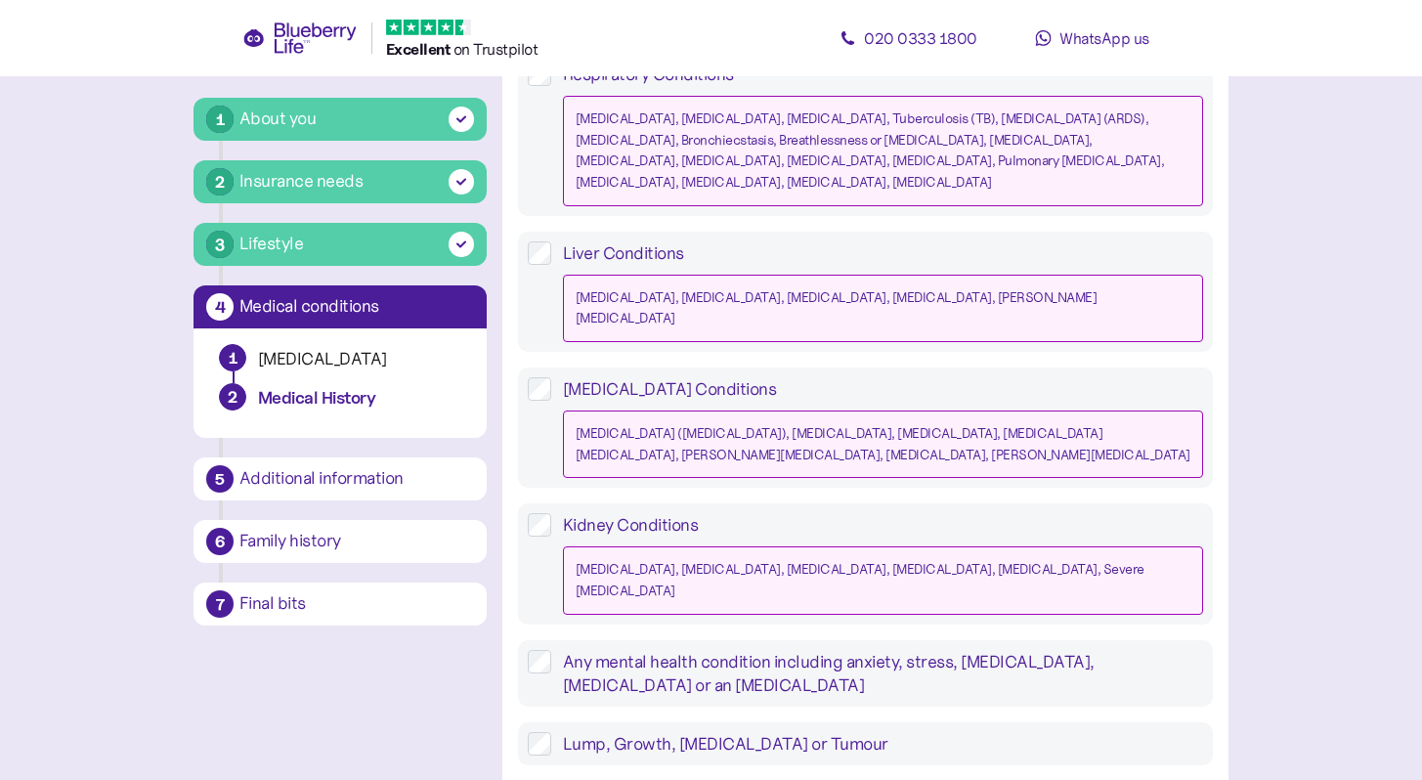
click at [1028, 650] on label "Any mental health condition including anxiety, stress, depression, insomnia or …" at bounding box center [877, 673] width 652 height 47
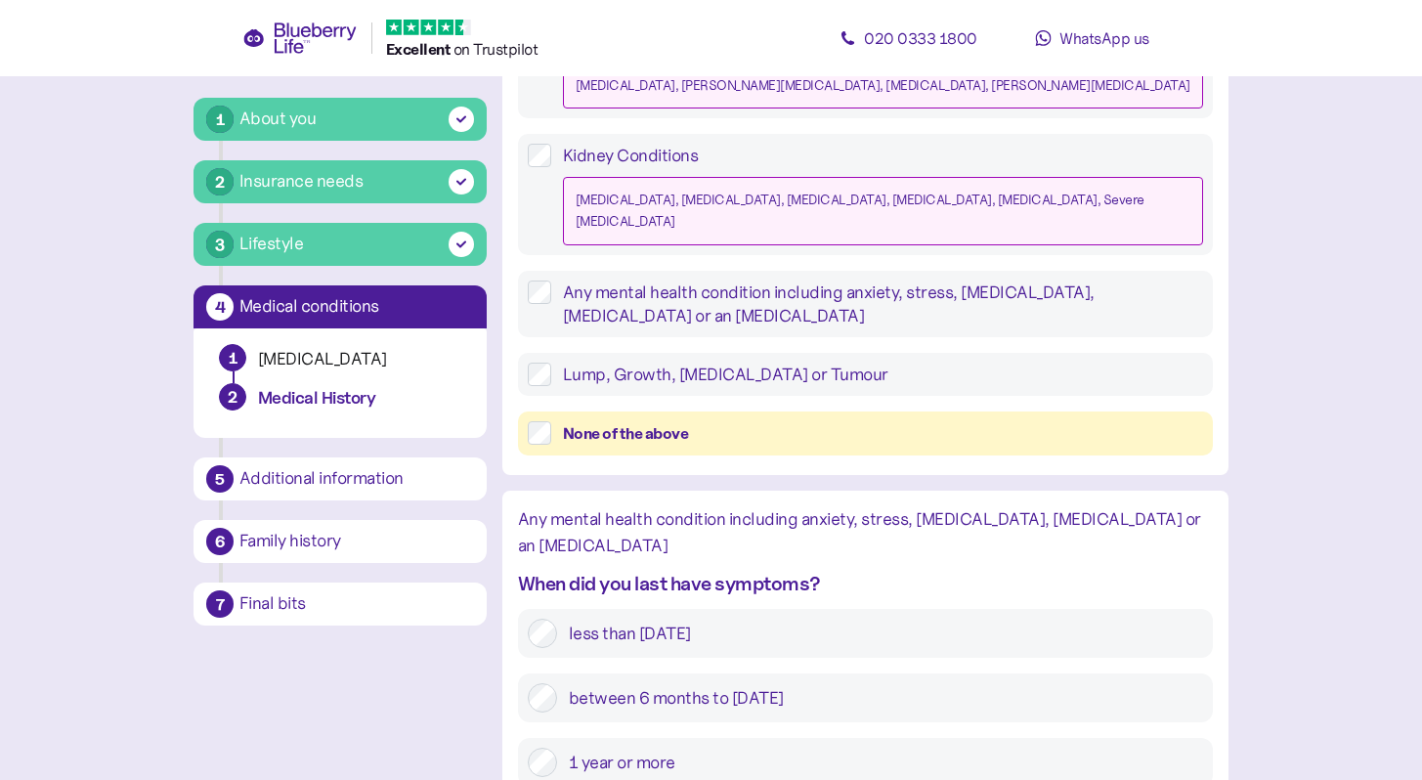
scroll to position [2208, 0]
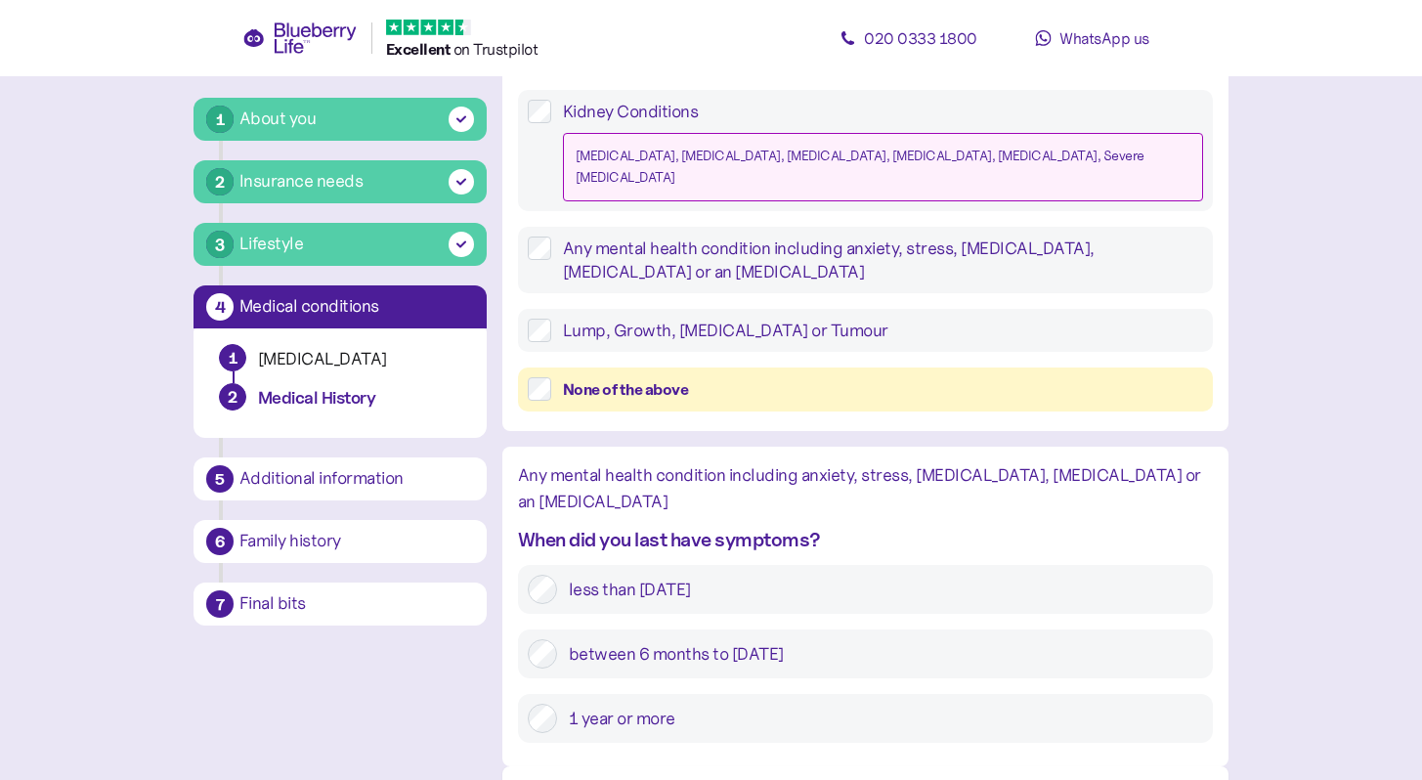
click at [1024, 565] on div "less than 6 months ago between 6 months to 1 year ago 1 year or more" at bounding box center [865, 654] width 695 height 178
click at [1026, 639] on label "between 6 months to 1 year ago" at bounding box center [880, 653] width 646 height 29
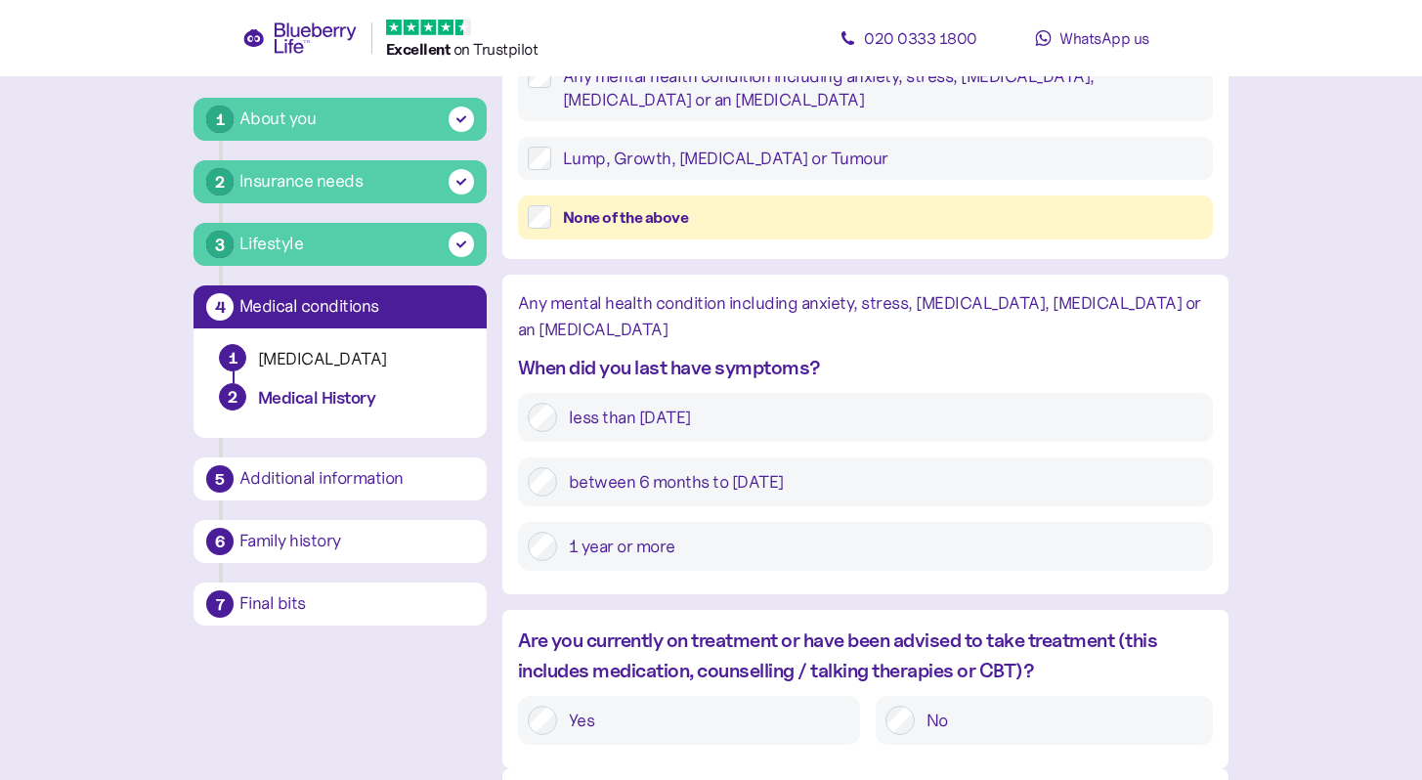
scroll to position [2382, 0]
click at [975, 704] on label "No" at bounding box center [1059, 718] width 288 height 29
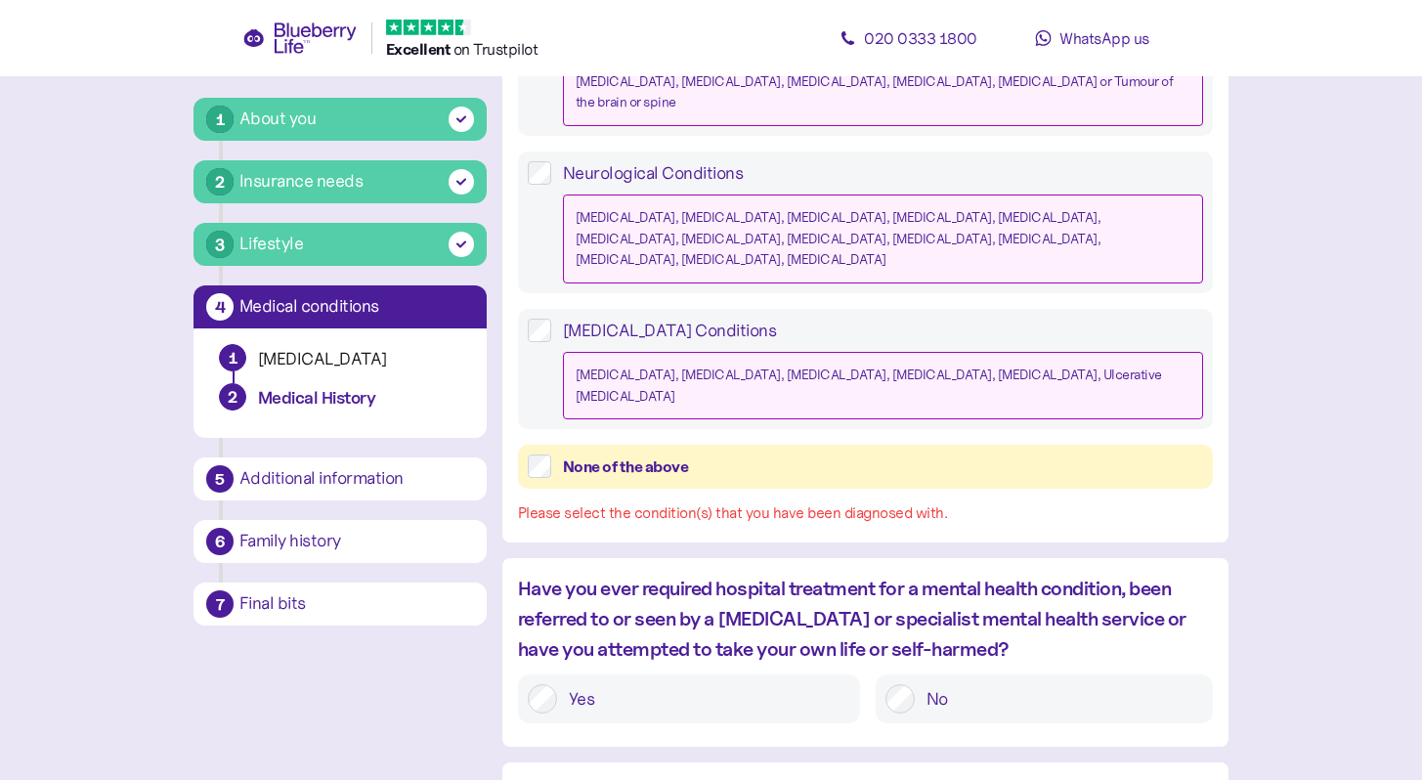
scroll to position [847, 0]
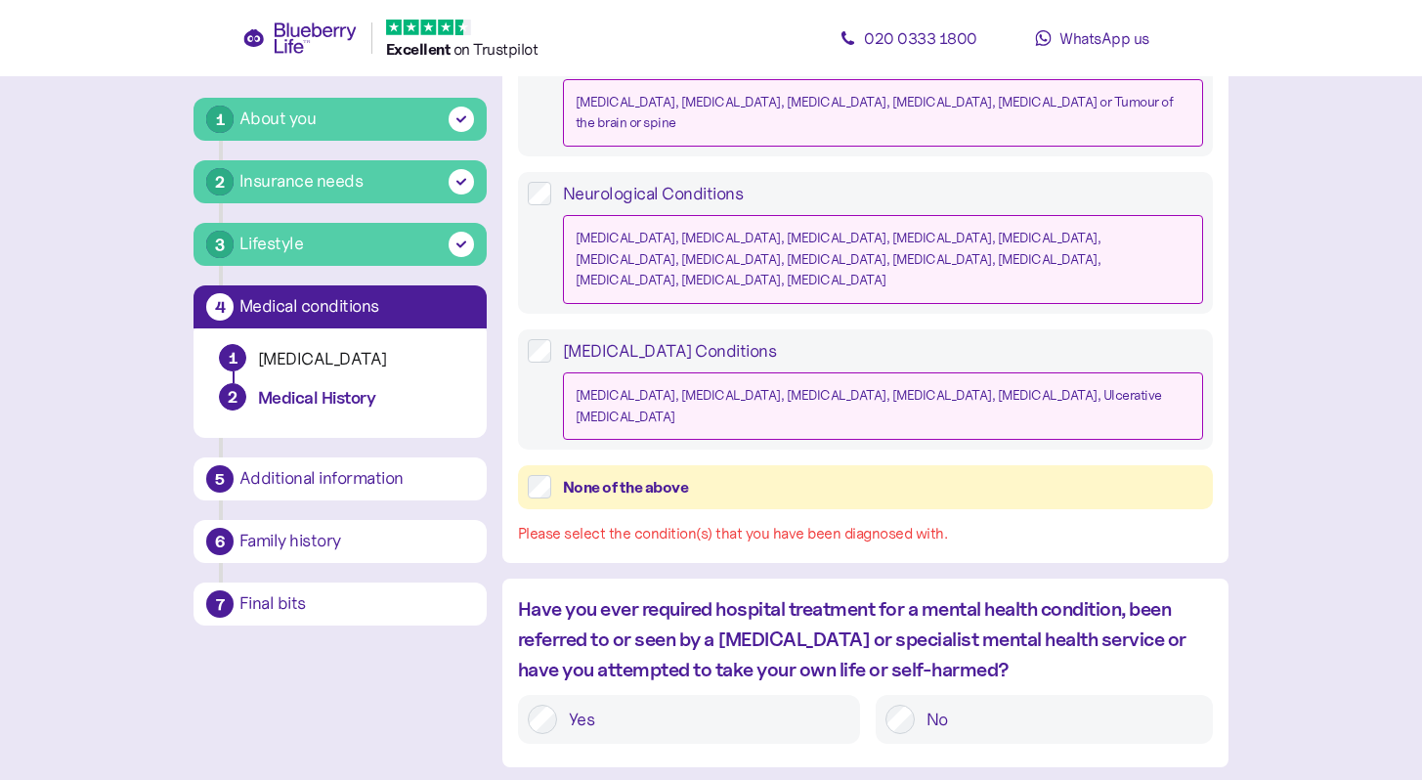
click at [1075, 465] on div "None of the above" at bounding box center [865, 487] width 695 height 44
click at [1081, 475] on div "None of the above" at bounding box center [883, 487] width 640 height 24
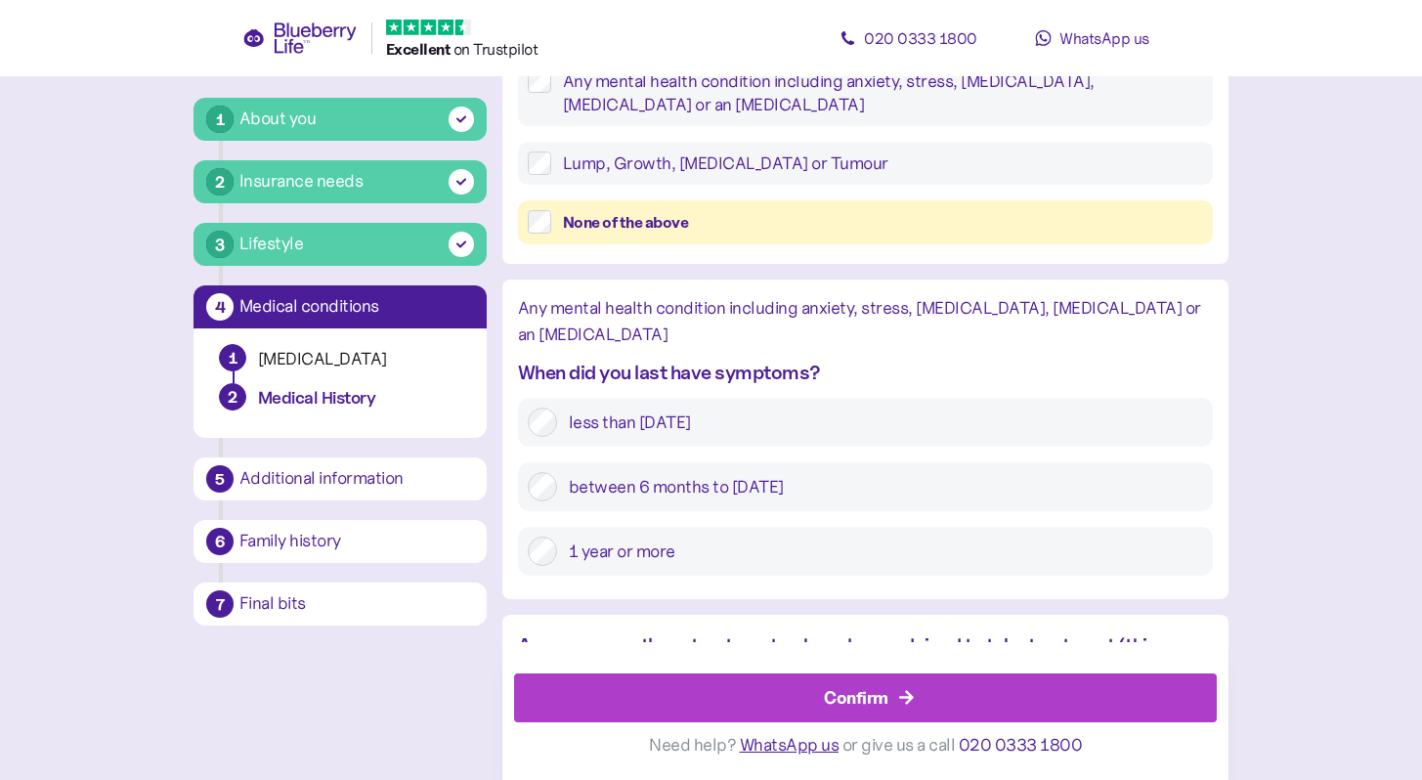
scroll to position [2382, 0]
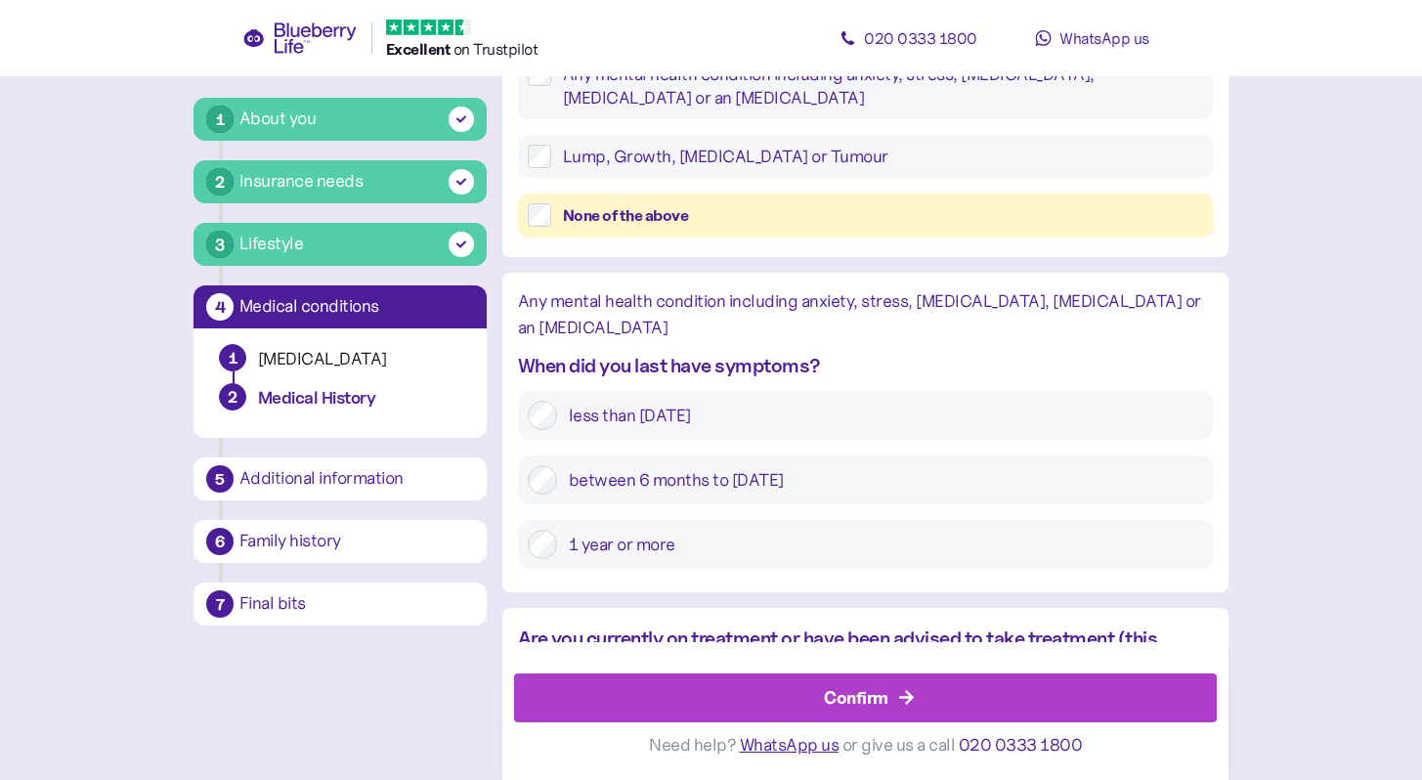
click at [1024, 704] on div "Confirm" at bounding box center [870, 698] width 659 height 47
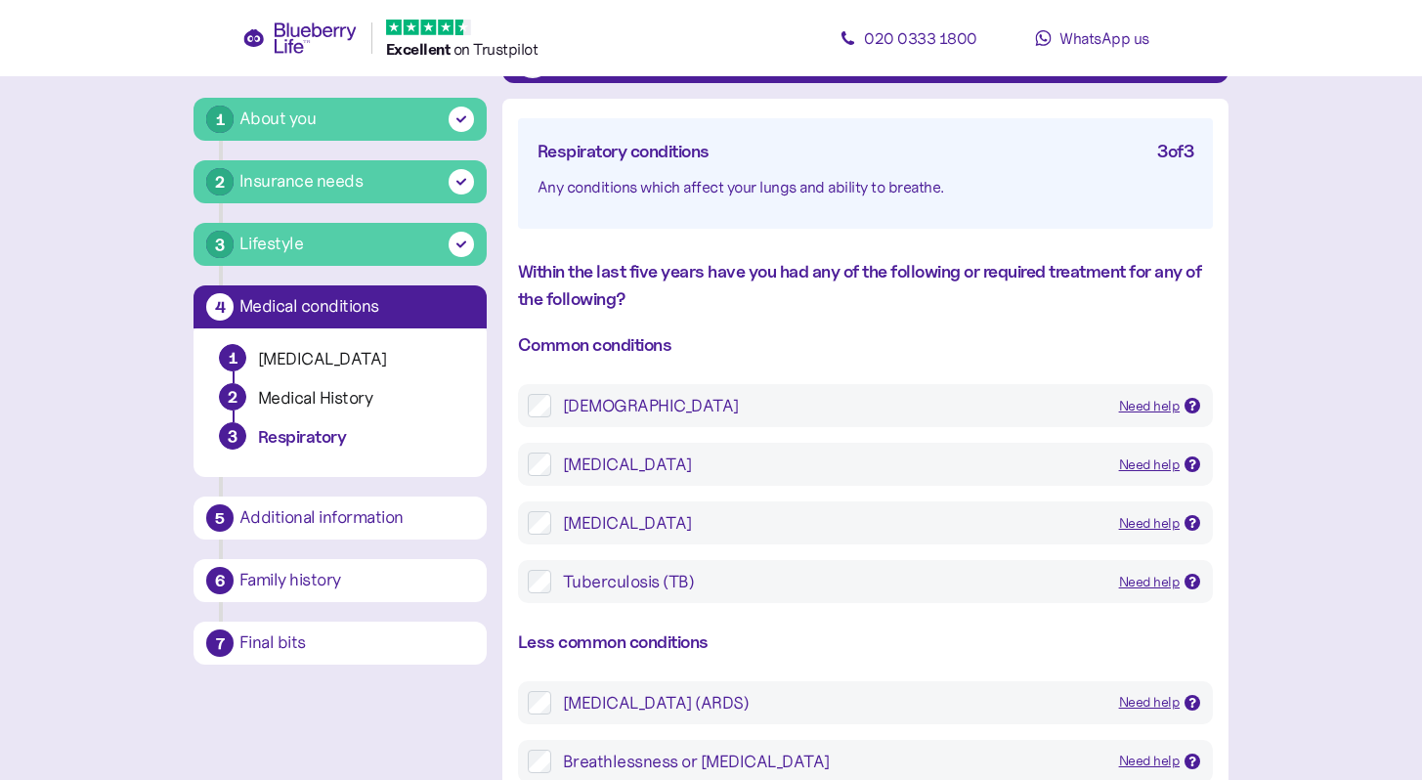
scroll to position [156, 0]
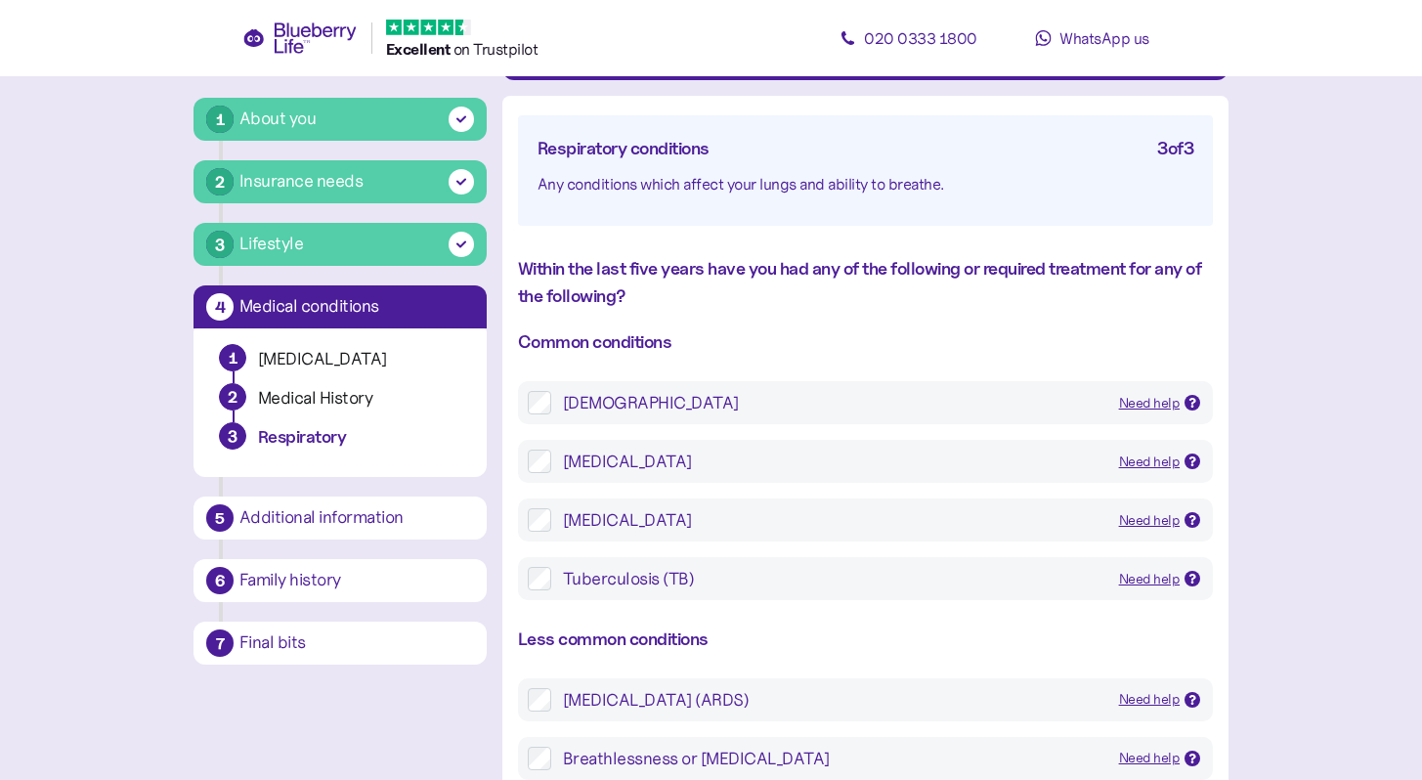
click at [654, 390] on div "Asthma Need help Wheezing or breathing symptoms that started below the age of 4…" at bounding box center [865, 402] width 695 height 43
click at [596, 411] on div "Asthma" at bounding box center [833, 402] width 541 height 23
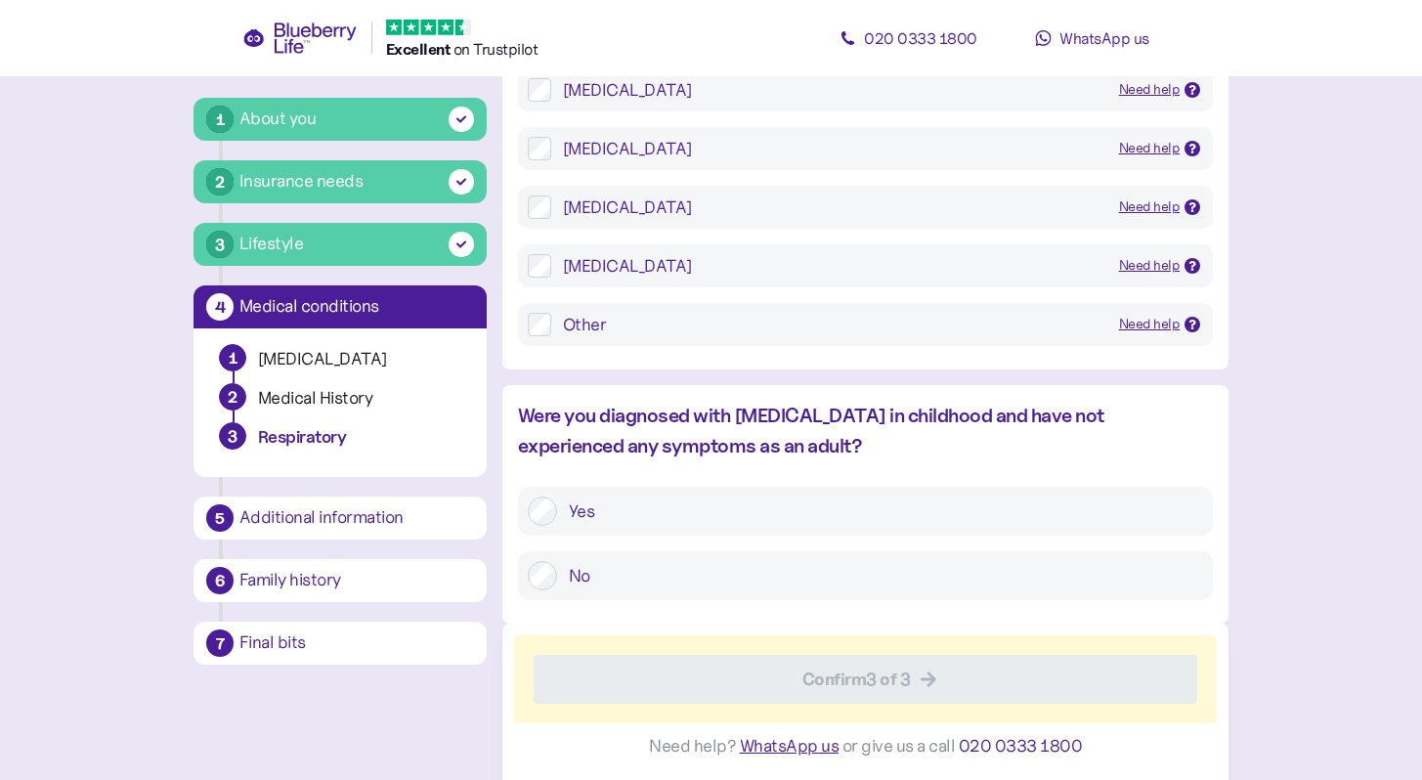
scroll to position [1354, 0]
click at [1161, 569] on label "No" at bounding box center [880, 574] width 646 height 29
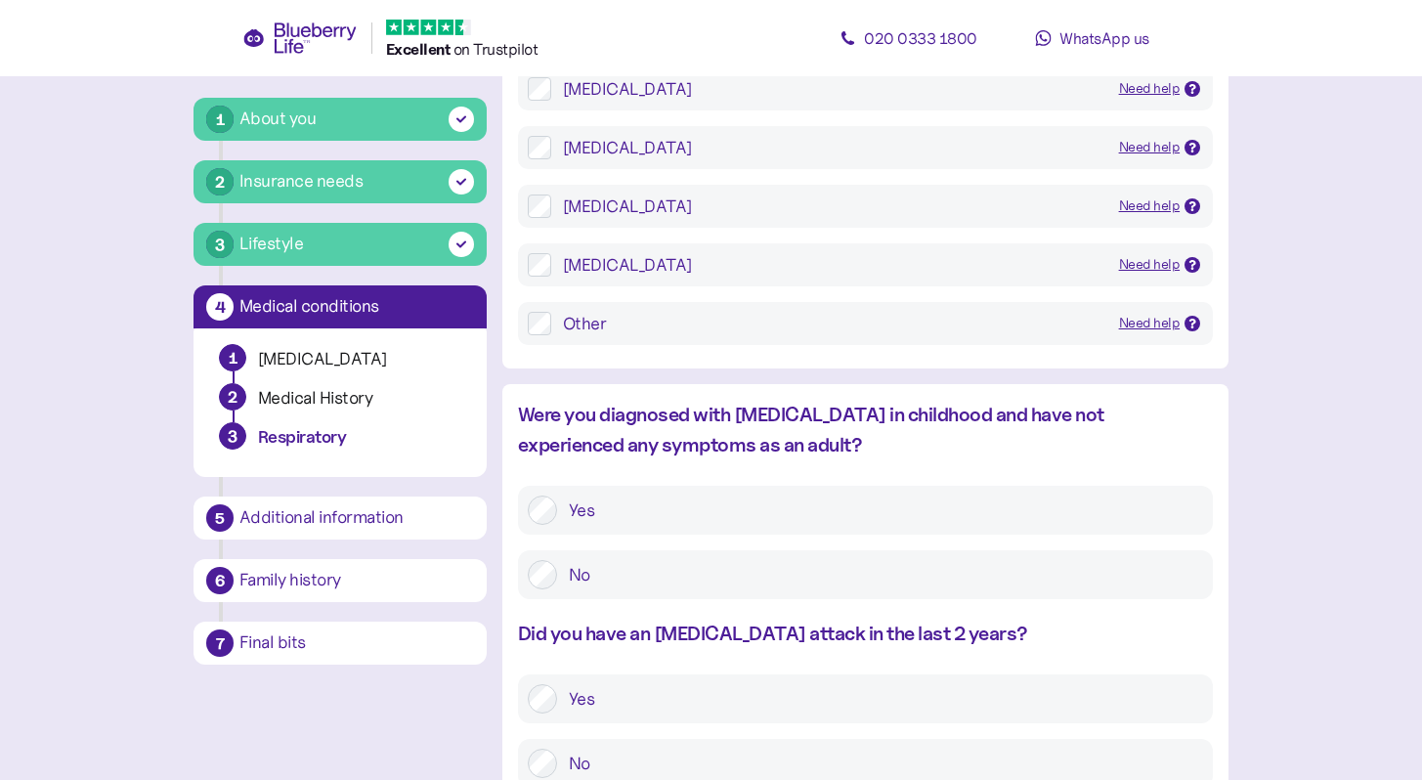
click at [1117, 753] on label "No" at bounding box center [880, 763] width 646 height 29
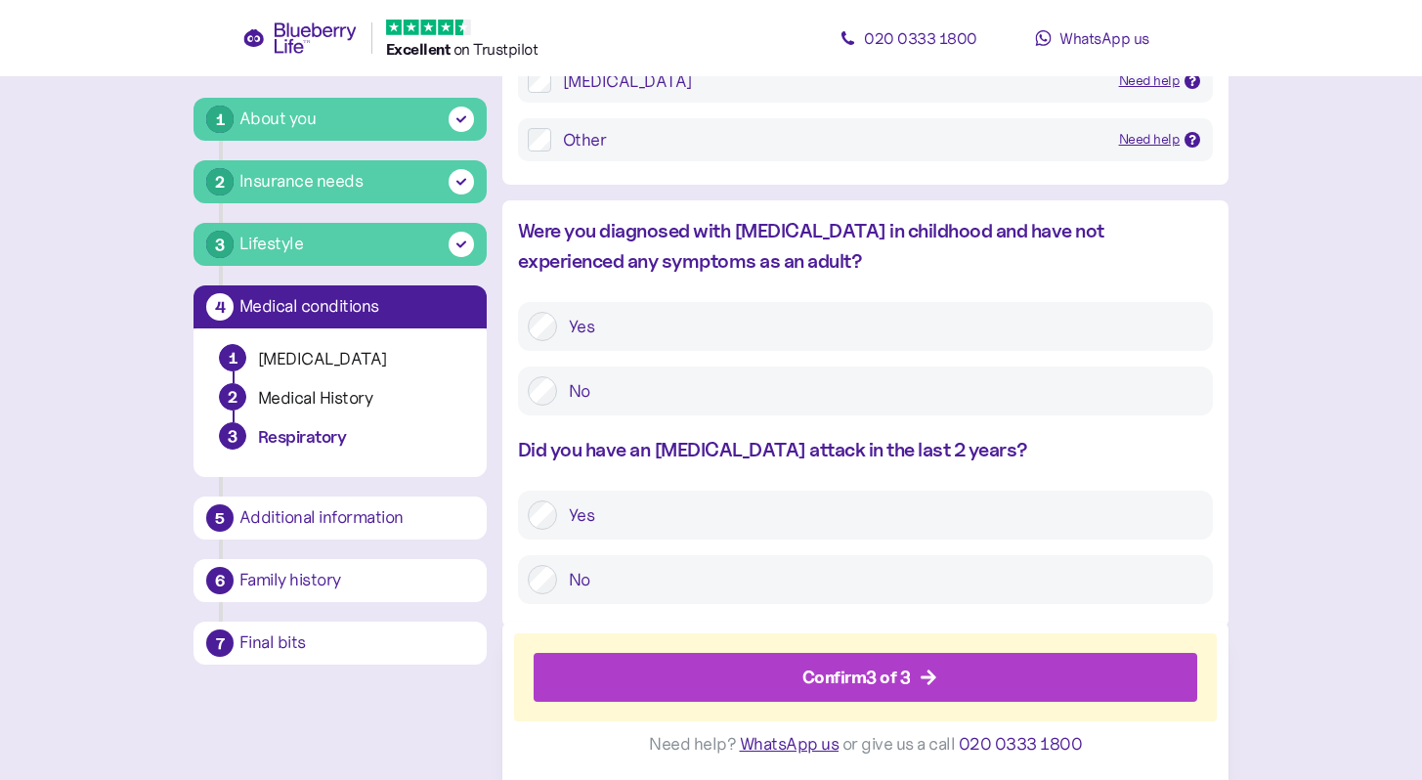
scroll to position [1543, 0]
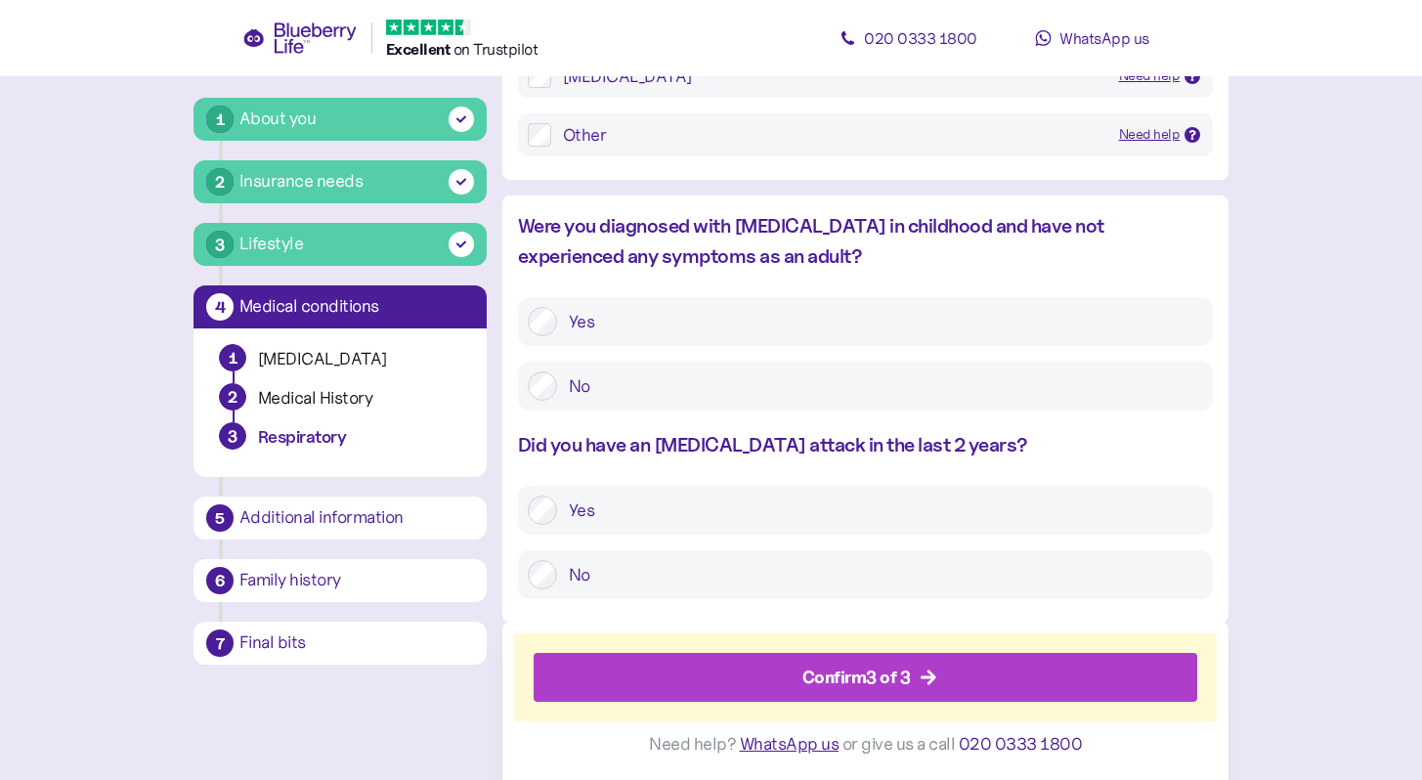
click at [1101, 678] on div "Confirm 3 of 3" at bounding box center [870, 678] width 620 height 47
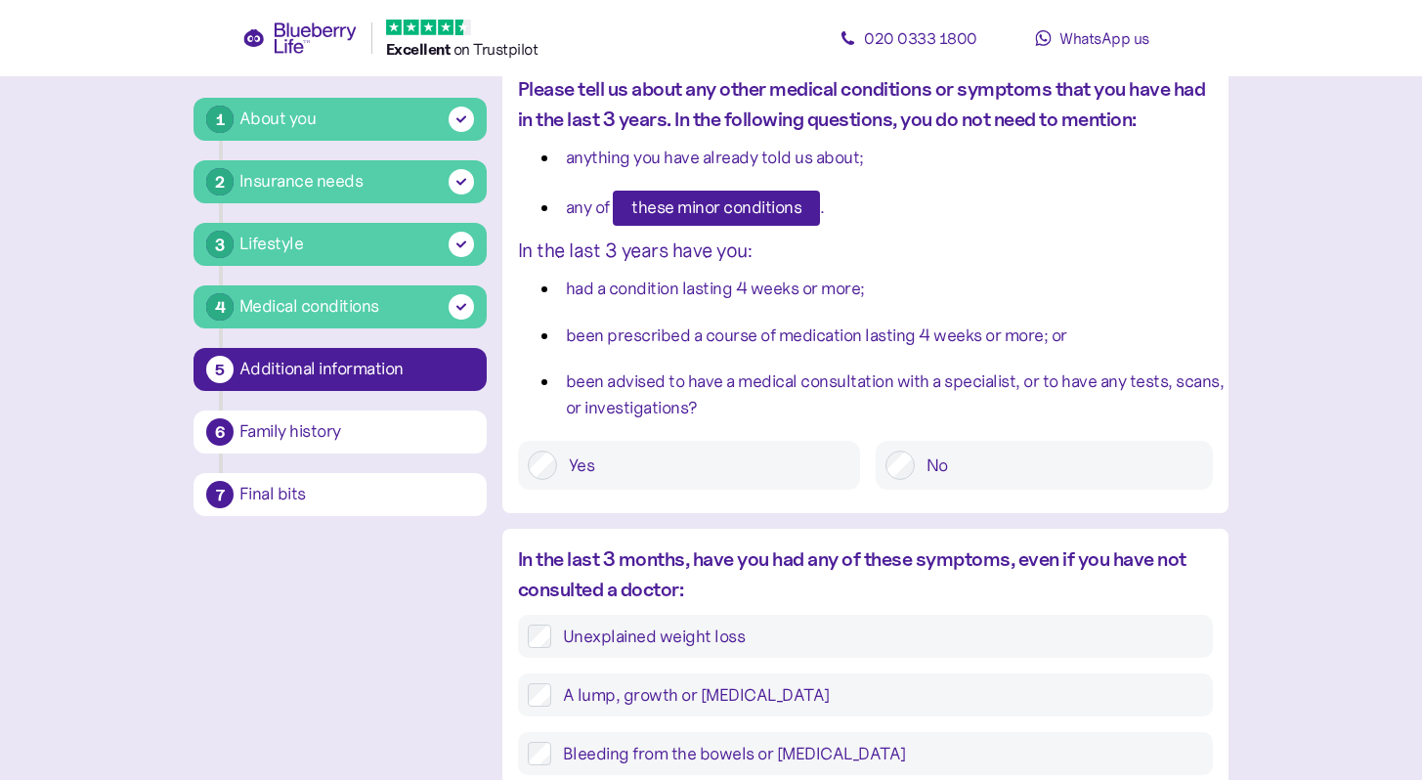
scroll to position [196, 0]
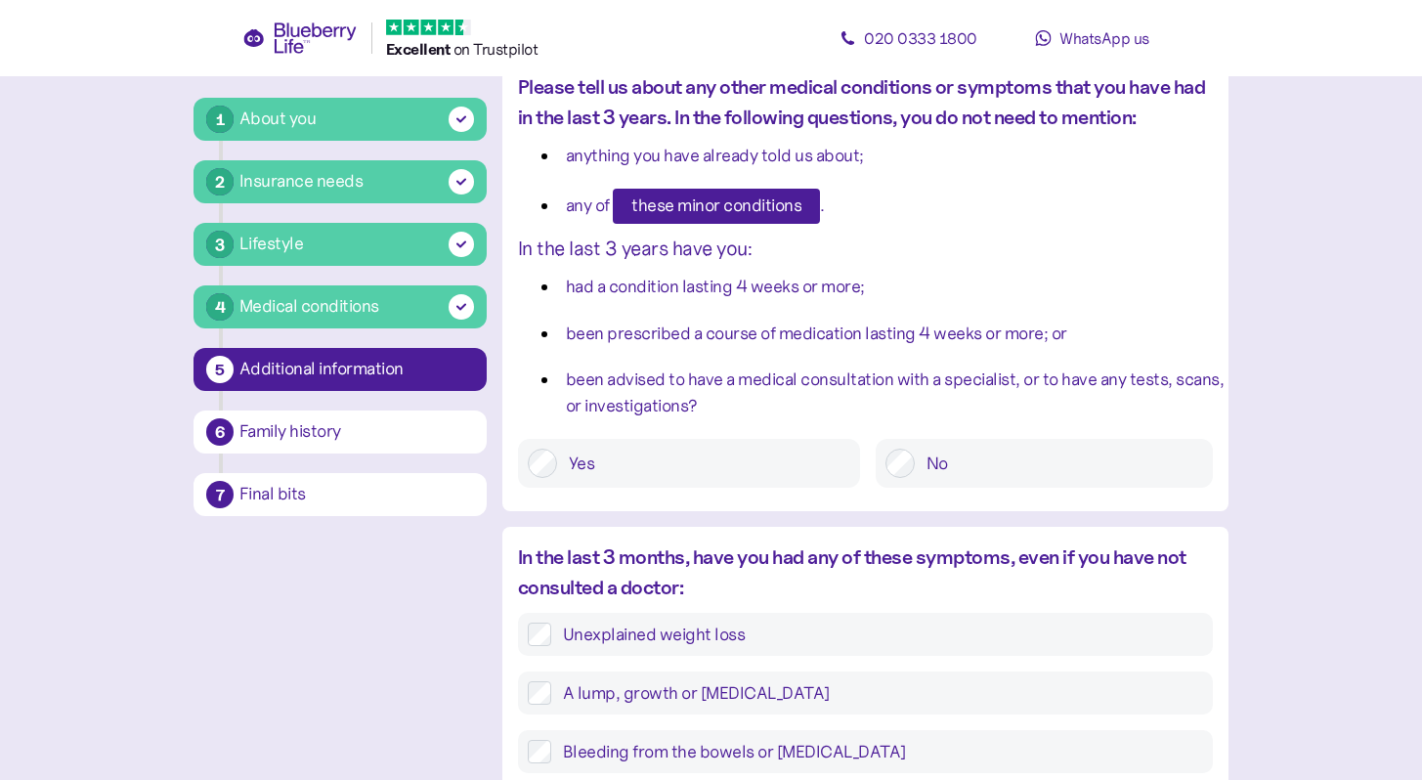
click at [1018, 469] on label "No" at bounding box center [1059, 463] width 288 height 29
click at [1282, 501] on main "1 About you 2 Insurance needs 3 Lifestyle 4 Medical conditions 5 Additional inf…" at bounding box center [711, 608] width 1422 height 1608
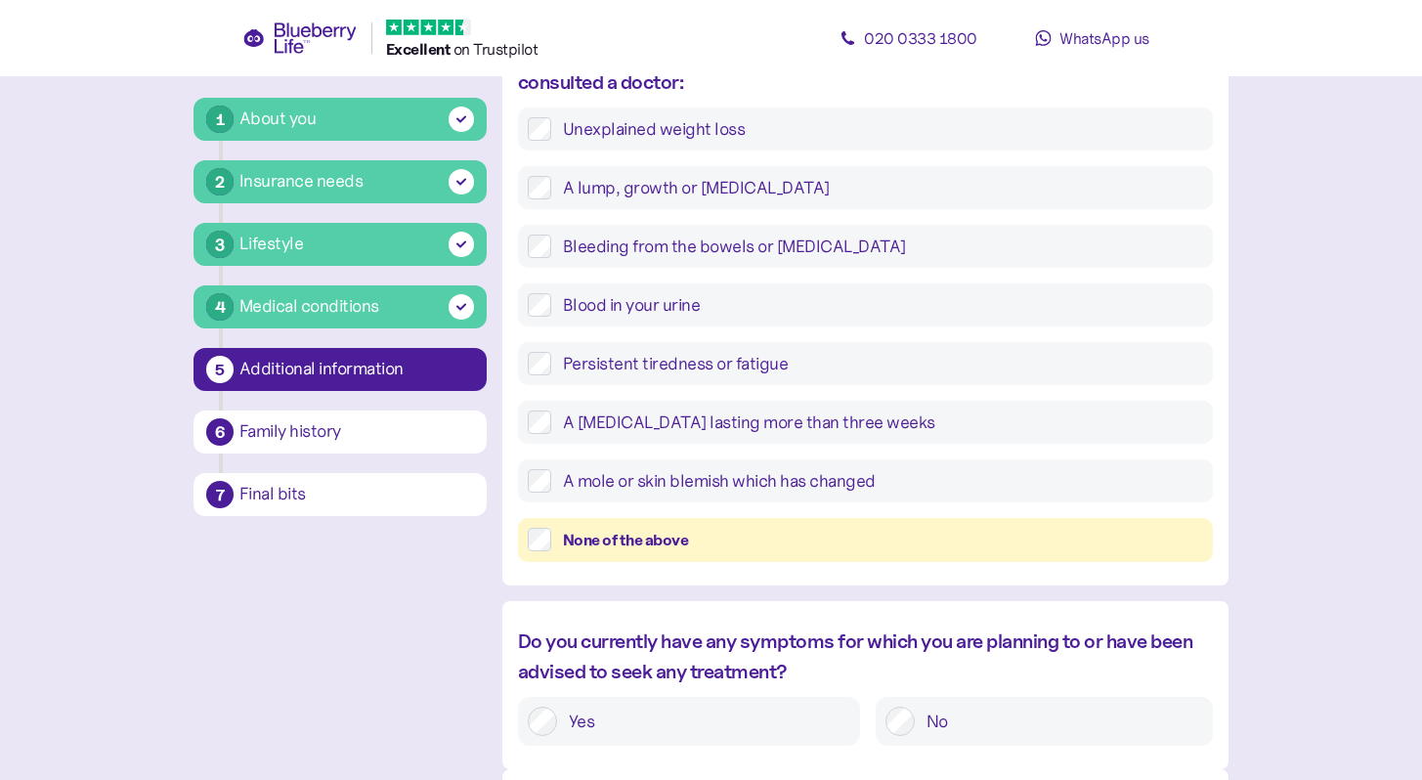
scroll to position [704, 0]
click at [1141, 527] on div "None of the above" at bounding box center [883, 537] width 640 height 24
click at [1414, 446] on main "1 About you 2 Insurance needs 3 Lifestyle 4 Medical conditions 5 Additional inf…" at bounding box center [711, 100] width 1422 height 1608
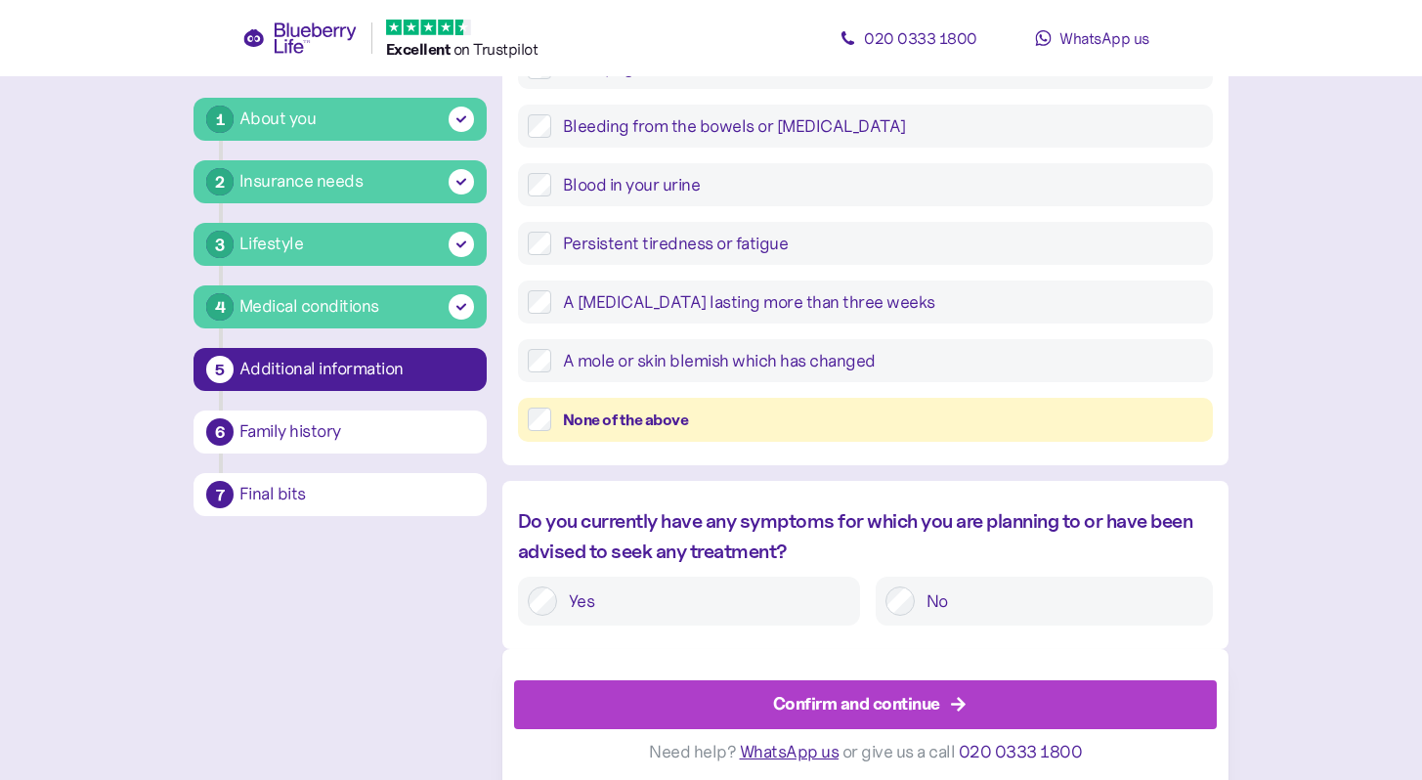
scroll to position [828, 0]
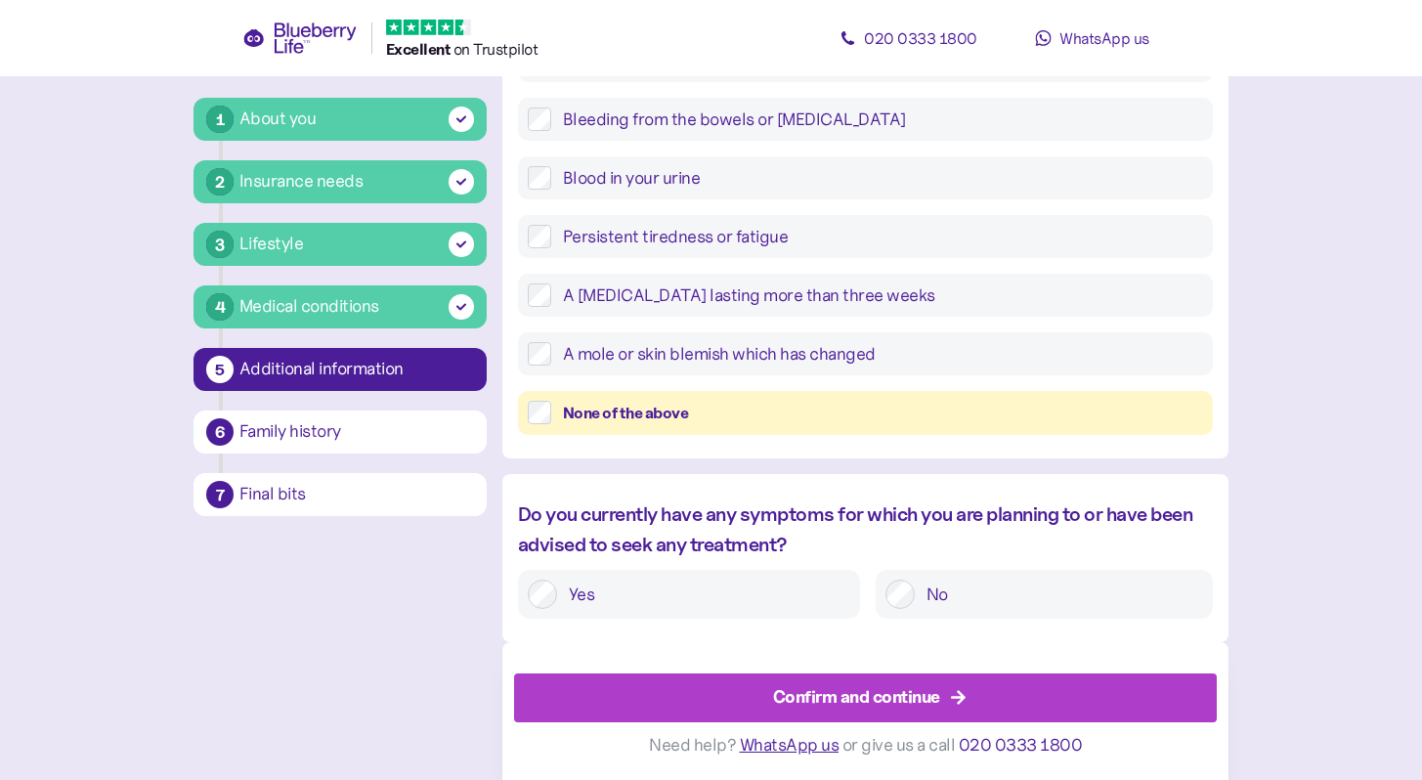
click at [1069, 581] on label "No" at bounding box center [1059, 594] width 288 height 29
click at [1060, 687] on div "Confirm and continue" at bounding box center [870, 698] width 659 height 47
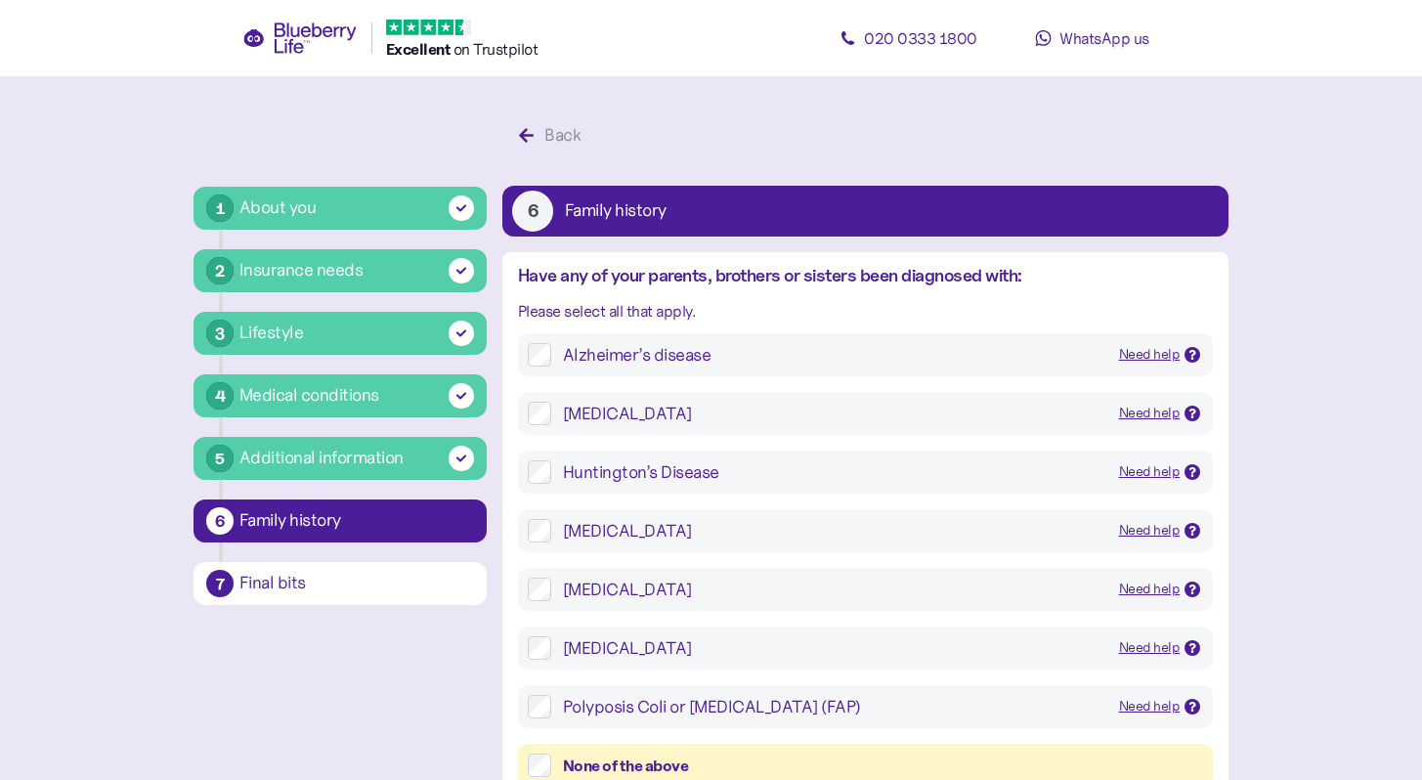
click at [1296, 438] on main "1 About you 2 Insurance needs 3 Lifestyle 4 Medical conditions 5 Additional inf…" at bounding box center [711, 672] width 1422 height 1345
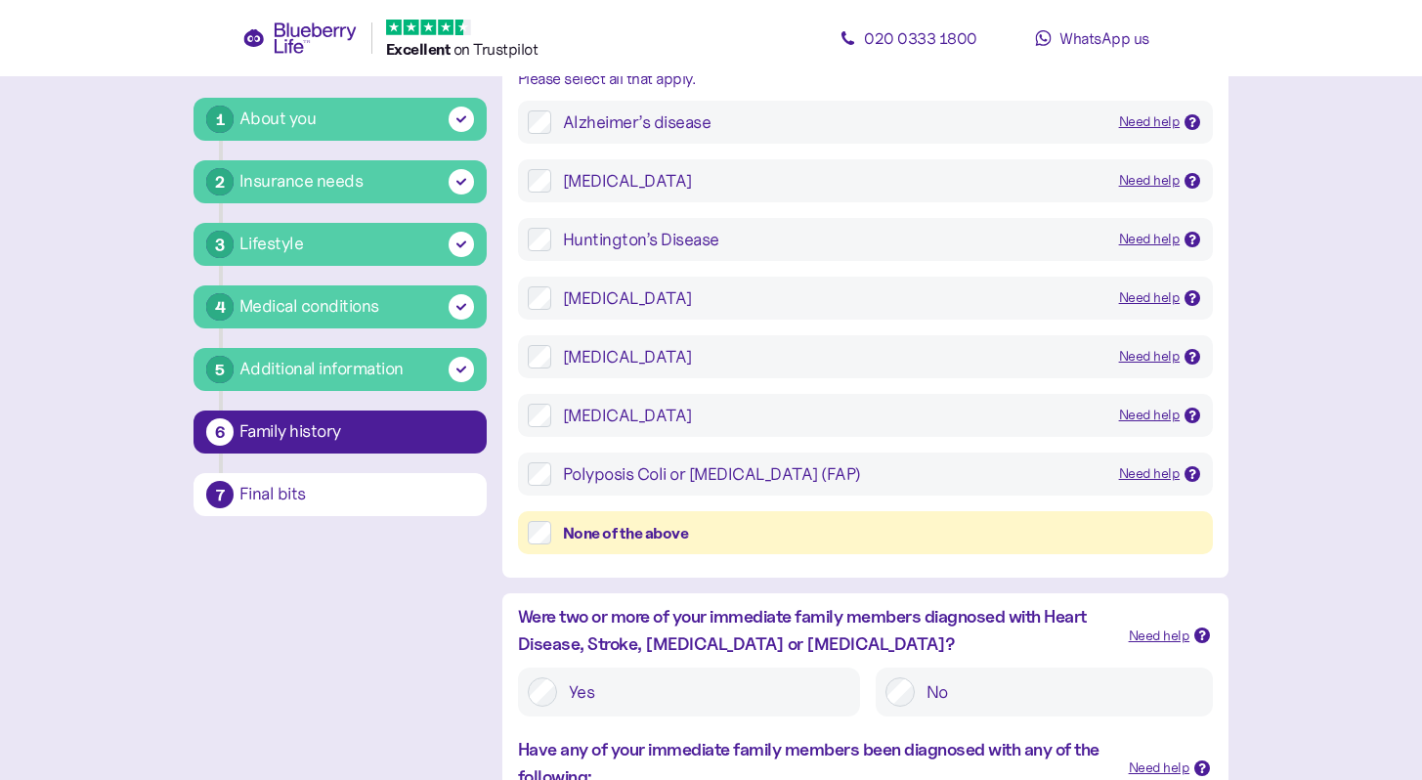
scroll to position [235, 0]
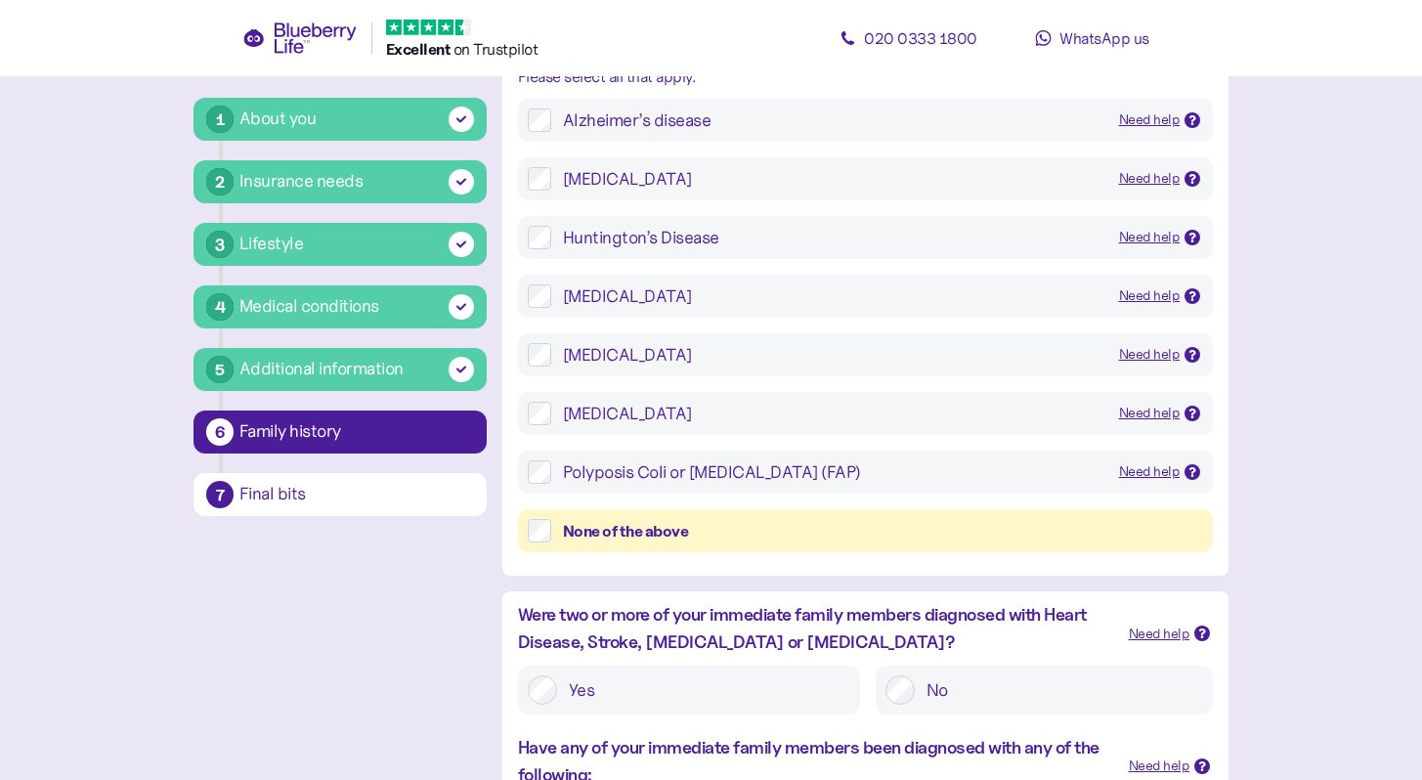
click at [1170, 539] on div "None of the above" at bounding box center [883, 531] width 640 height 24
click at [1336, 545] on main "1 About you 2 Insurance needs 3 Lifestyle 4 Medical conditions 5 Additional inf…" at bounding box center [711, 437] width 1422 height 1345
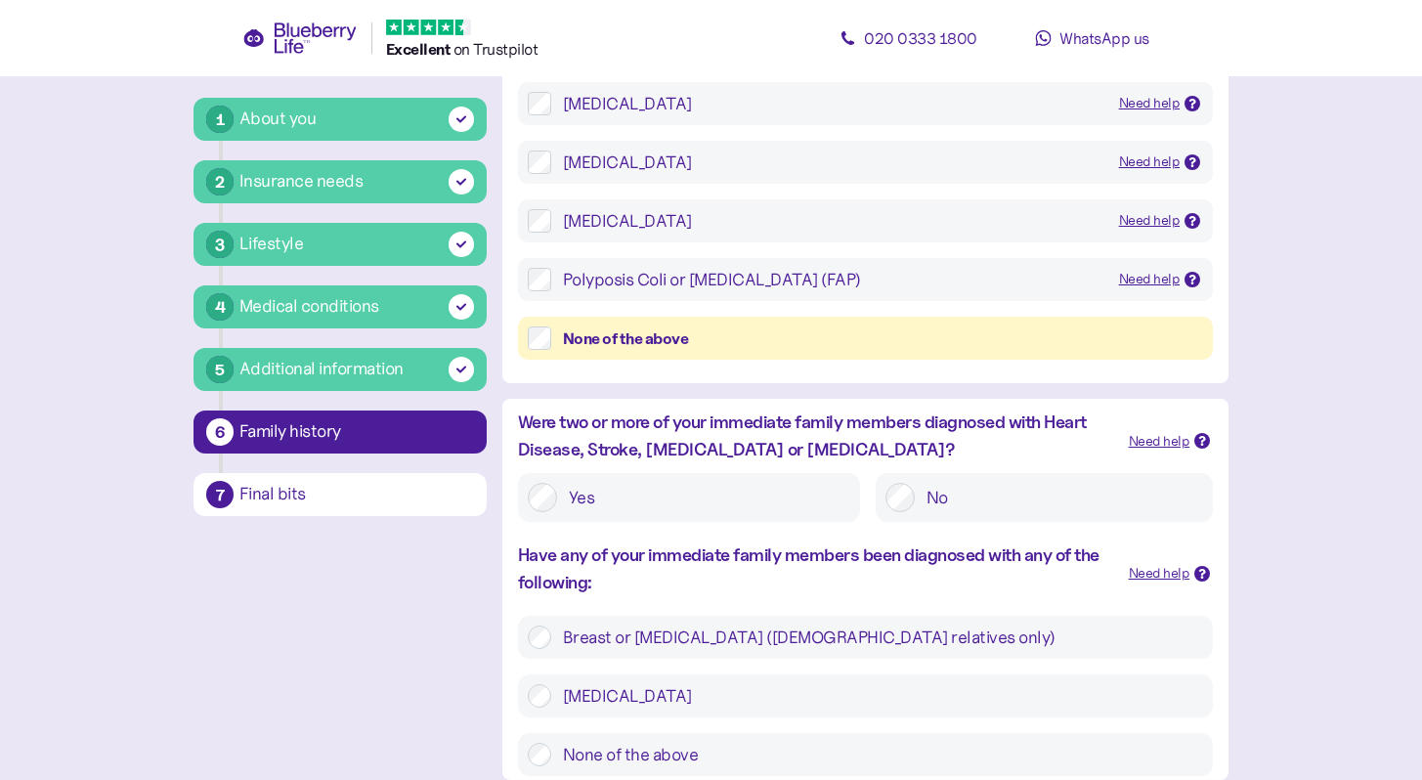
scroll to position [430, 0]
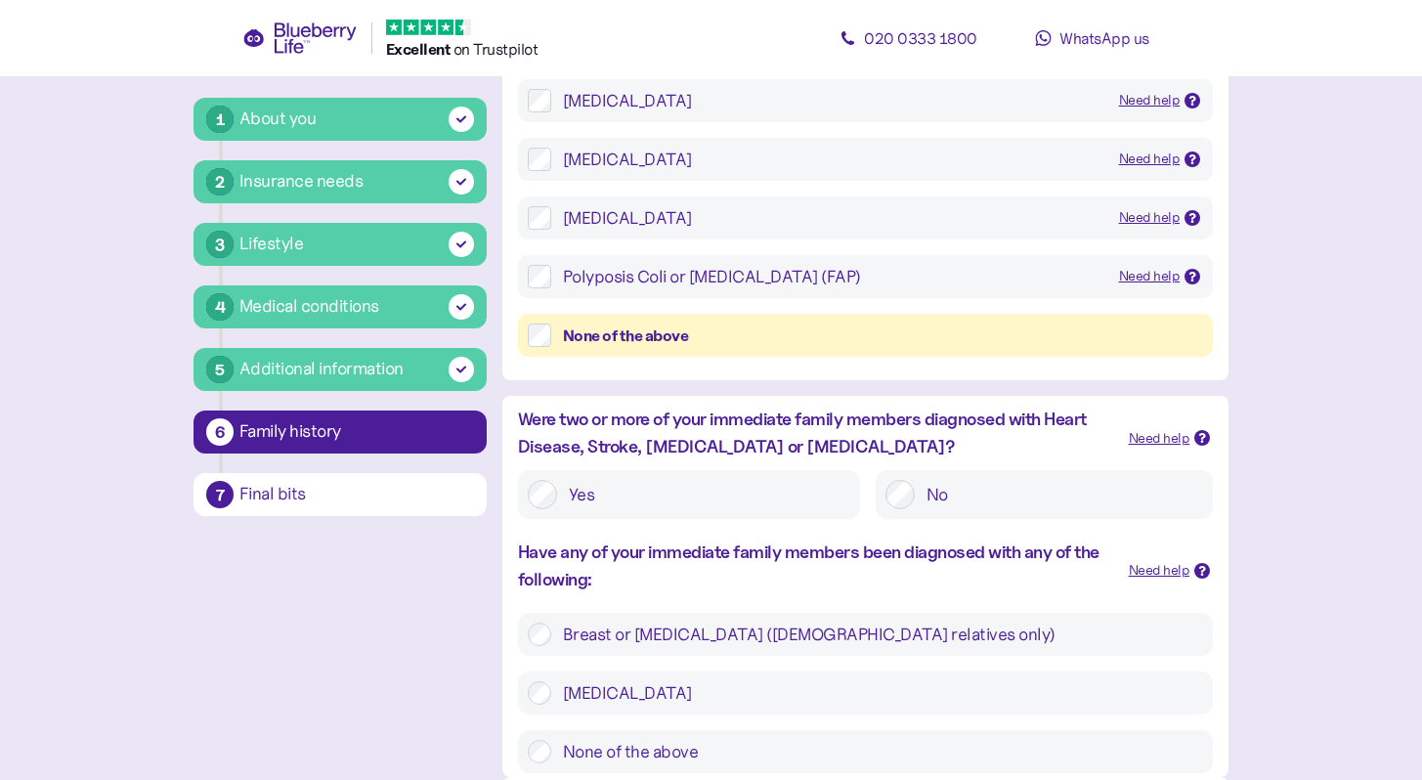
click at [1140, 493] on label "No" at bounding box center [1059, 494] width 288 height 29
click at [1314, 486] on main "1 About you 2 Insurance needs 3 Lifestyle 4 Medical conditions 5 Additional inf…" at bounding box center [711, 242] width 1422 height 1345
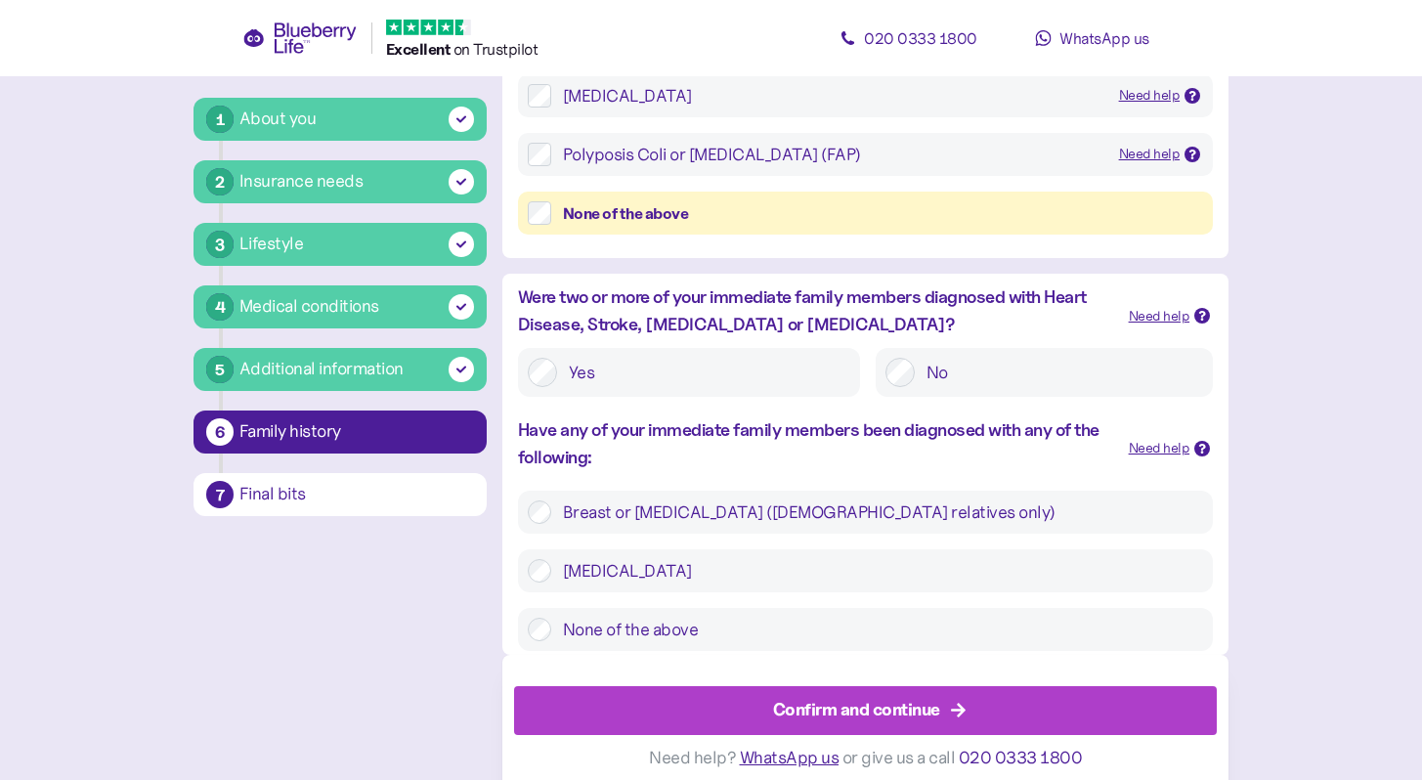
scroll to position [565, 0]
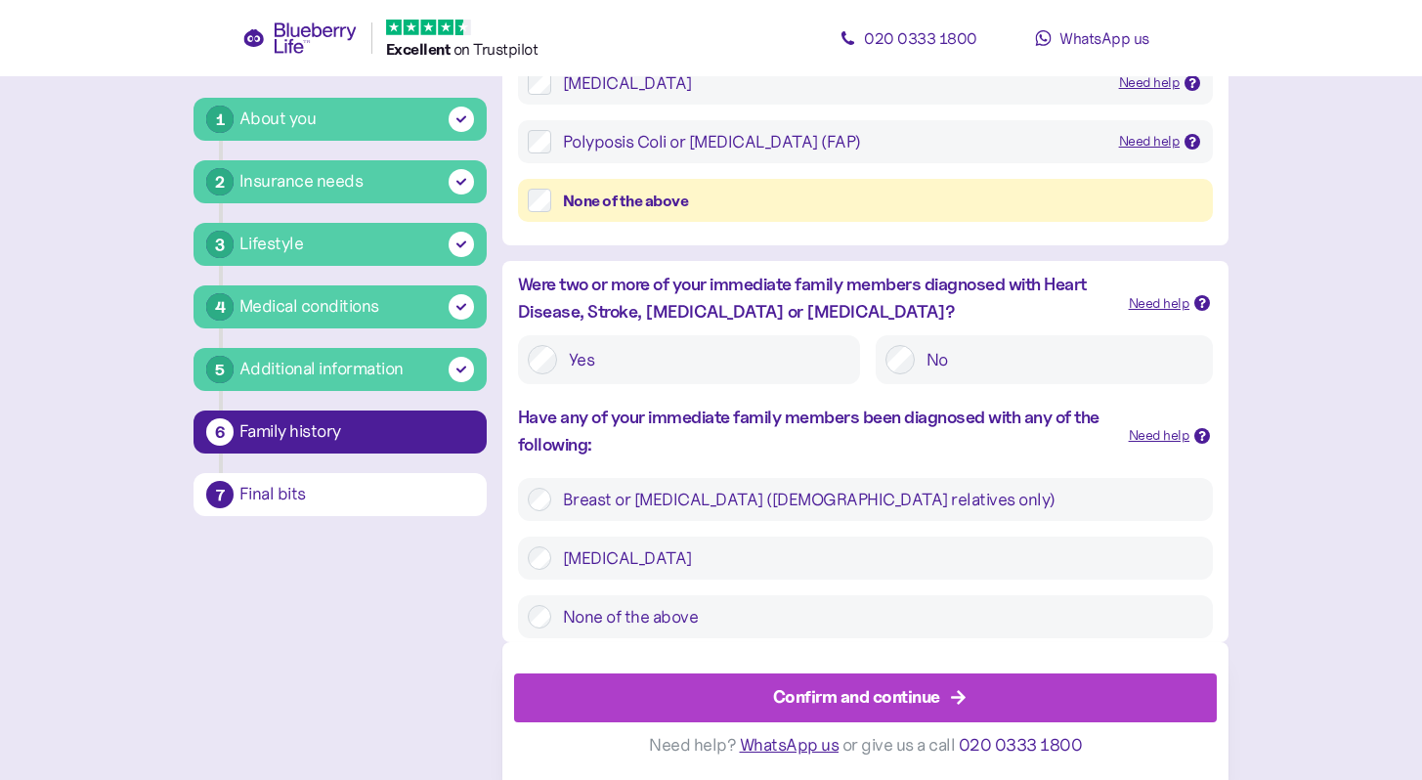
click at [1067, 495] on label "Breast or Ovarian Cancer (female relatives only)" at bounding box center [877, 499] width 652 height 23
click at [1243, 549] on div "1 About you 2 Insurance needs 3 Lifestyle 4 Medical conditions 5 Additional inf…" at bounding box center [711, 165] width 1067 height 1230
click at [1045, 700] on div "Confirm and continue" at bounding box center [870, 698] width 659 height 47
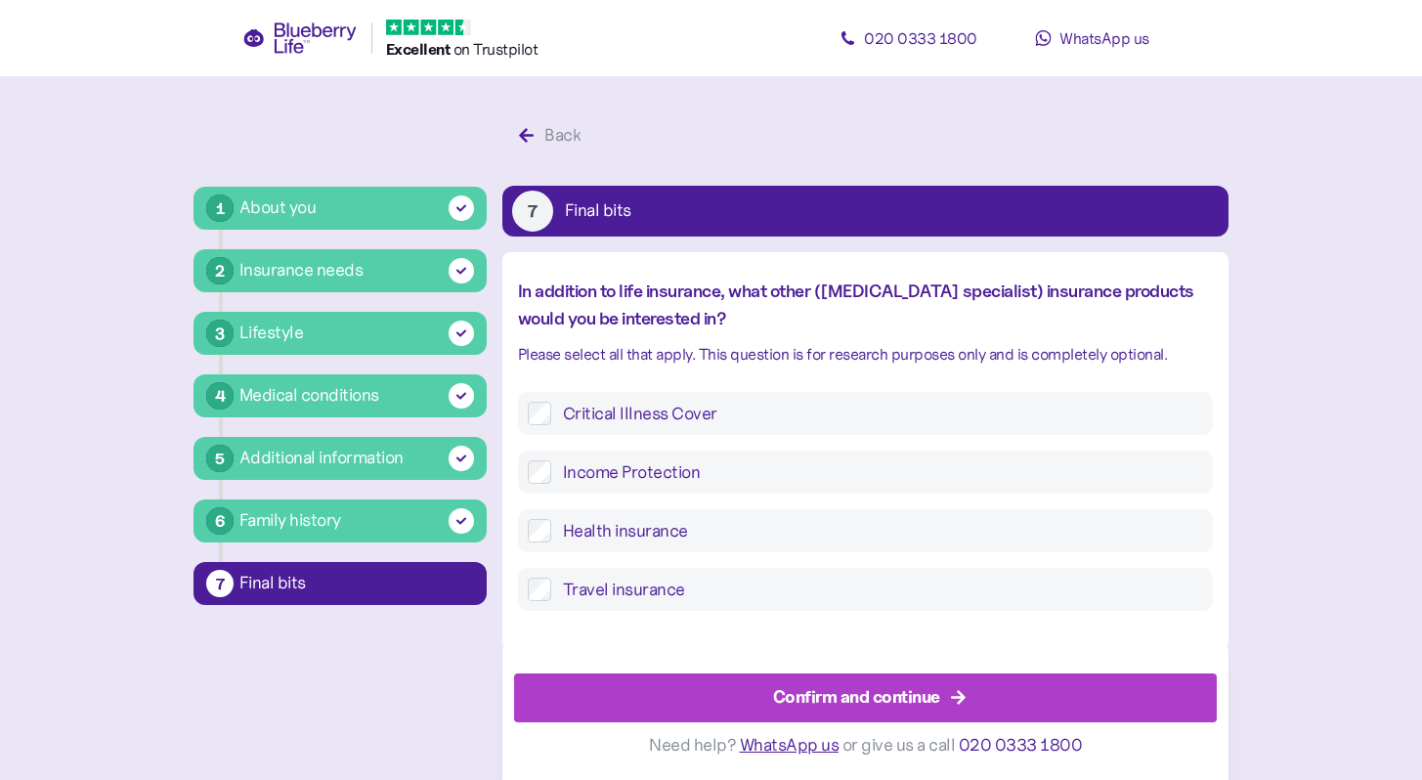
click at [1039, 540] on label "Health insurance" at bounding box center [877, 530] width 652 height 23
click at [964, 594] on label "Travel insurance" at bounding box center [877, 589] width 652 height 23
click at [929, 693] on div "Confirm and continue" at bounding box center [856, 697] width 167 height 26
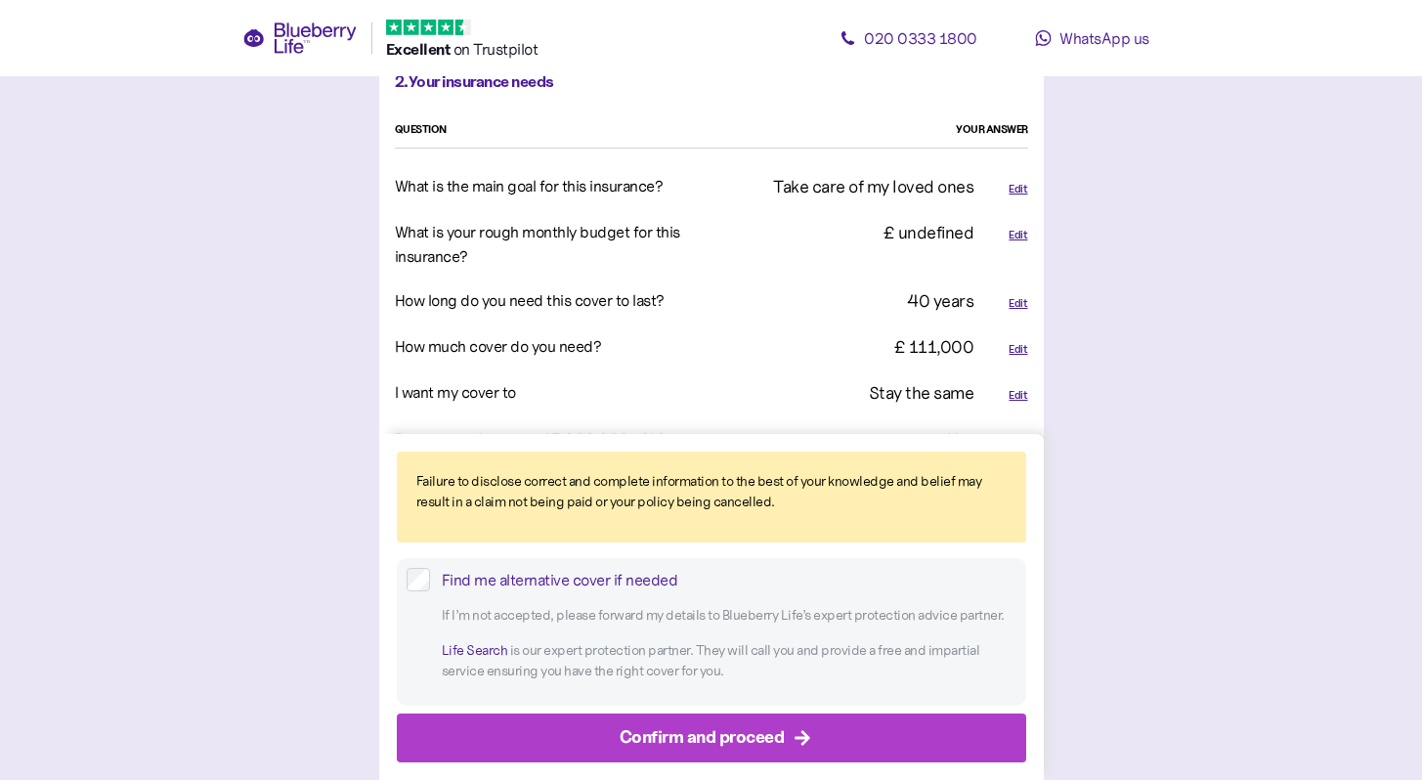
scroll to position [1212, 0]
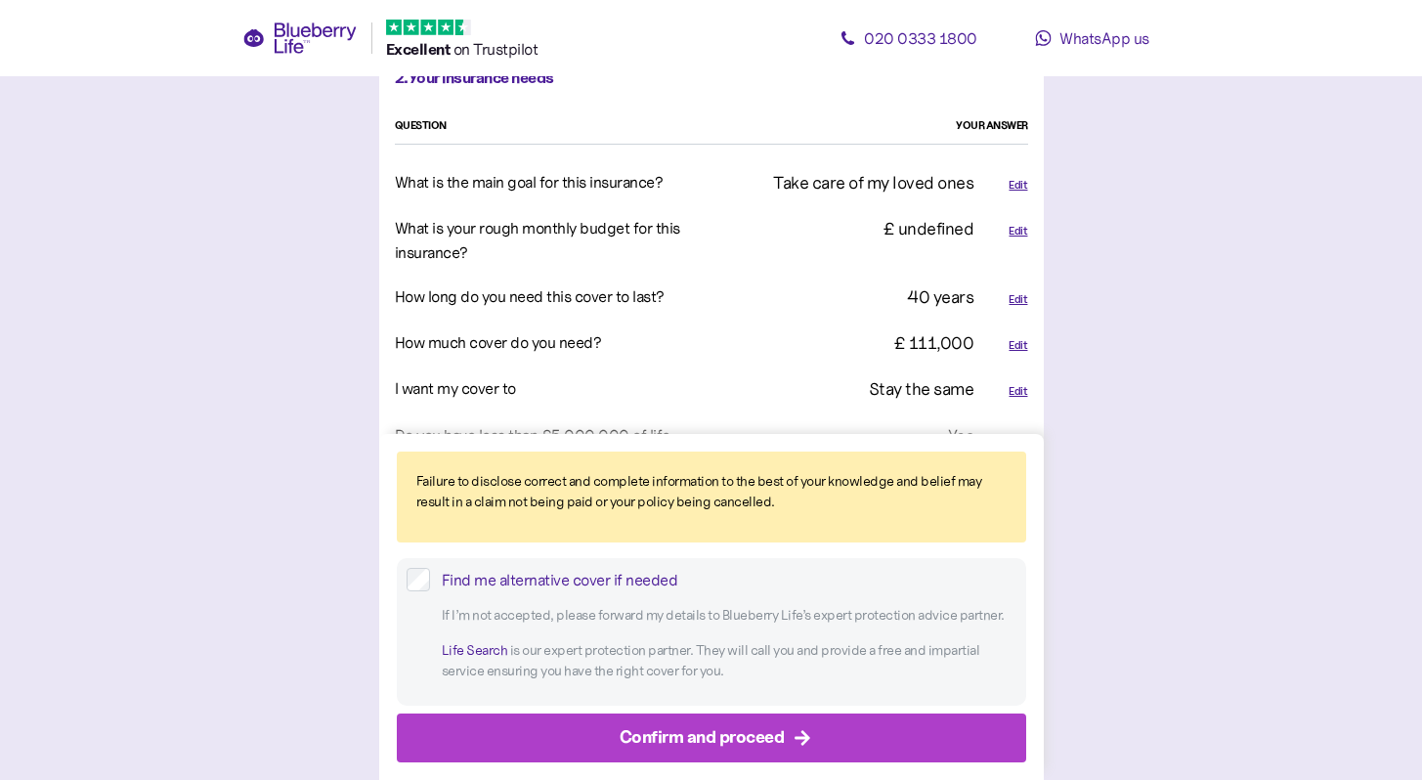
click at [1025, 344] on div "Edit" at bounding box center [1018, 345] width 19 height 17
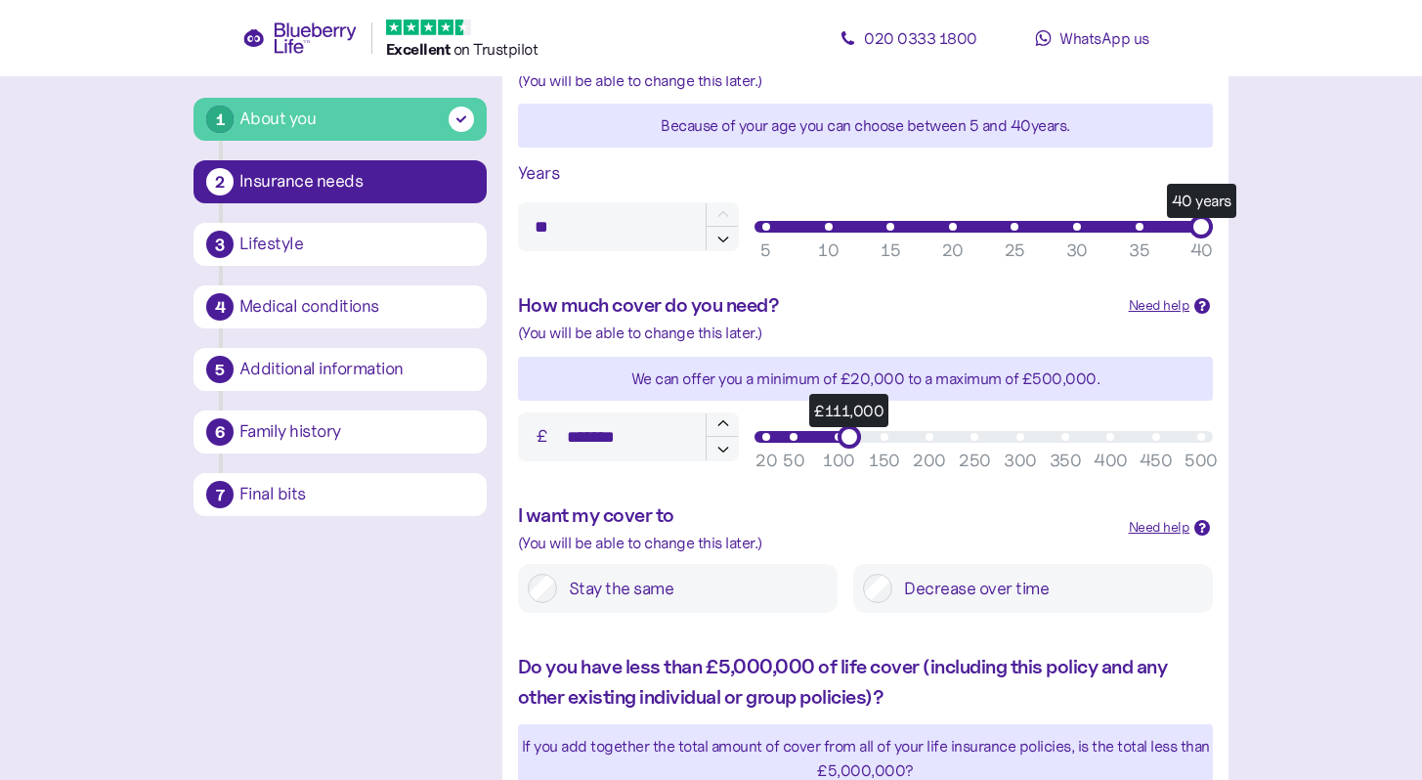
scroll to position [624, 0]
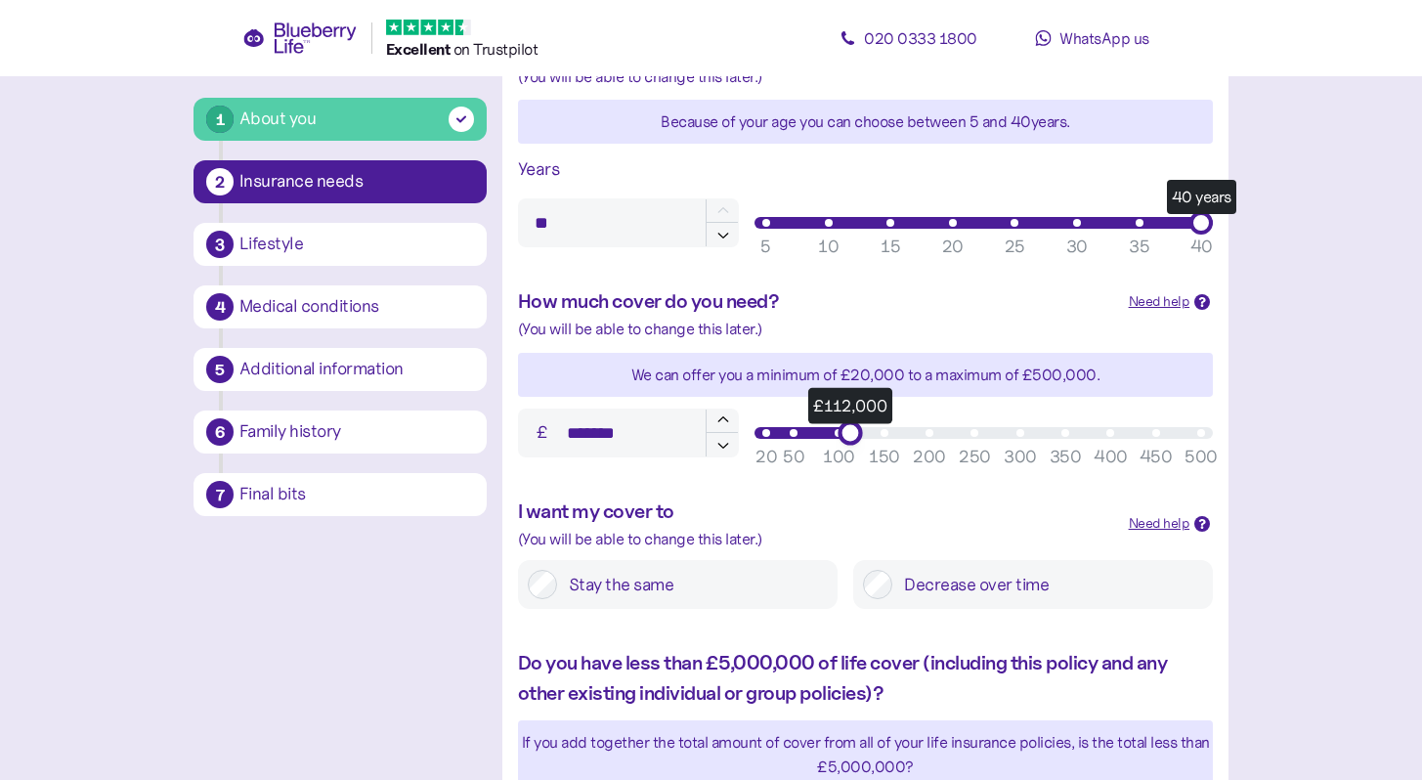
click at [843, 431] on div "£112,000" at bounding box center [850, 432] width 24 height 24
drag, startPoint x: 843, startPoint y: 431, endPoint x: 832, endPoint y: 432, distance: 10.8
click at [832, 432] on div "£100,000" at bounding box center [839, 432] width 24 height 24
type input "*******"
click at [831, 437] on div "£100,000" at bounding box center [839, 432] width 24 height 24
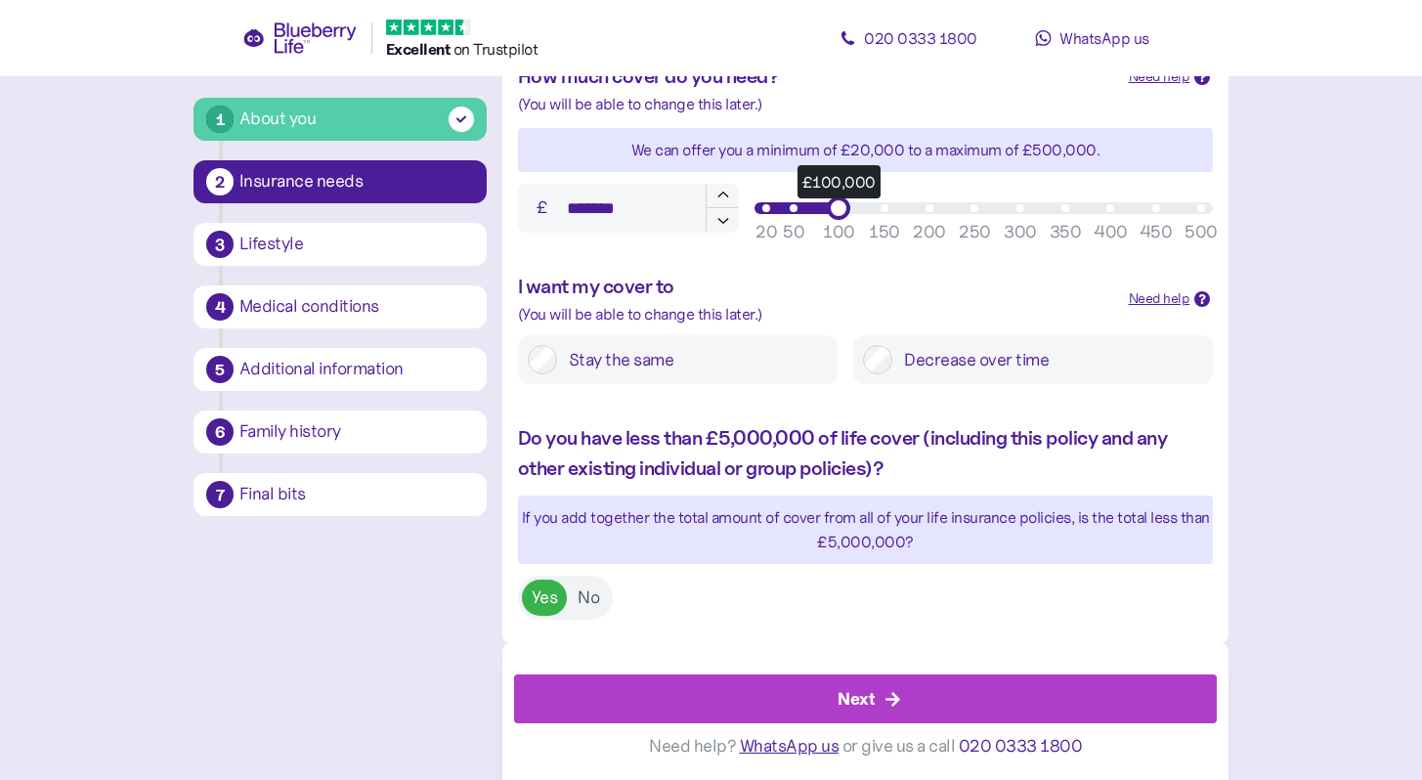
scroll to position [850, 0]
click at [999, 669] on div at bounding box center [865, 664] width 703 height 20
click at [996, 697] on div "Next" at bounding box center [870, 698] width 659 height 47
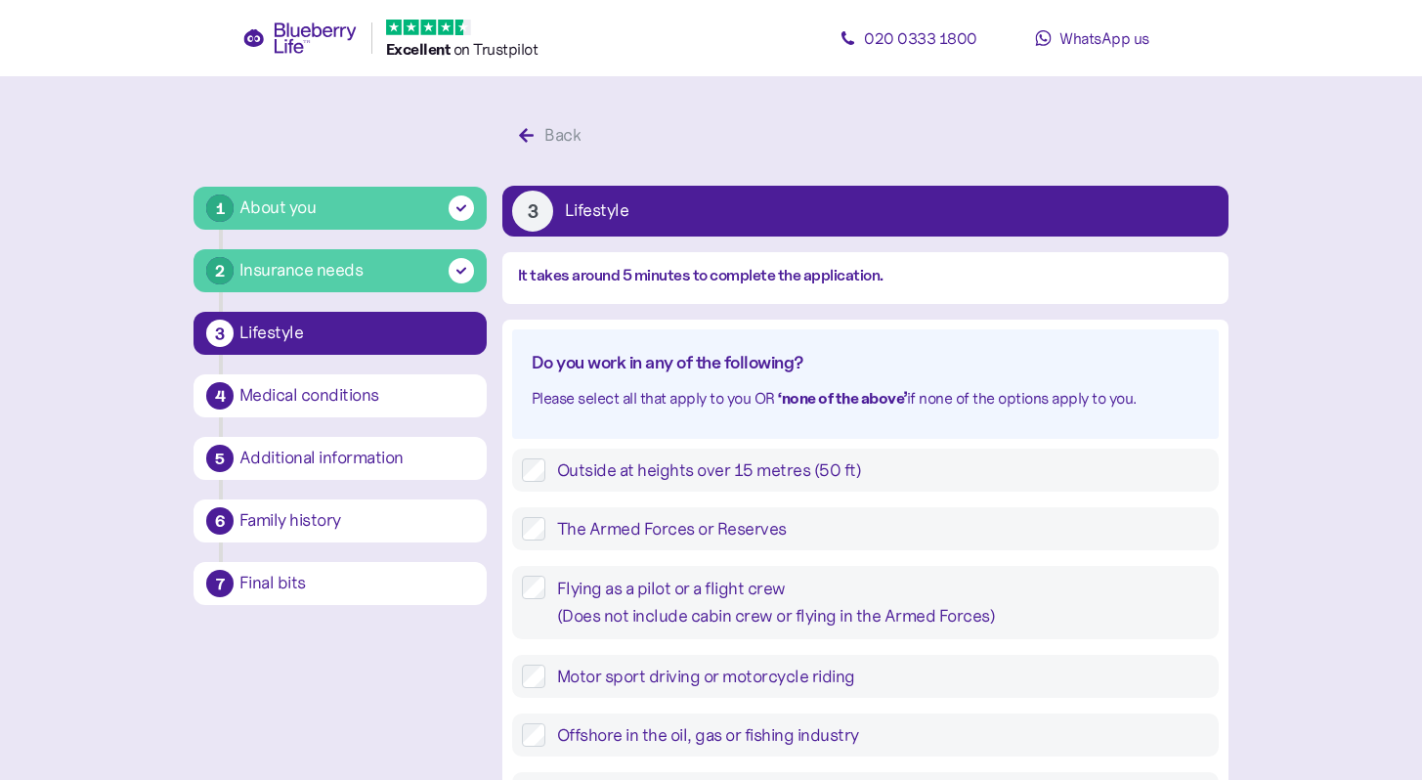
click at [330, 581] on div "Final bits" at bounding box center [357, 584] width 235 height 18
click at [284, 577] on div "Final bits" at bounding box center [357, 584] width 235 height 18
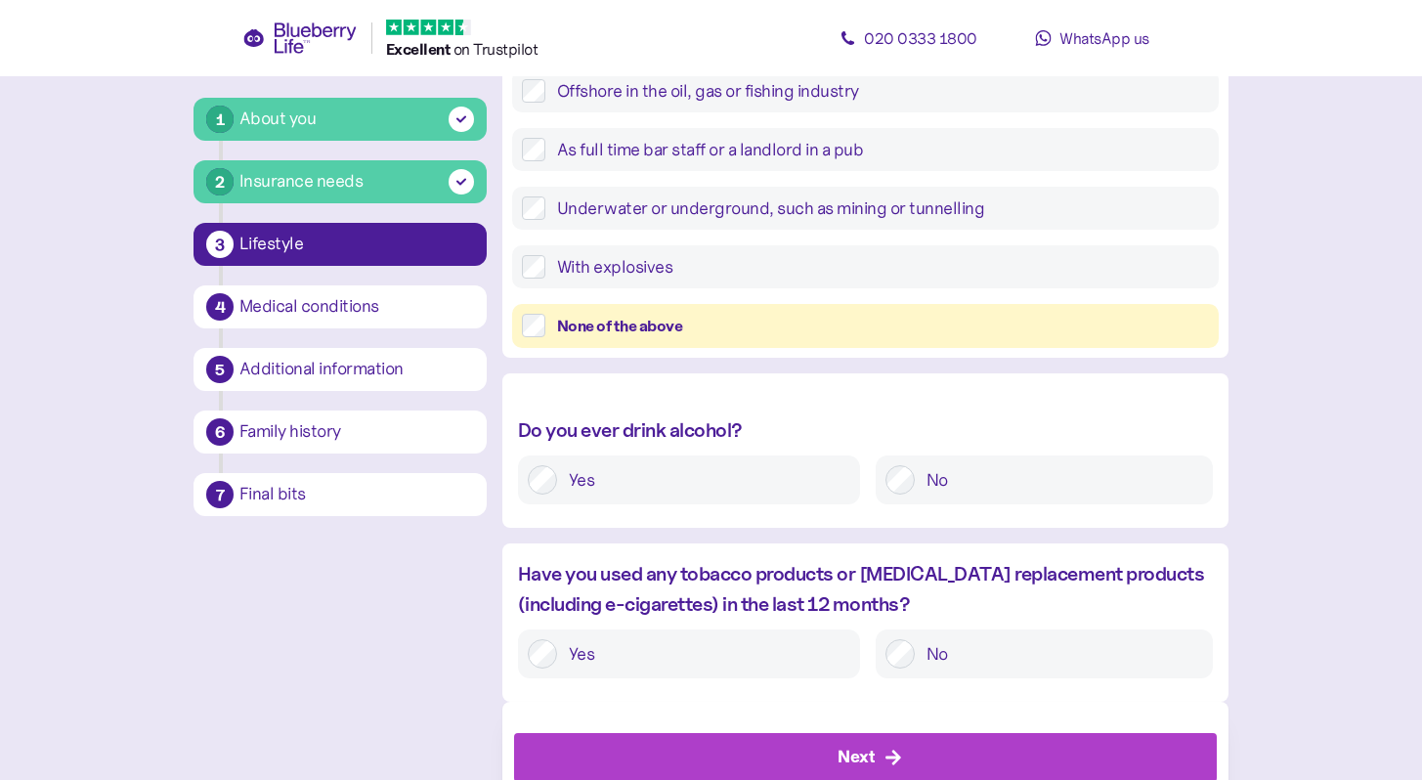
scroll to position [704, 0]
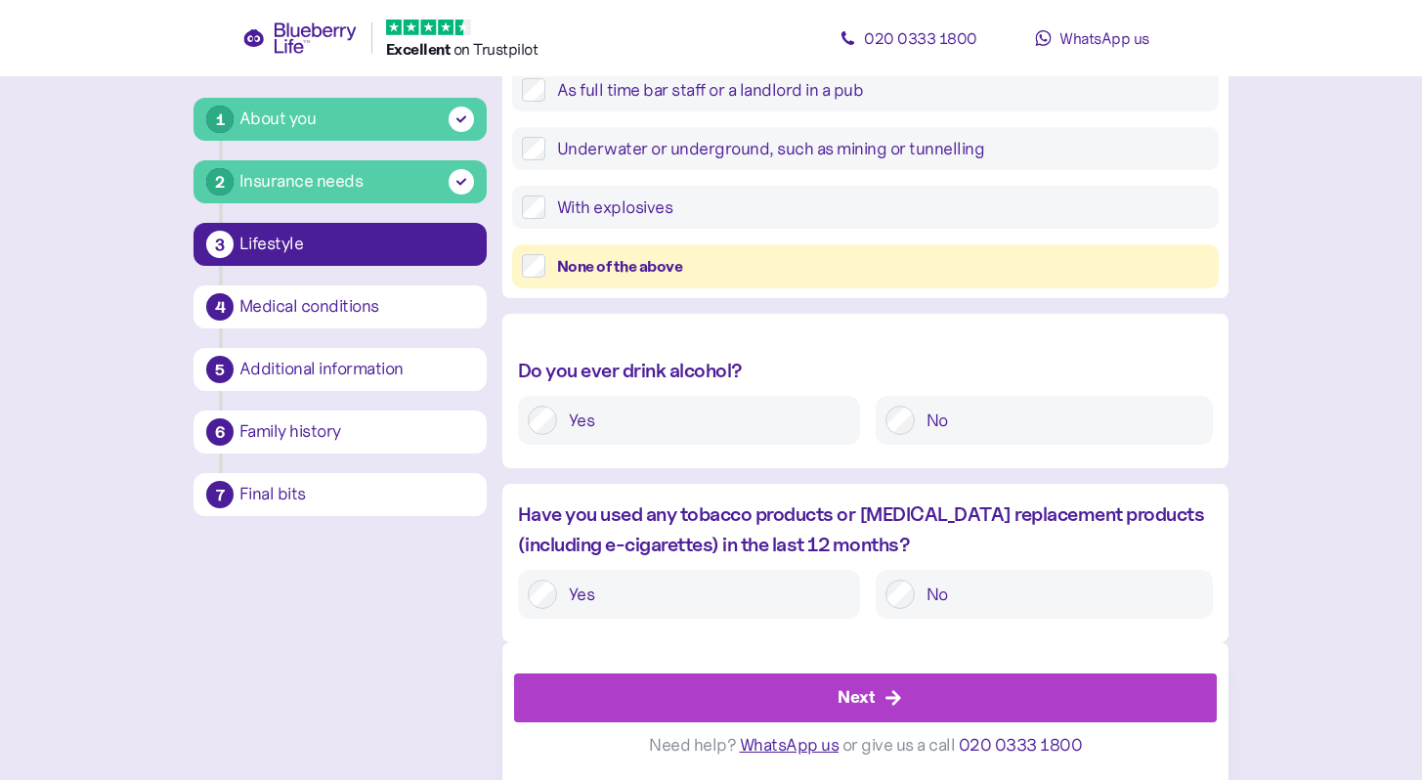
click at [1039, 682] on div "Next" at bounding box center [870, 698] width 659 height 47
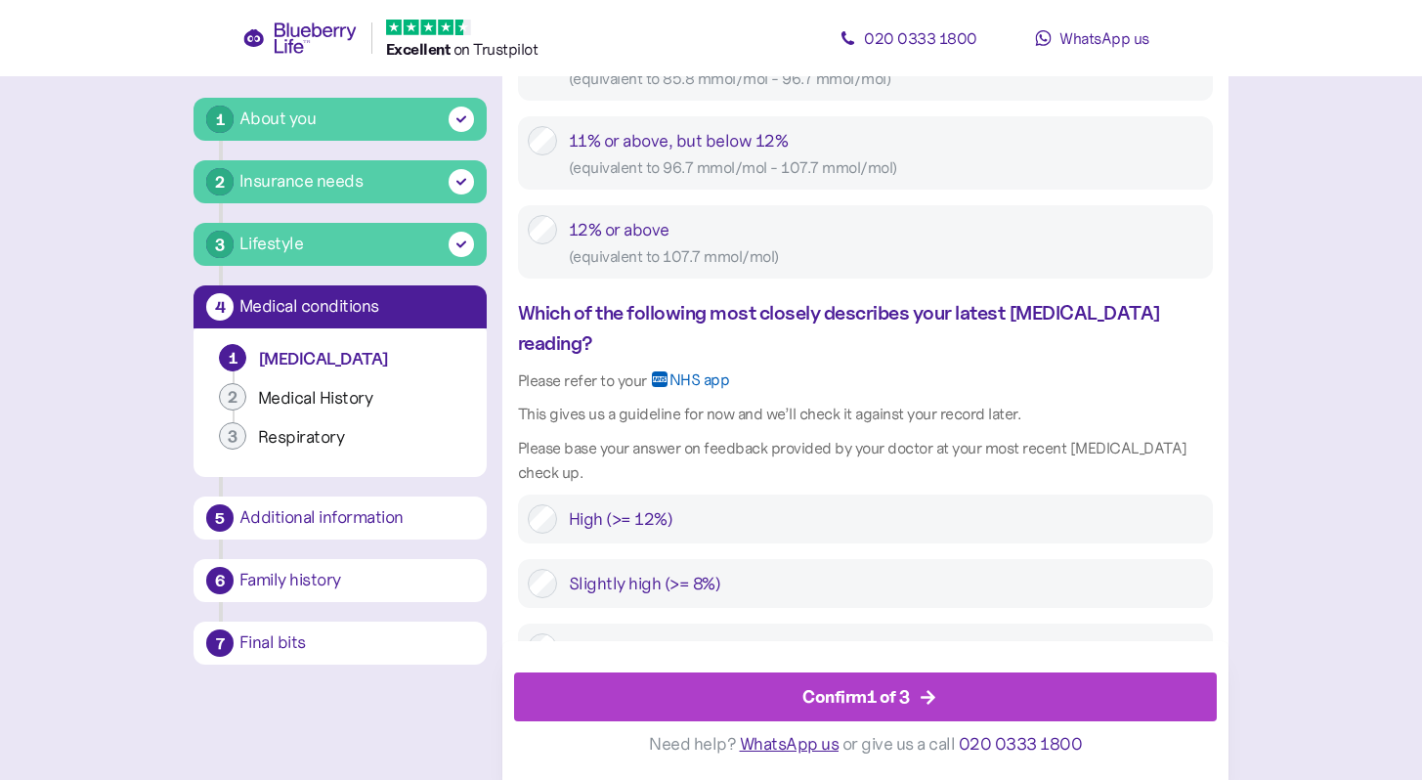
scroll to position [1408, 0]
click at [1128, 698] on div "Confirm 1 of 3" at bounding box center [870, 698] width 659 height 47
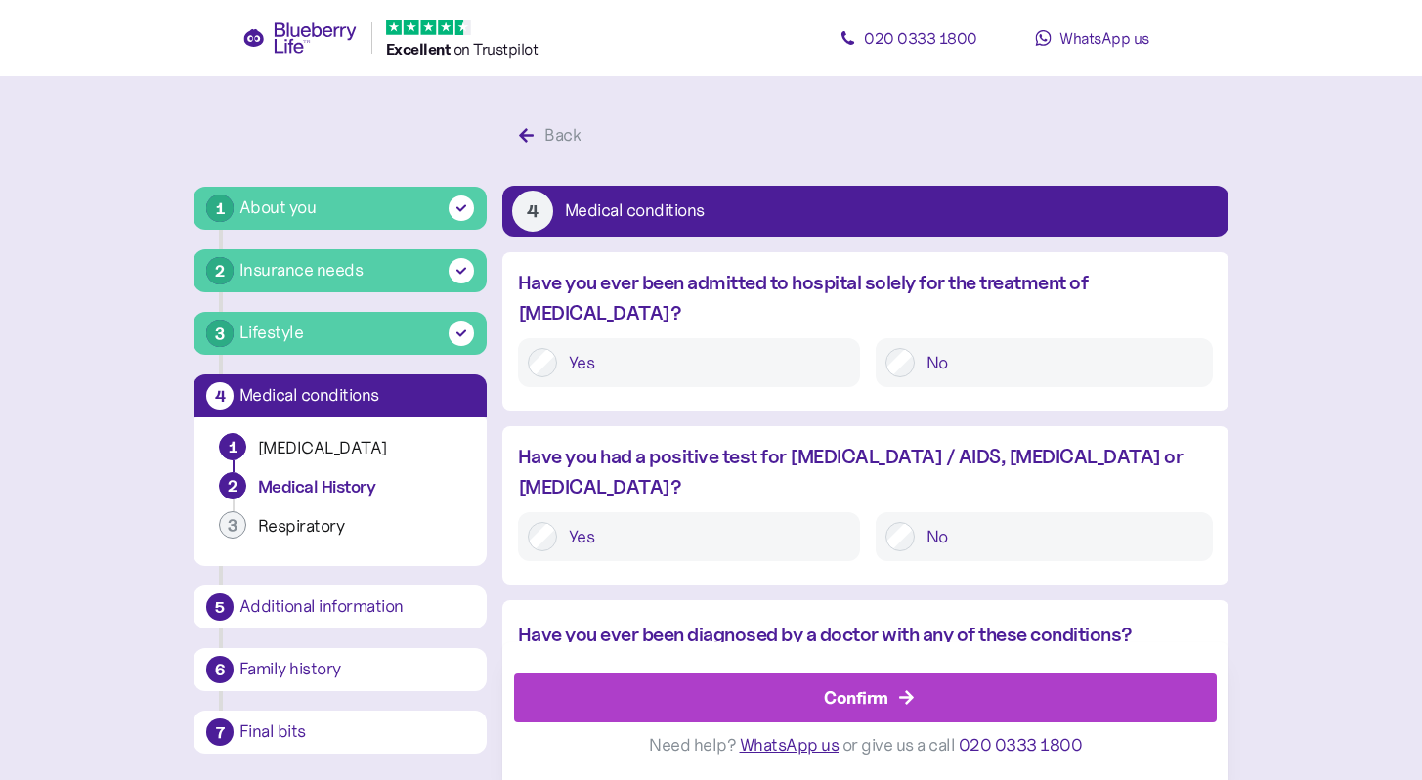
click at [1136, 693] on div "Confirm" at bounding box center [870, 698] width 659 height 47
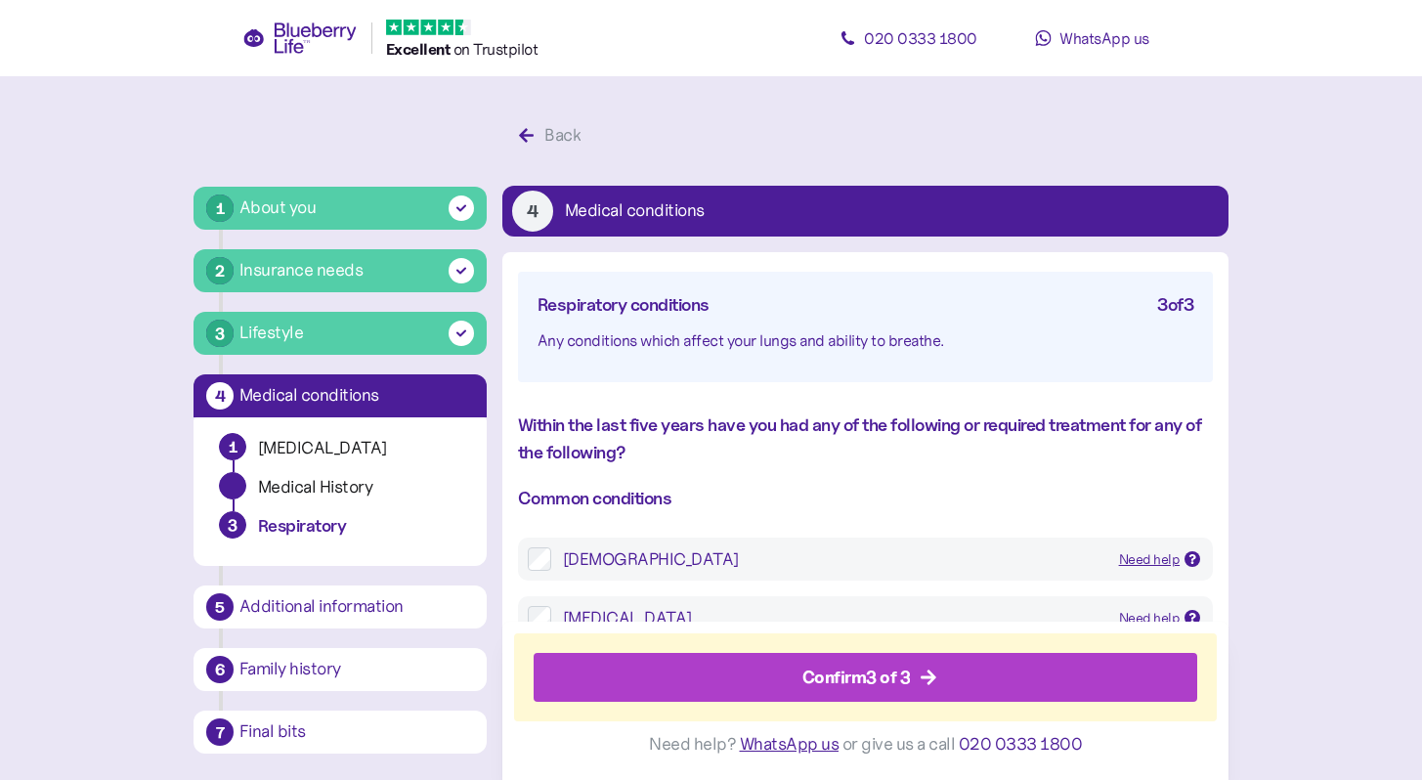
scroll to position [37, 0]
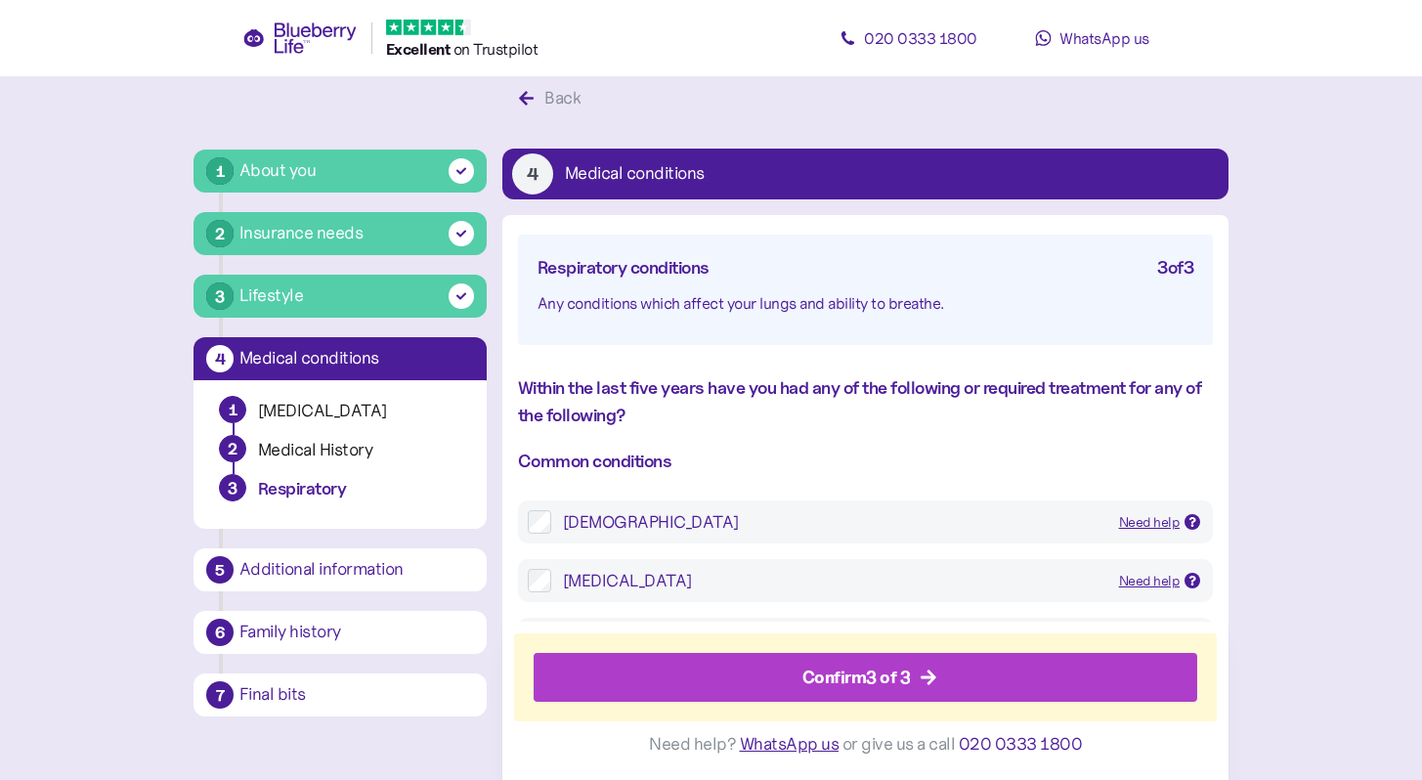
click at [1136, 693] on div "Confirm 3 of 3" at bounding box center [870, 678] width 620 height 47
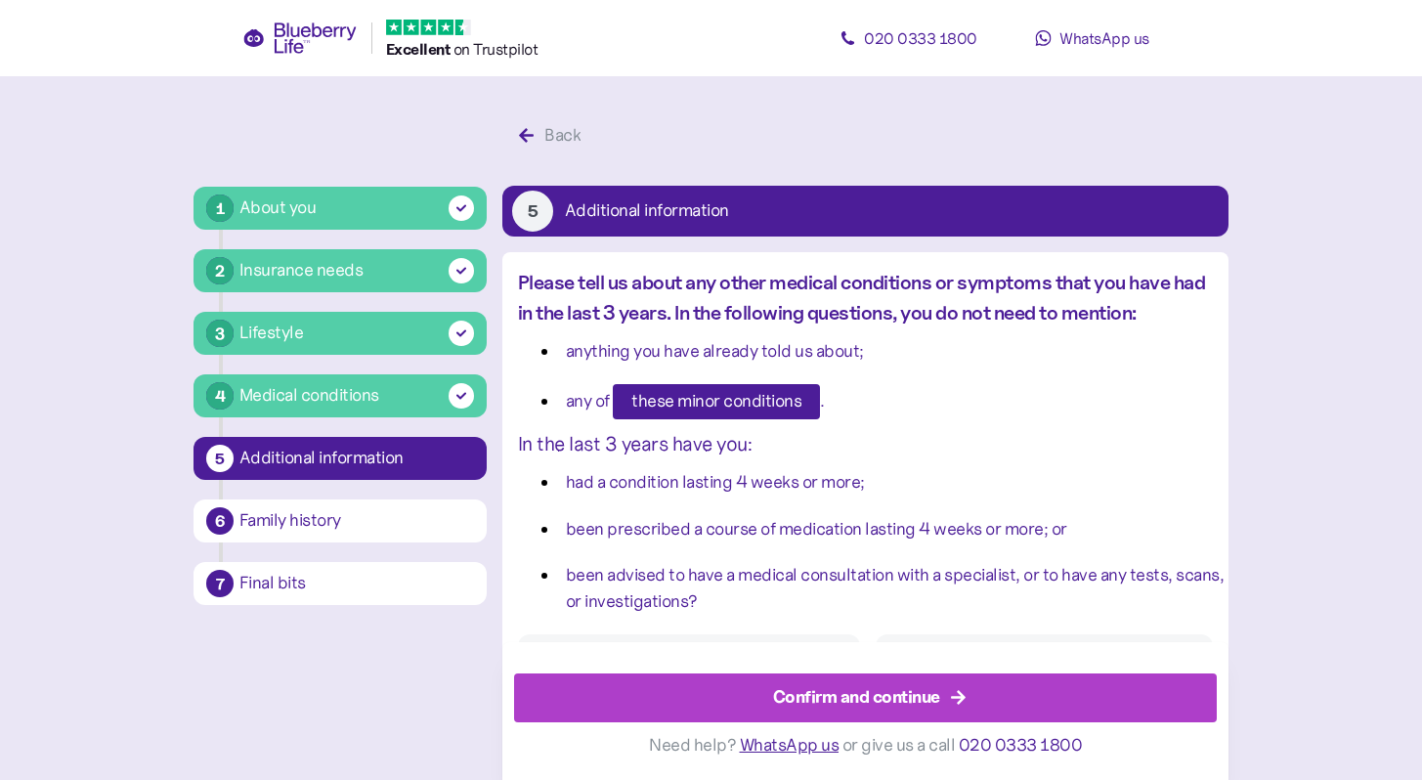
click at [1136, 693] on div "Confirm and continue" at bounding box center [870, 698] width 659 height 47
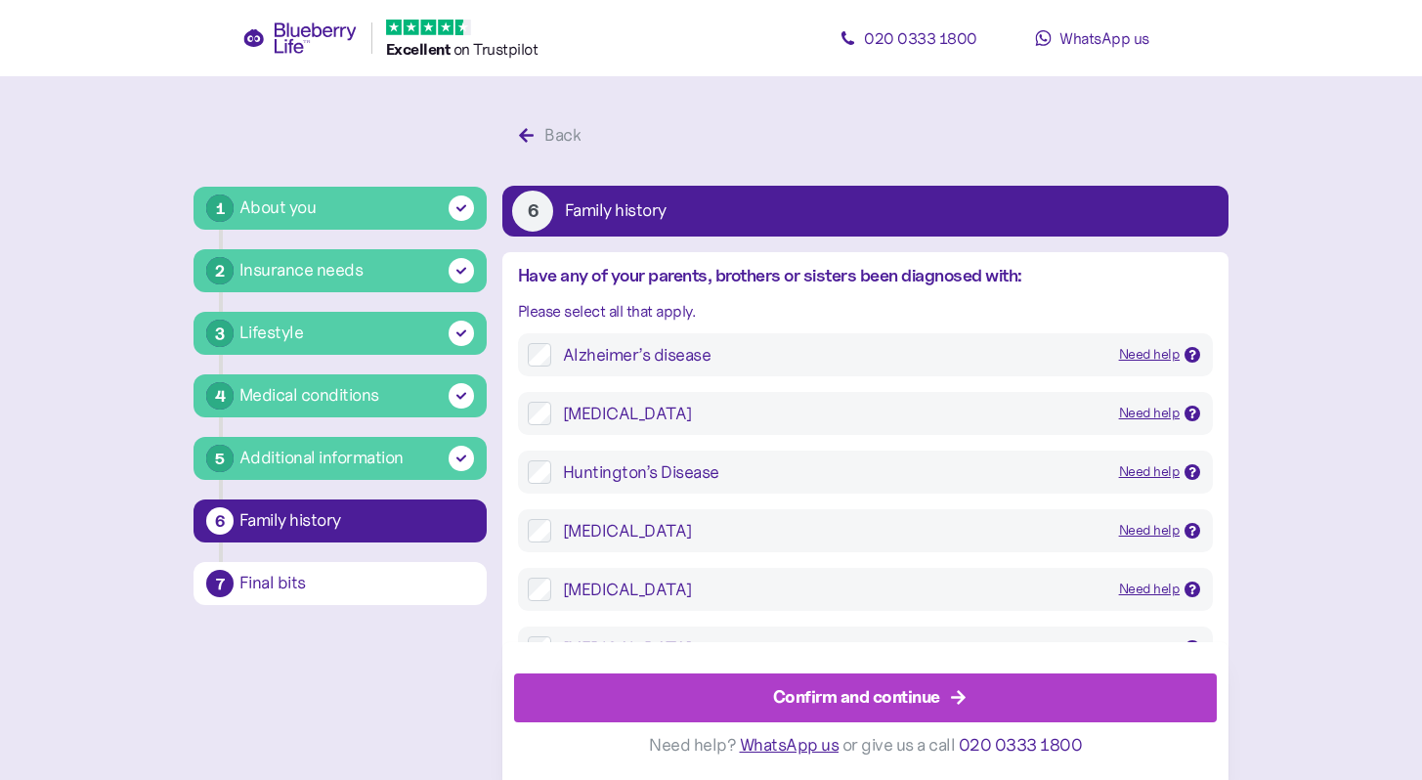
scroll to position [37, 0]
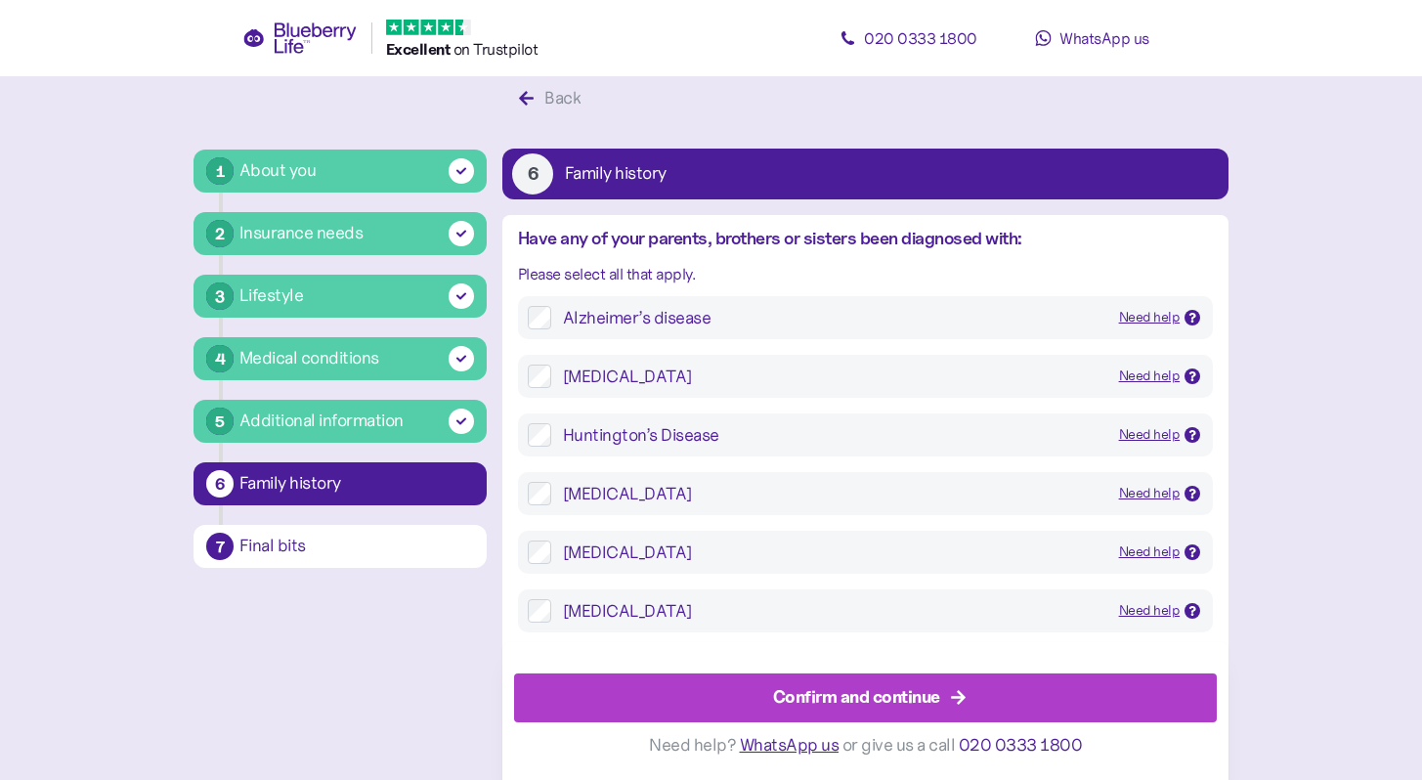
click at [1136, 693] on div "Confirm and continue" at bounding box center [870, 698] width 659 height 47
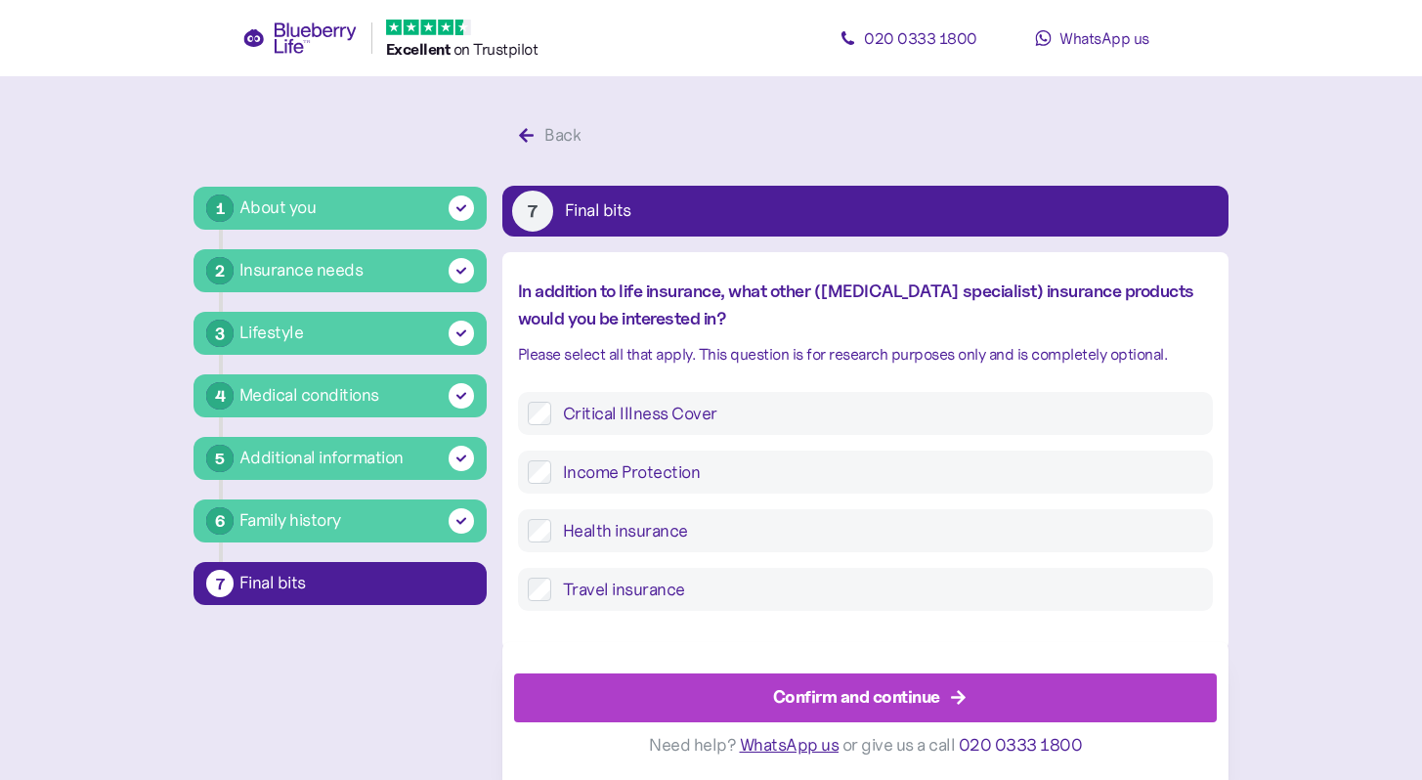
click at [1136, 693] on div "Confirm and continue" at bounding box center [870, 698] width 659 height 47
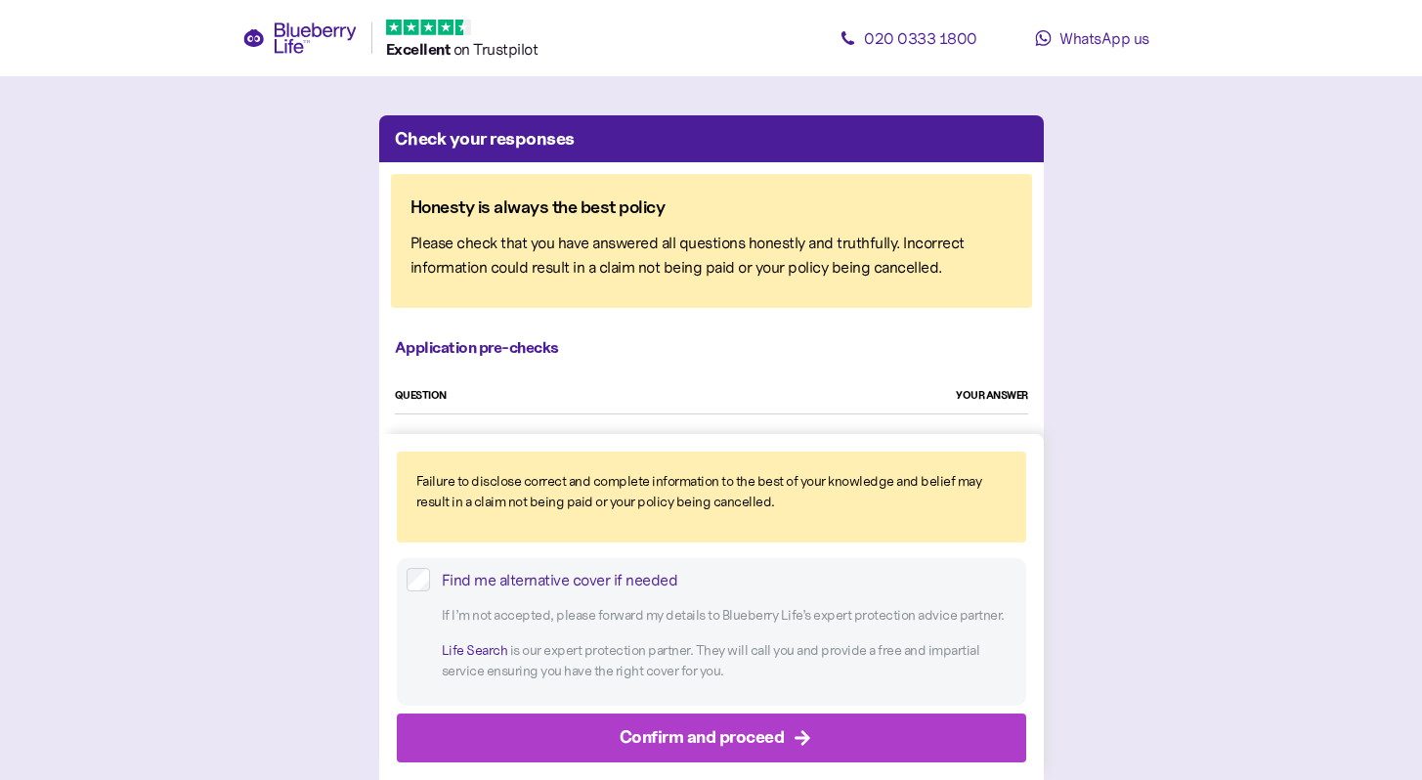
click at [609, 578] on div "Find me alternative cover if needed" at bounding box center [729, 580] width 575 height 24
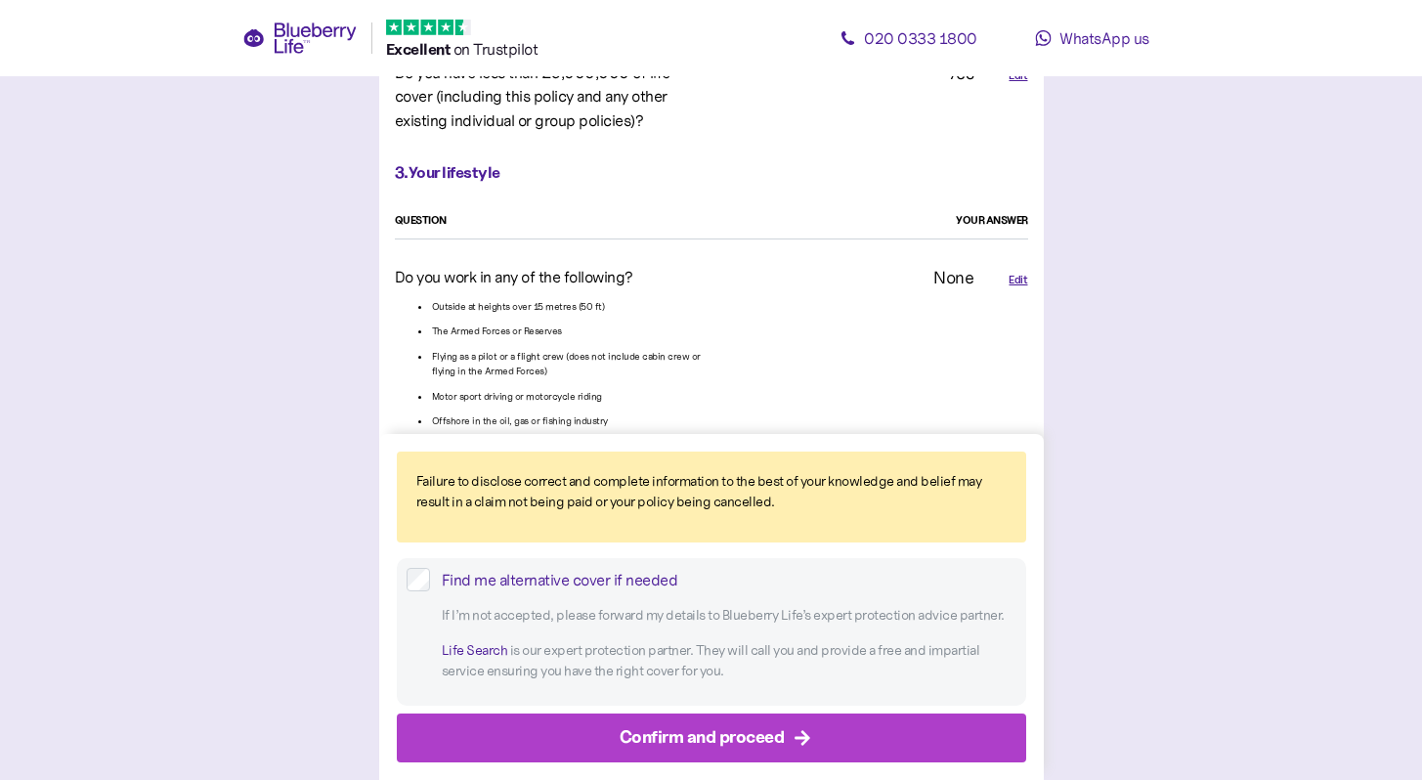
scroll to position [1603, 0]
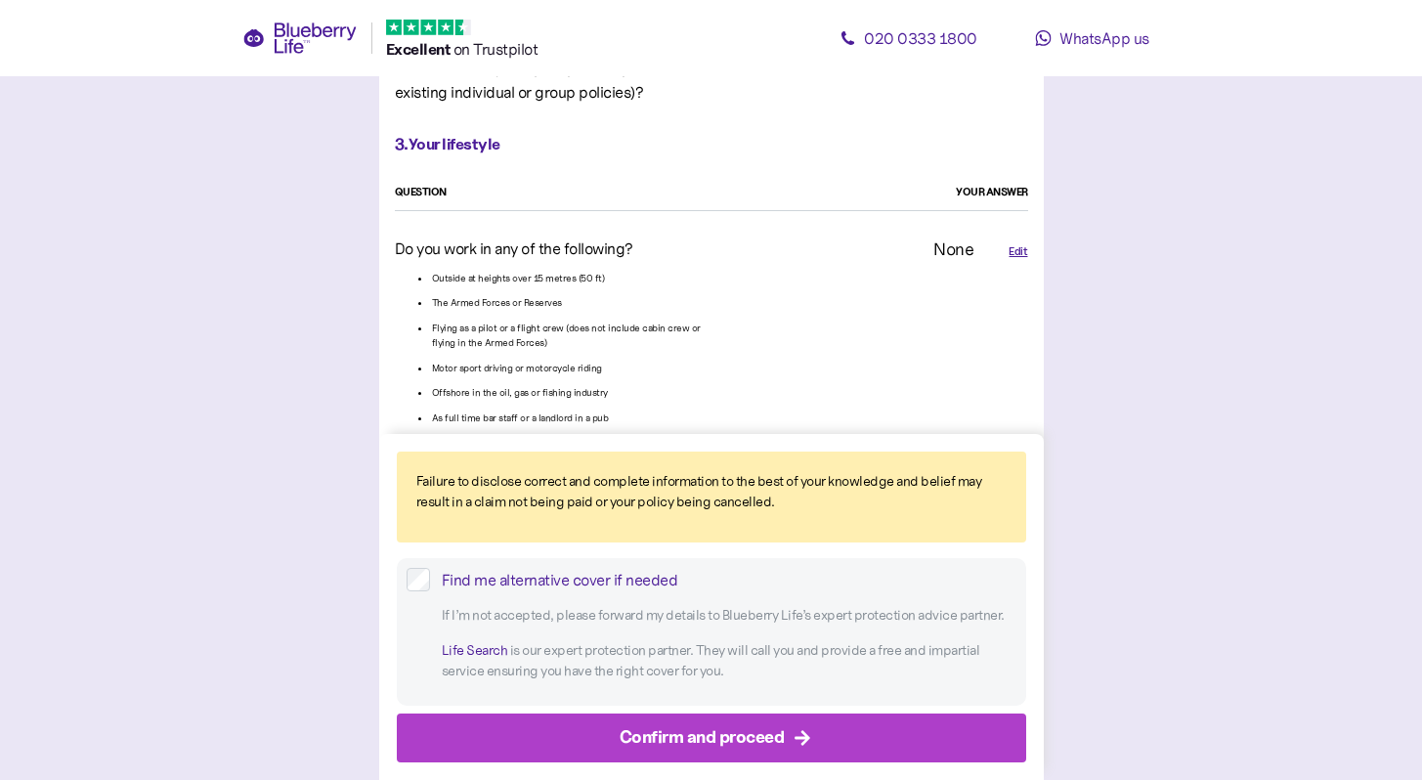
click at [439, 574] on label "Find me alternative cover if needed" at bounding box center [723, 580] width 587 height 24
click at [672, 737] on div "Confirm and proceed" at bounding box center [702, 737] width 165 height 26
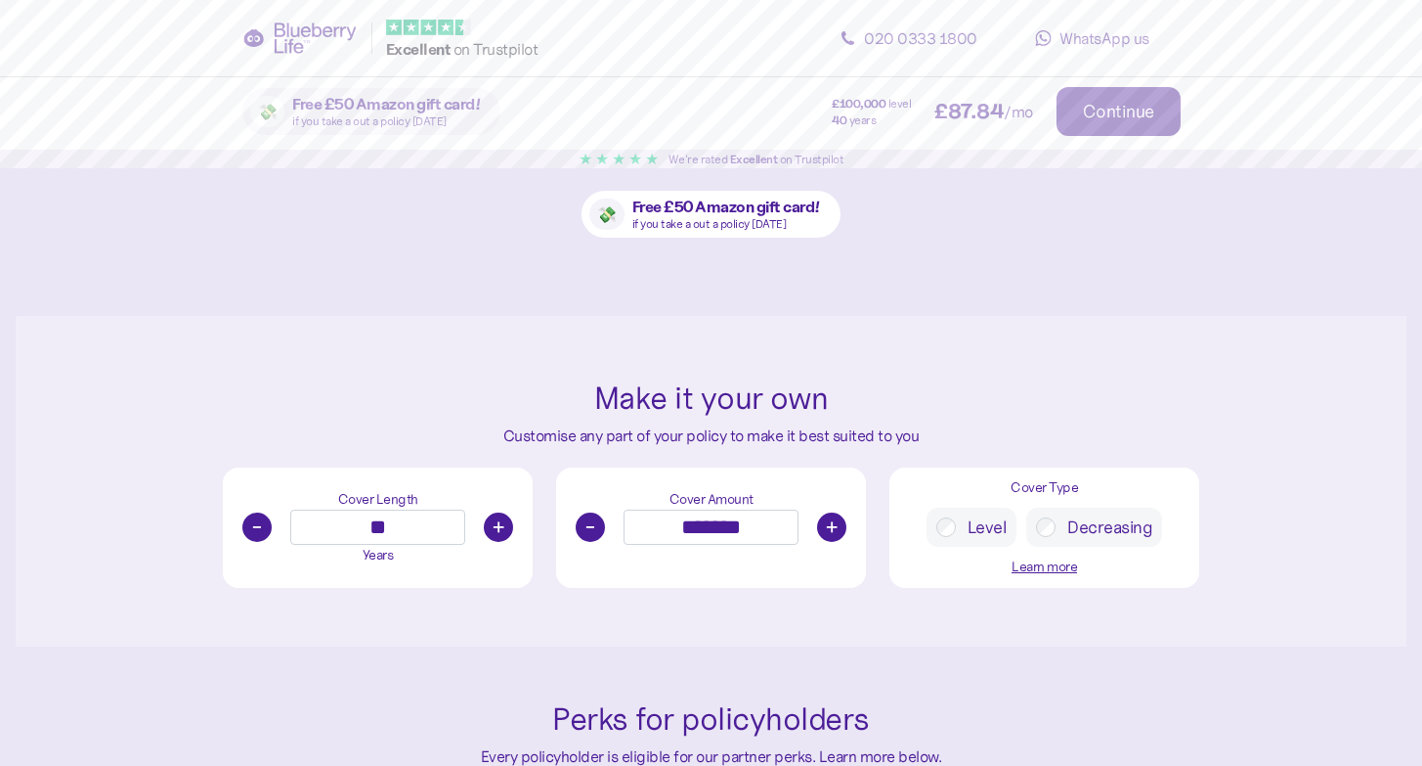
scroll to position [626, 0]
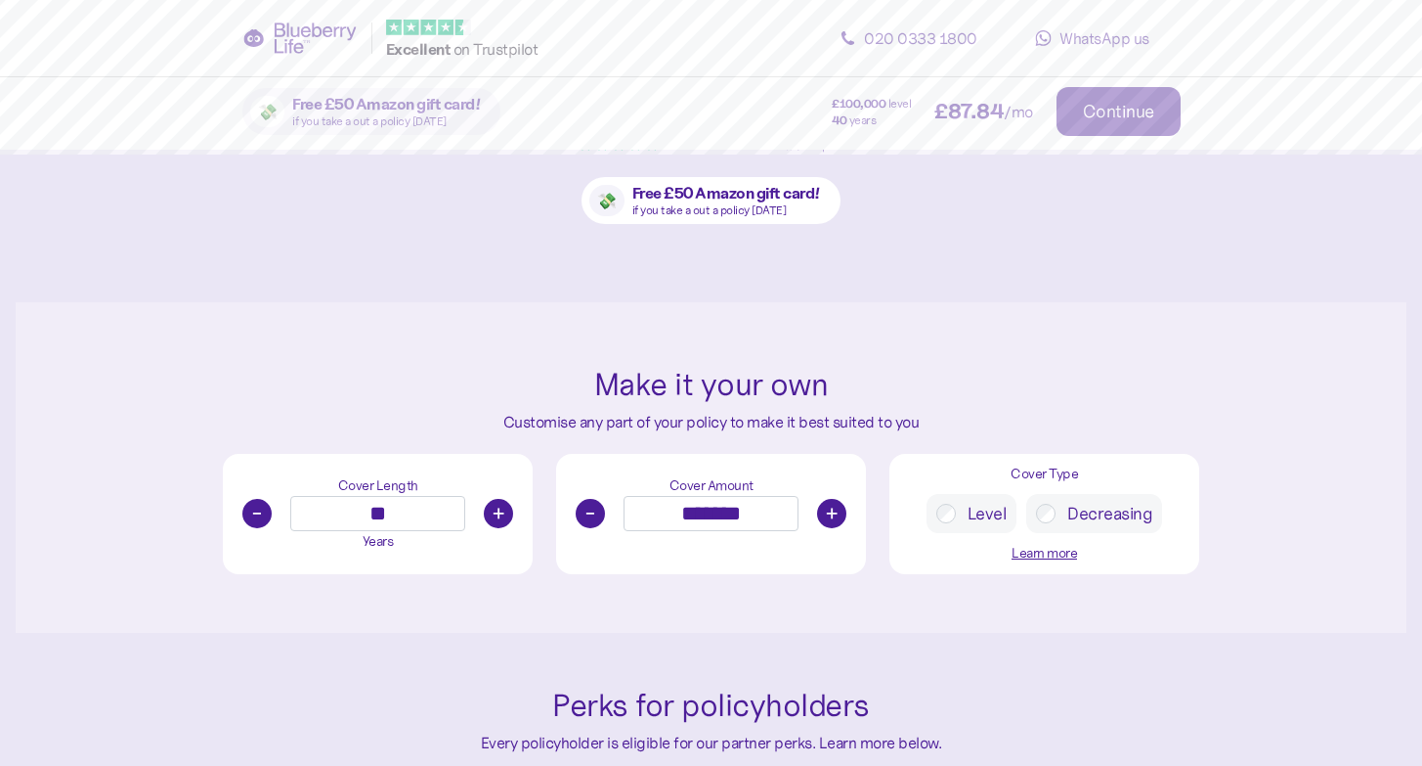
click at [594, 504] on button "-" at bounding box center [590, 513] width 29 height 29
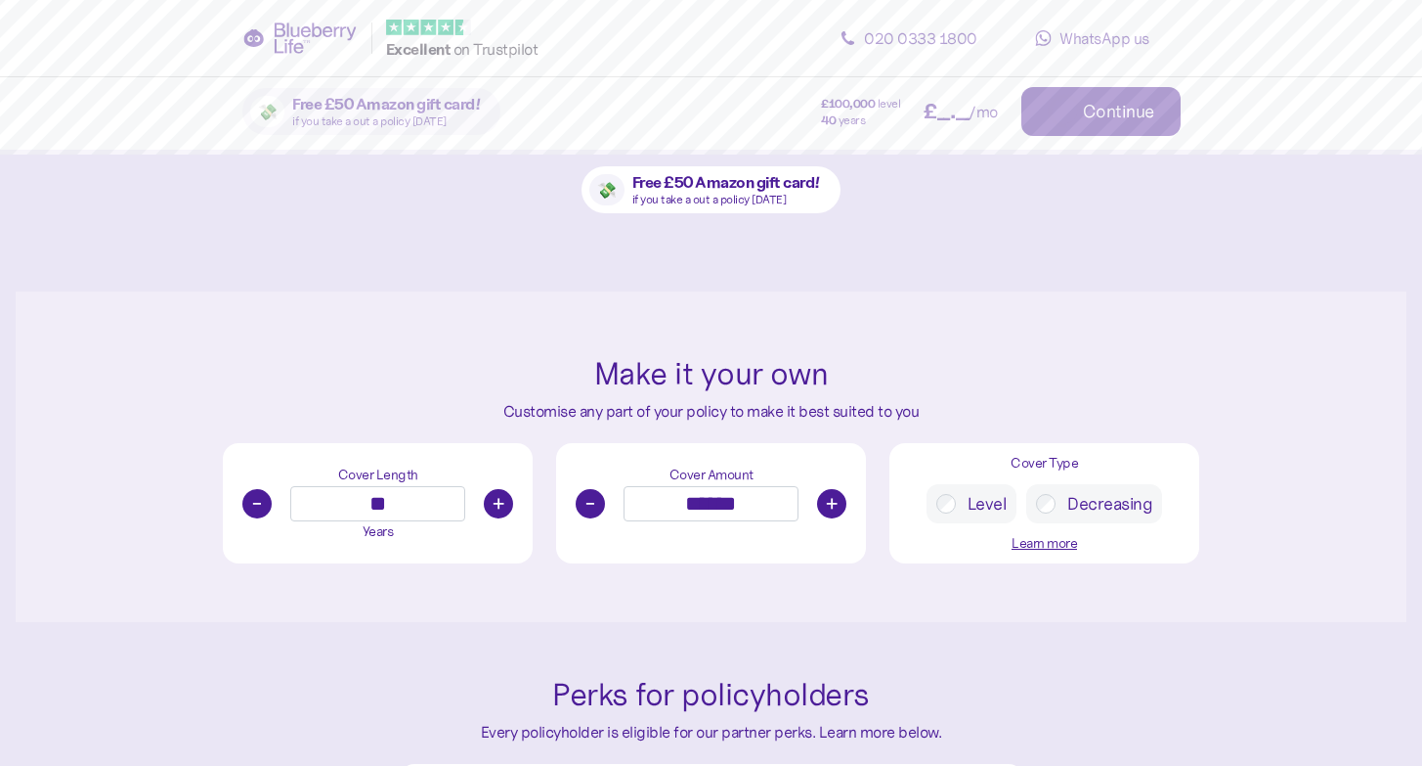
click at [594, 504] on button "-" at bounding box center [590, 503] width 29 height 29
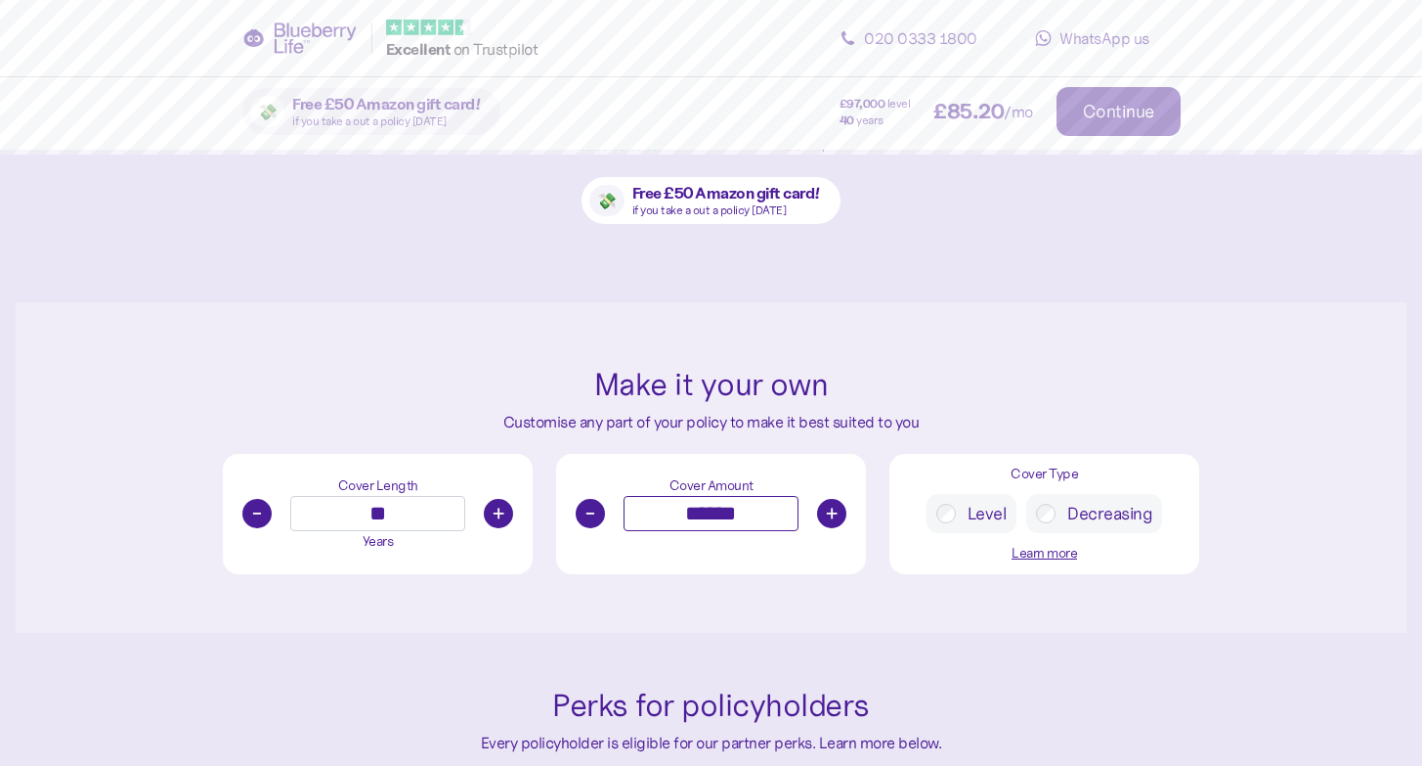
drag, startPoint x: 762, startPoint y: 503, endPoint x: 617, endPoint y: 491, distance: 145.2
click at [617, 491] on div "Cover Amount - ****** +" at bounding box center [711, 514] width 310 height 120
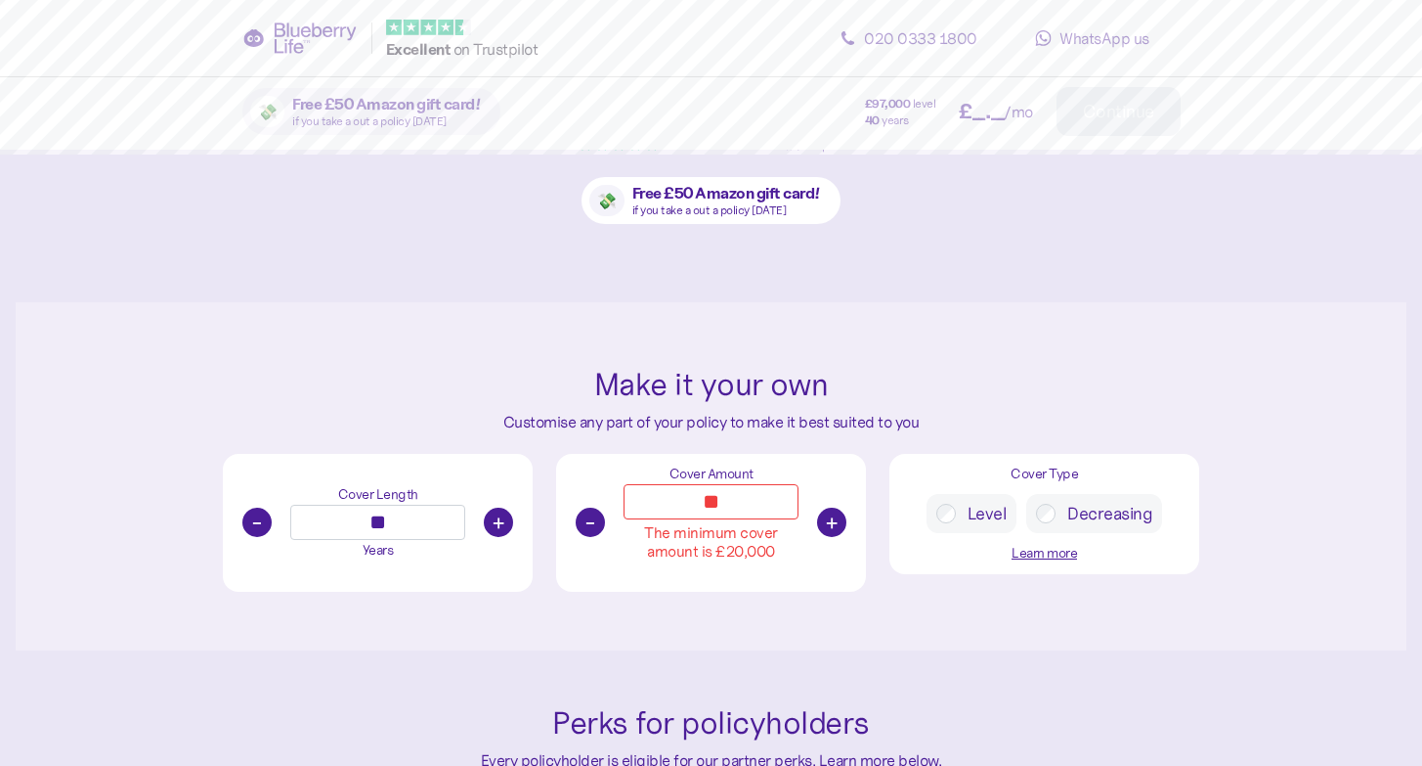
type input "*"
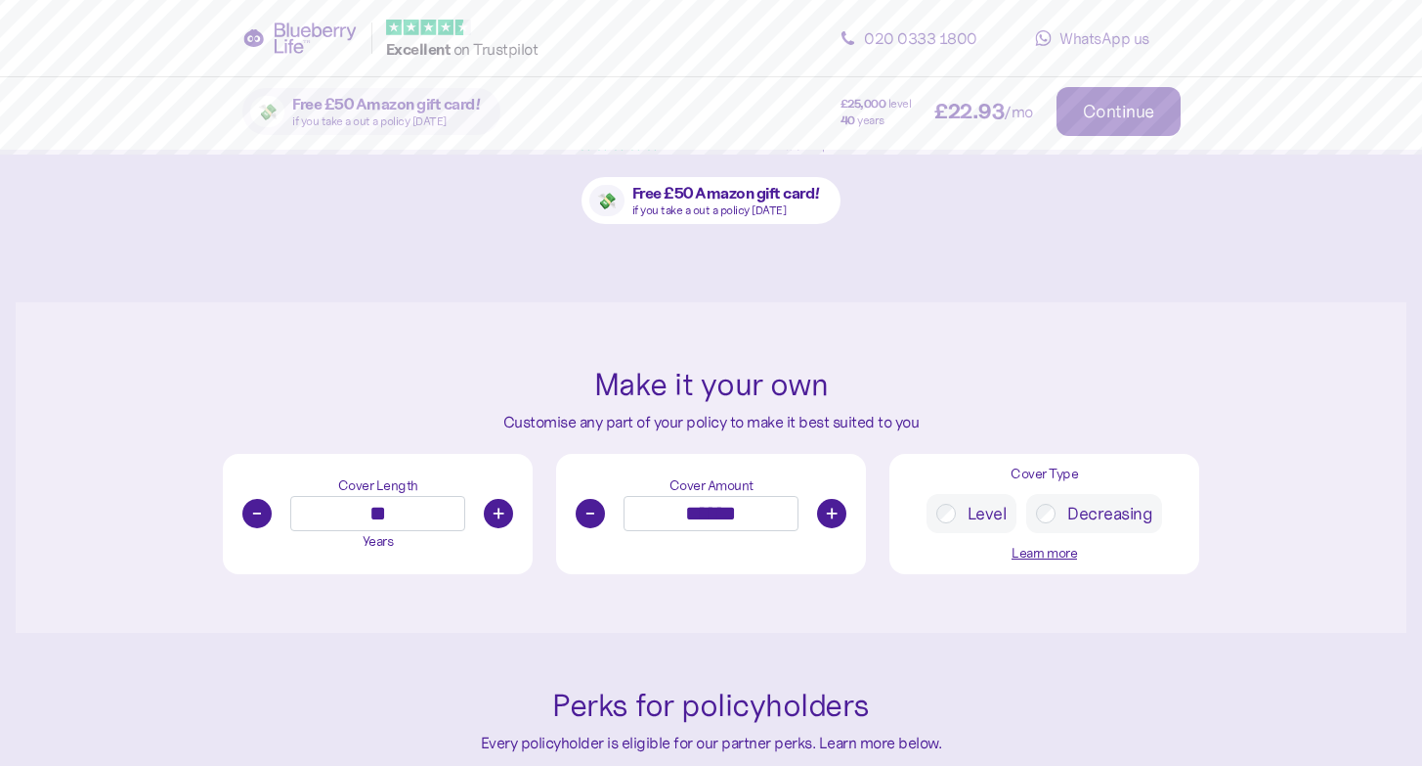
click at [1318, 493] on div "Make it your own Customise any part of your policy to make it best suited to yo…" at bounding box center [711, 467] width 1391 height 330
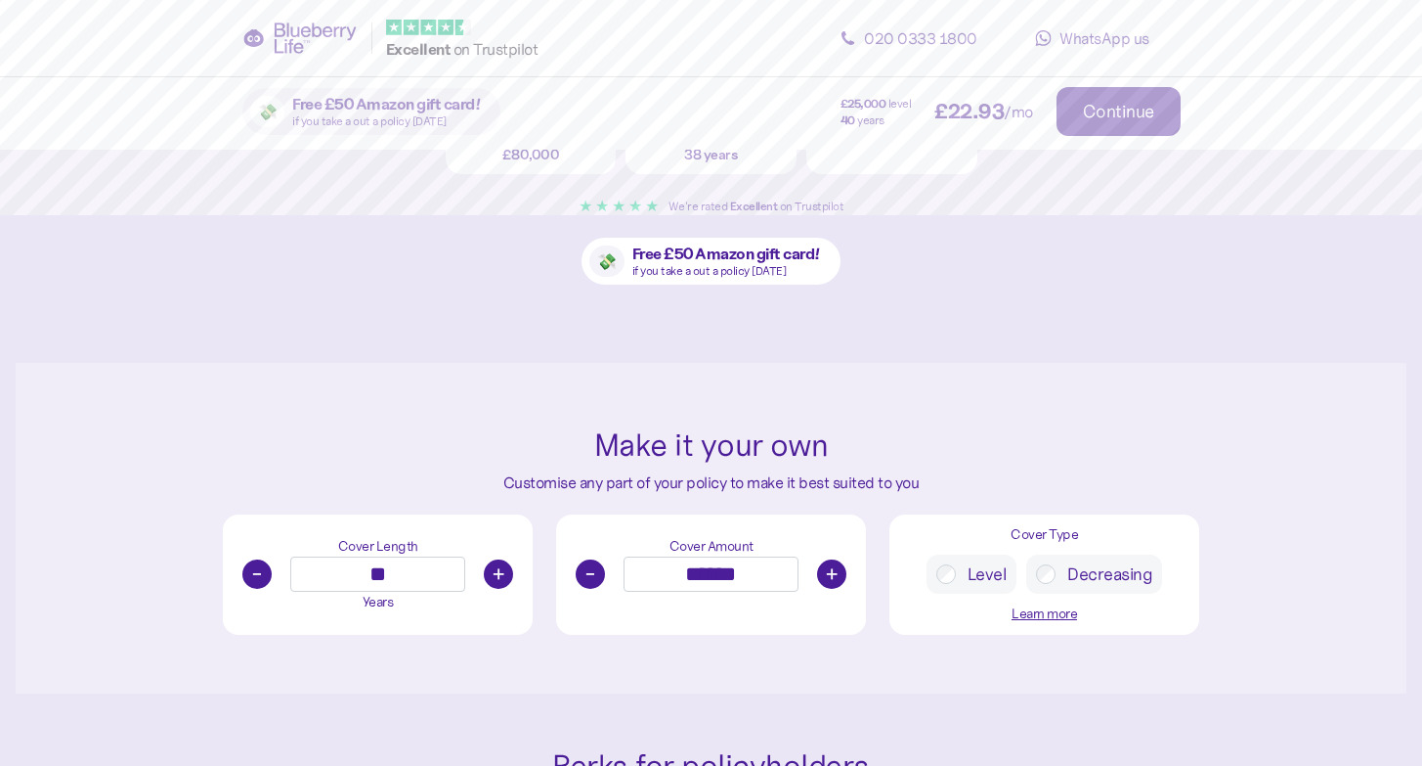
drag, startPoint x: 1436, startPoint y: 286, endPoint x: 1436, endPoint y: 272, distance: 14.7
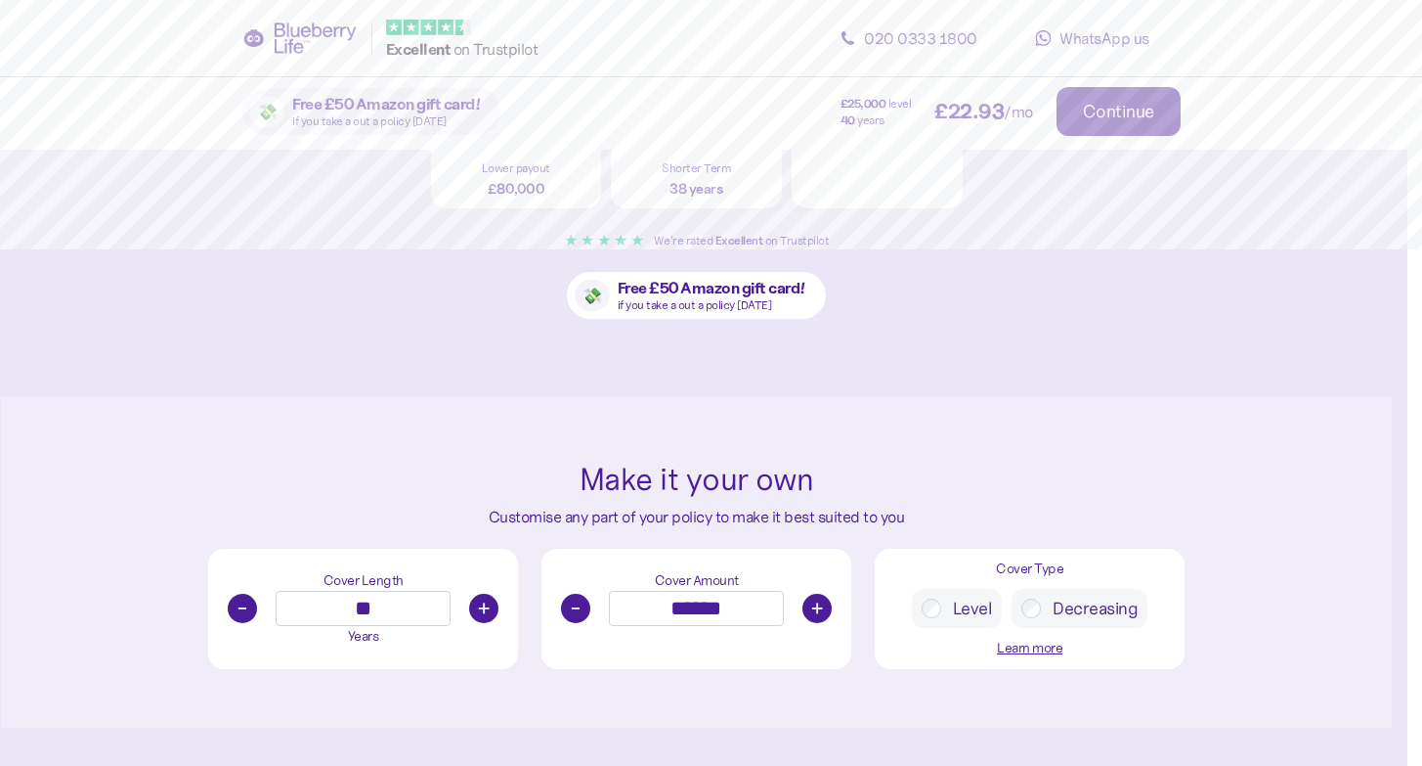
scroll to position [529, 15]
click at [587, 616] on button "-" at bounding box center [575, 609] width 29 height 29
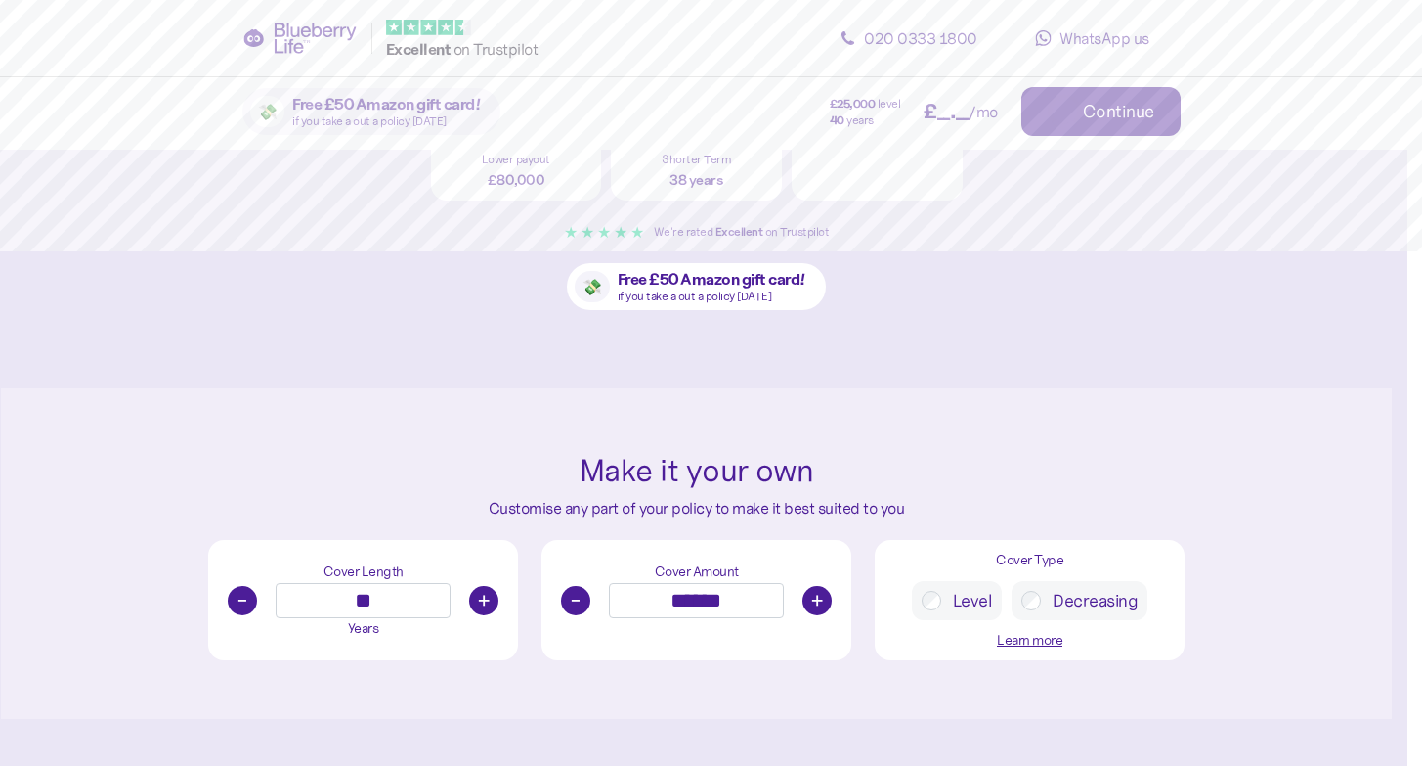
click at [587, 616] on div "- ****** +" at bounding box center [696, 600] width 290 height 35
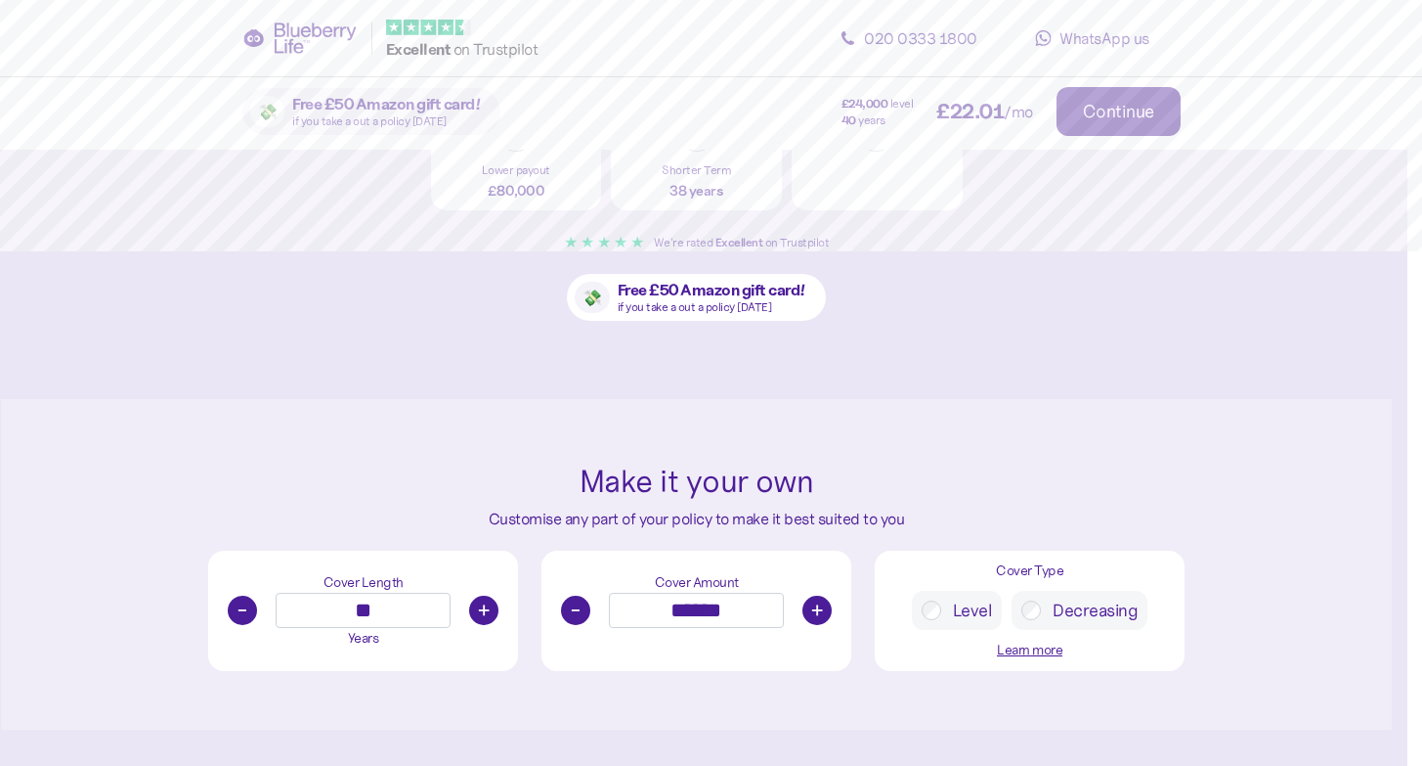
click at [586, 603] on button "-" at bounding box center [575, 609] width 29 height 29
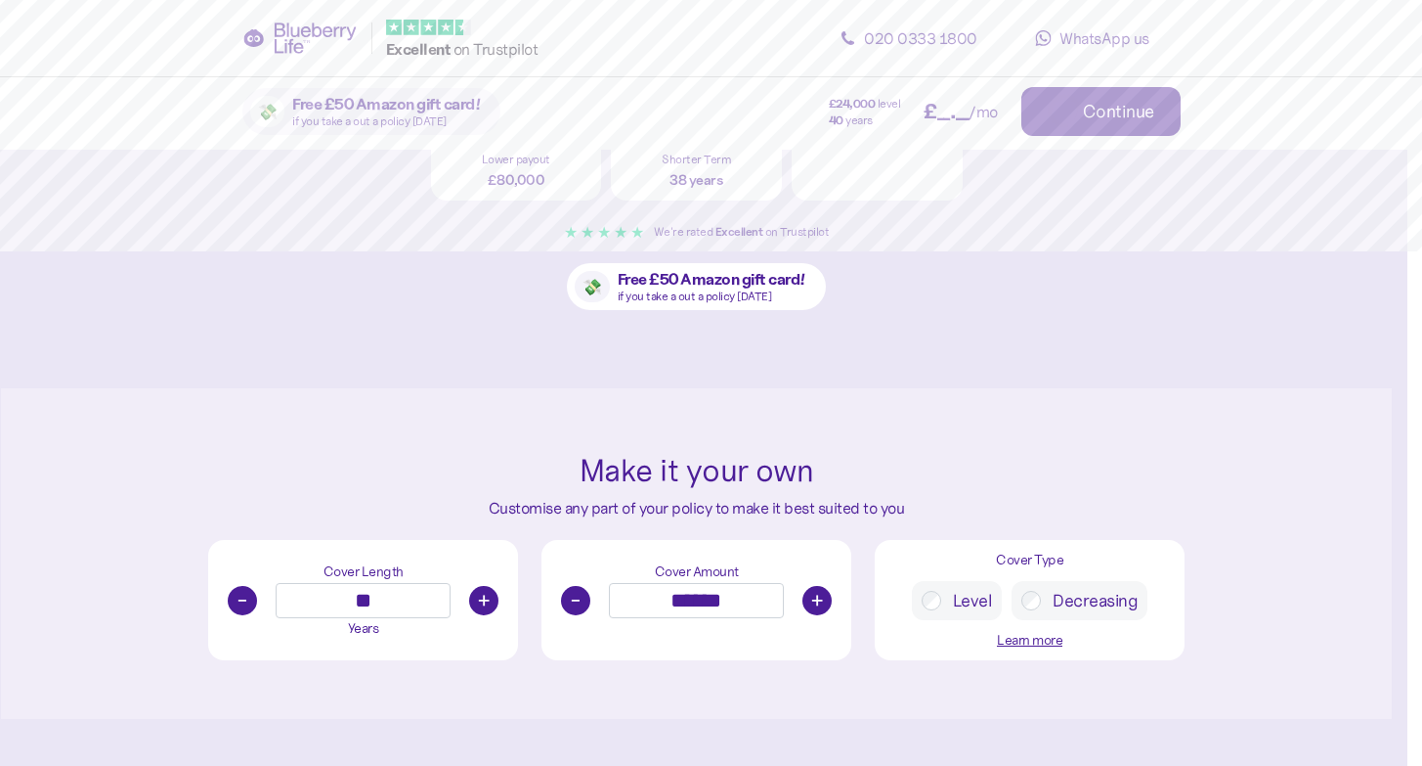
click at [586, 603] on button "-" at bounding box center [575, 600] width 29 height 29
type input "******"
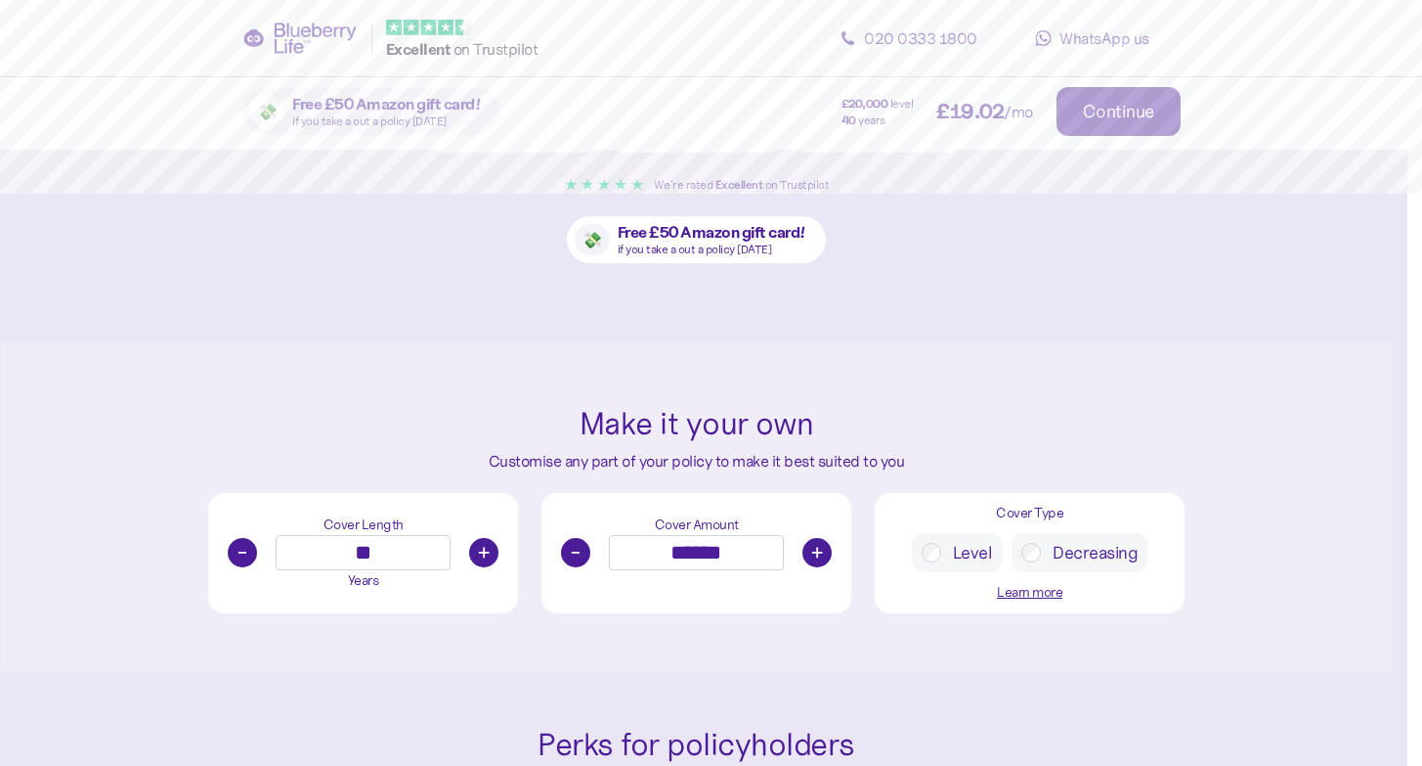
scroll to position [516, 15]
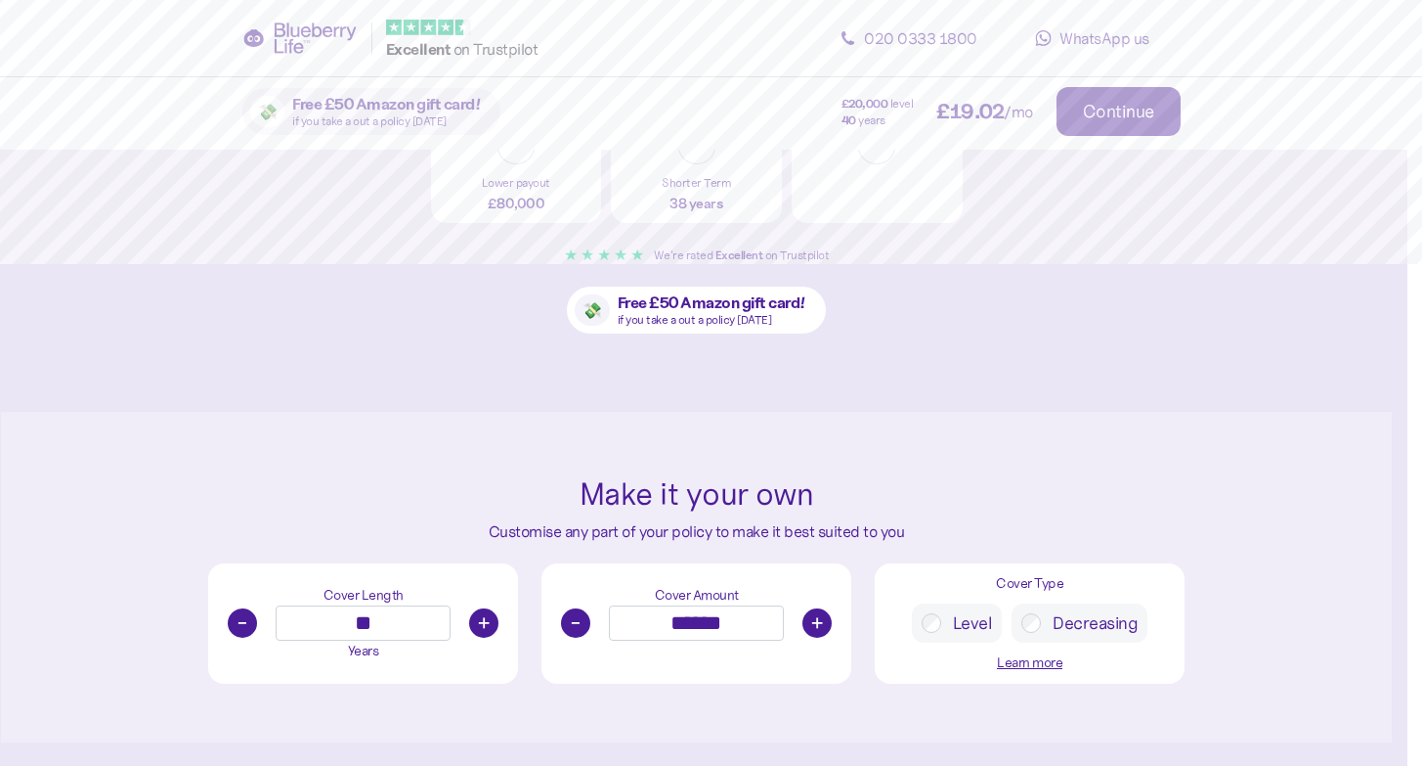
click at [1155, 122] on span "Continue" at bounding box center [1118, 111] width 71 height 47
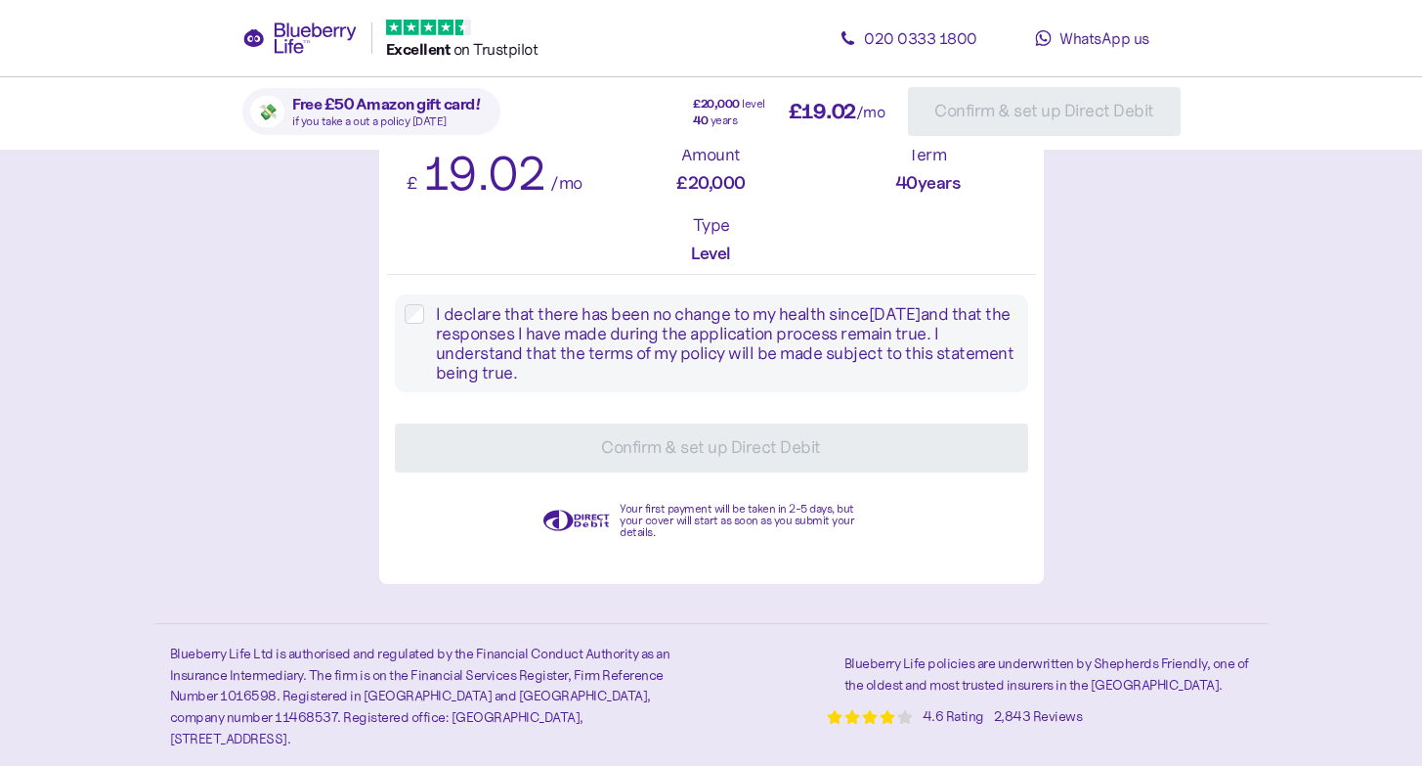
scroll to position [1755, 0]
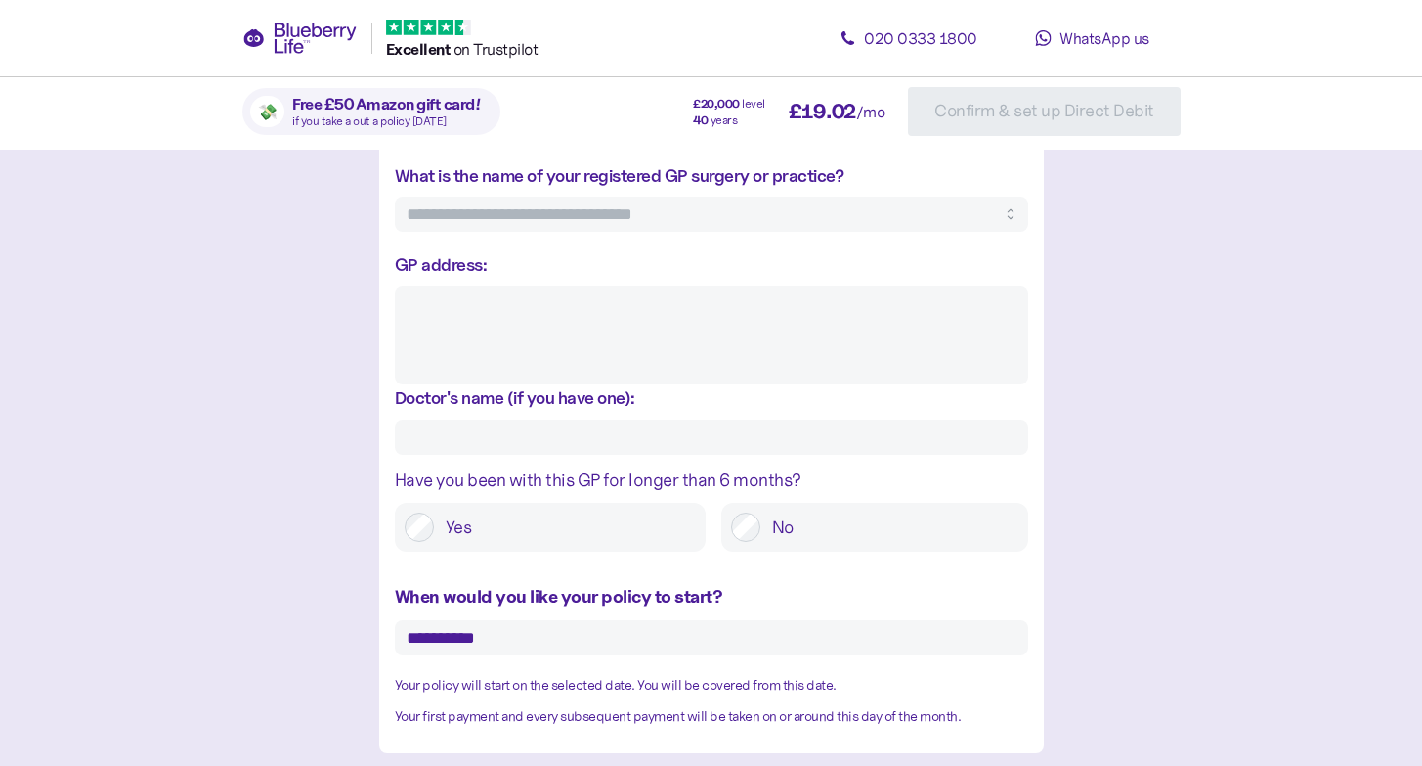
scroll to position [777, 0]
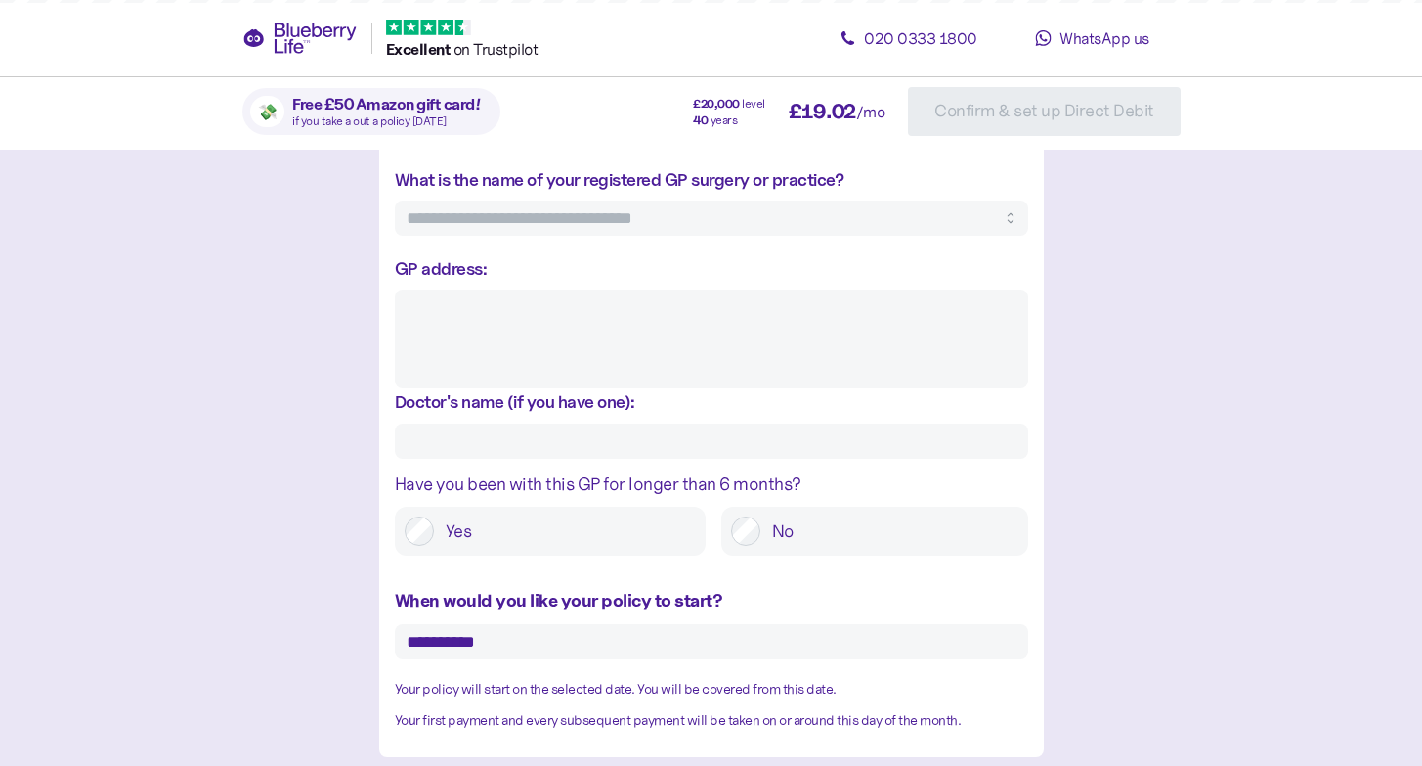
click at [443, 546] on label "Yes" at bounding box center [565, 530] width 262 height 29
click at [764, 540] on label "No" at bounding box center [890, 530] width 258 height 29
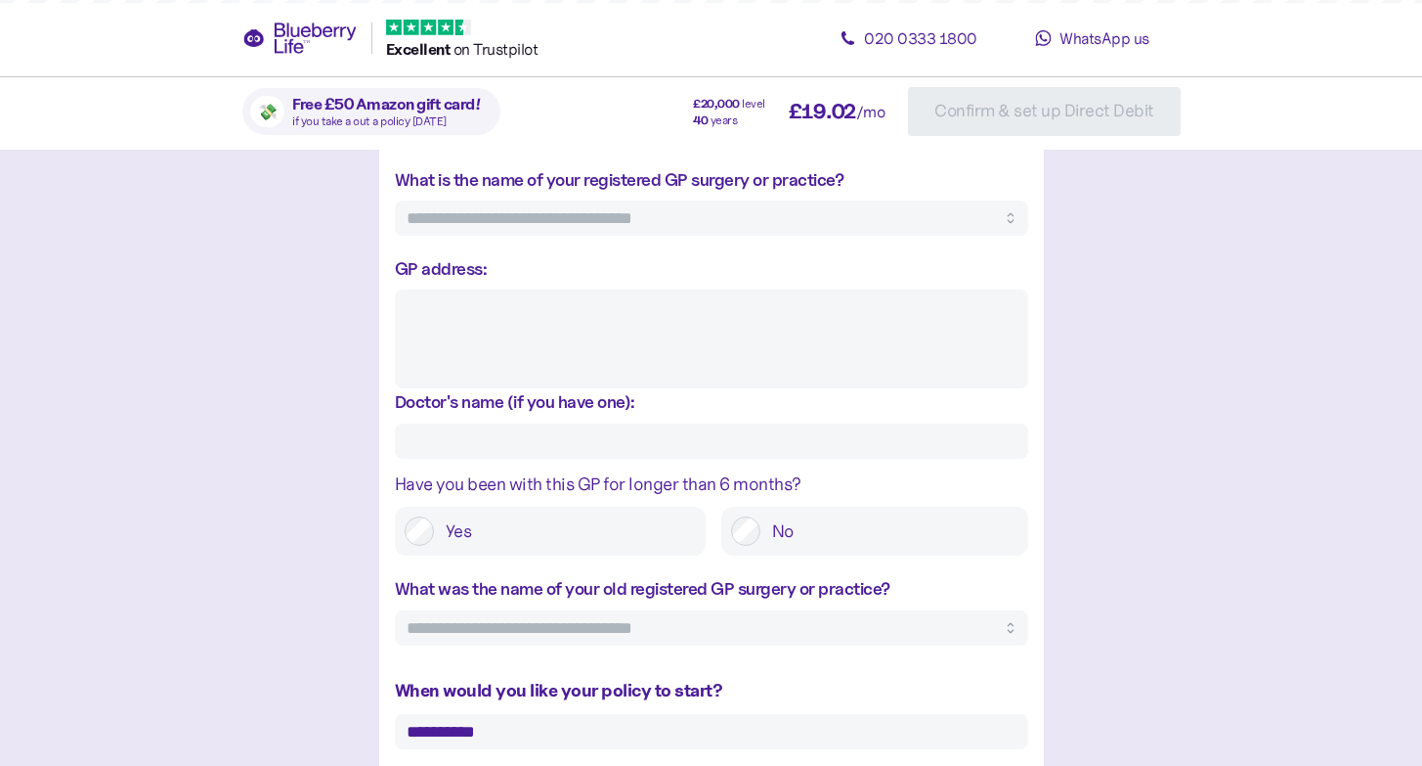
click at [1122, 569] on div "The boring, but important bits Please read the following closely and fill in in…" at bounding box center [711, 585] width 1391 height 2495
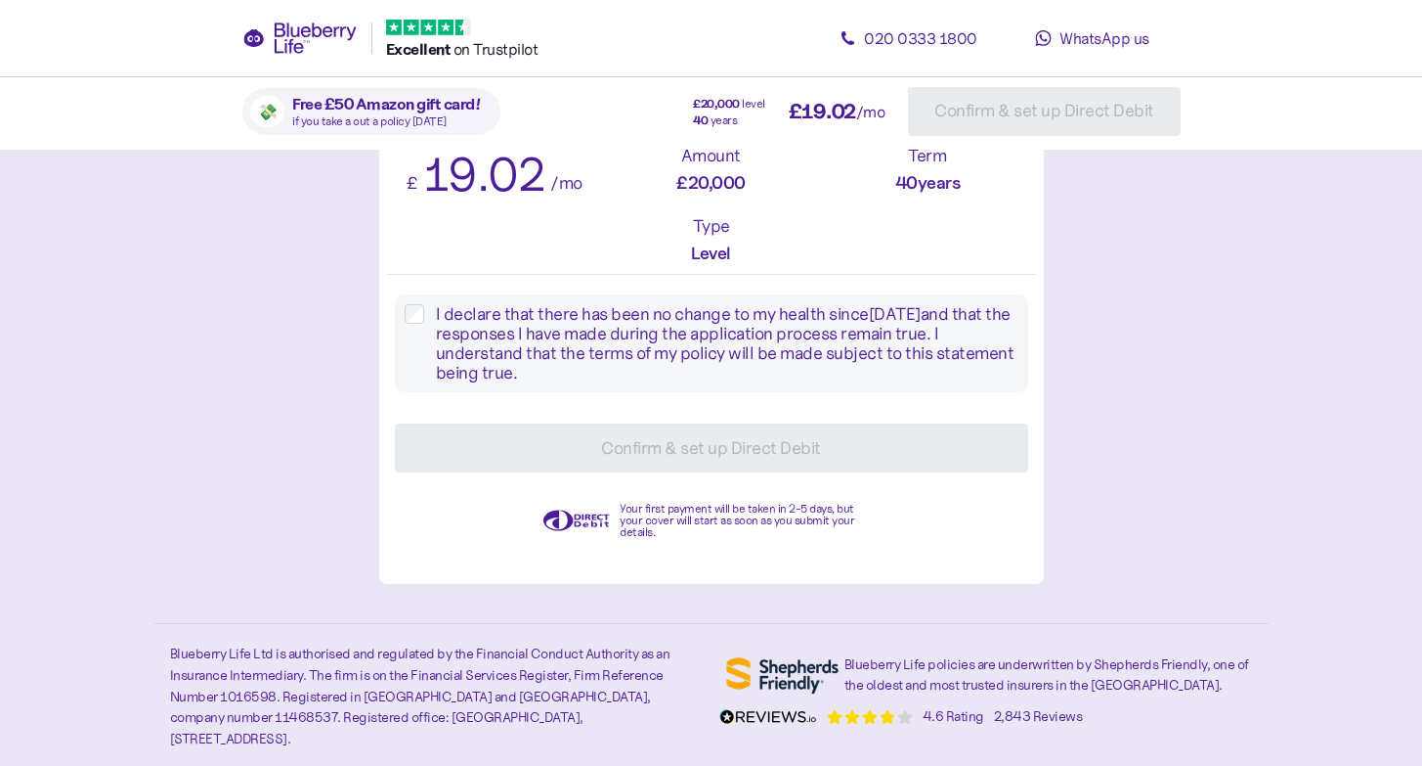
scroll to position [1839, 0]
